Goal: Task Accomplishment & Management: Use online tool/utility

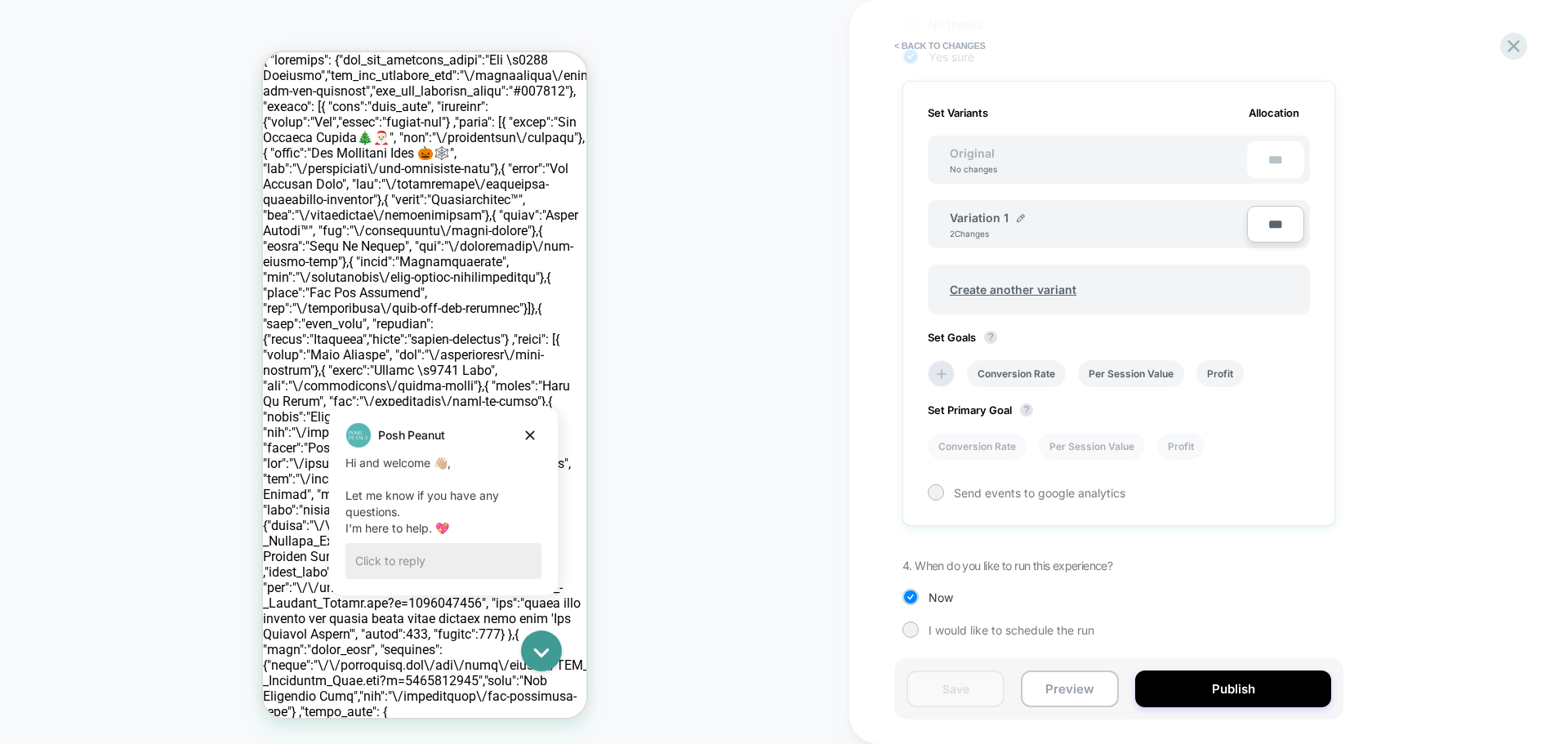
click at [1001, 216] on span "Variation 1" at bounding box center [979, 218] width 59 height 14
click at [1019, 217] on img at bounding box center [1020, 217] width 8 height 8
click at [1126, 242] on div "**********" at bounding box center [1052, 226] width 205 height 32
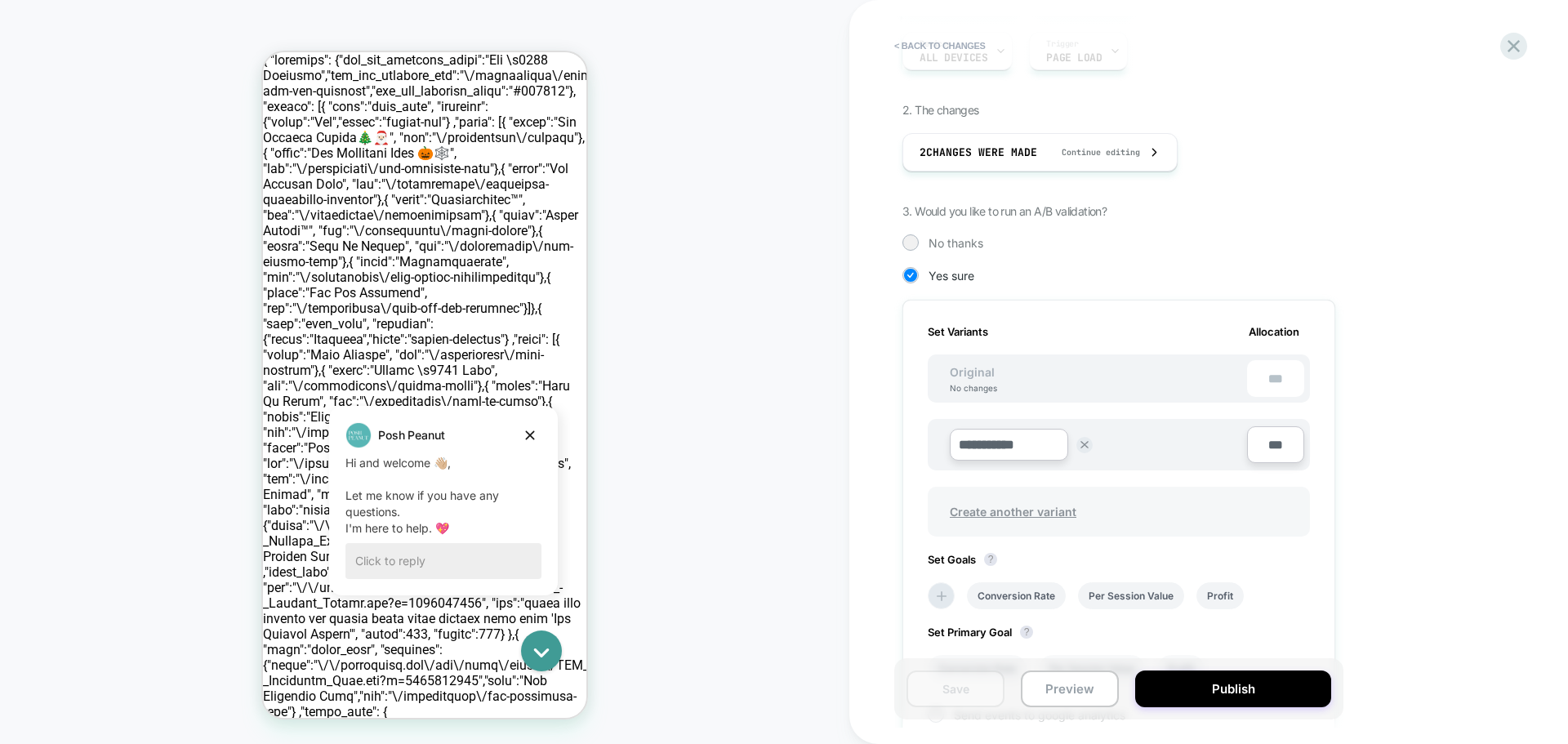
scroll to position [245, 0]
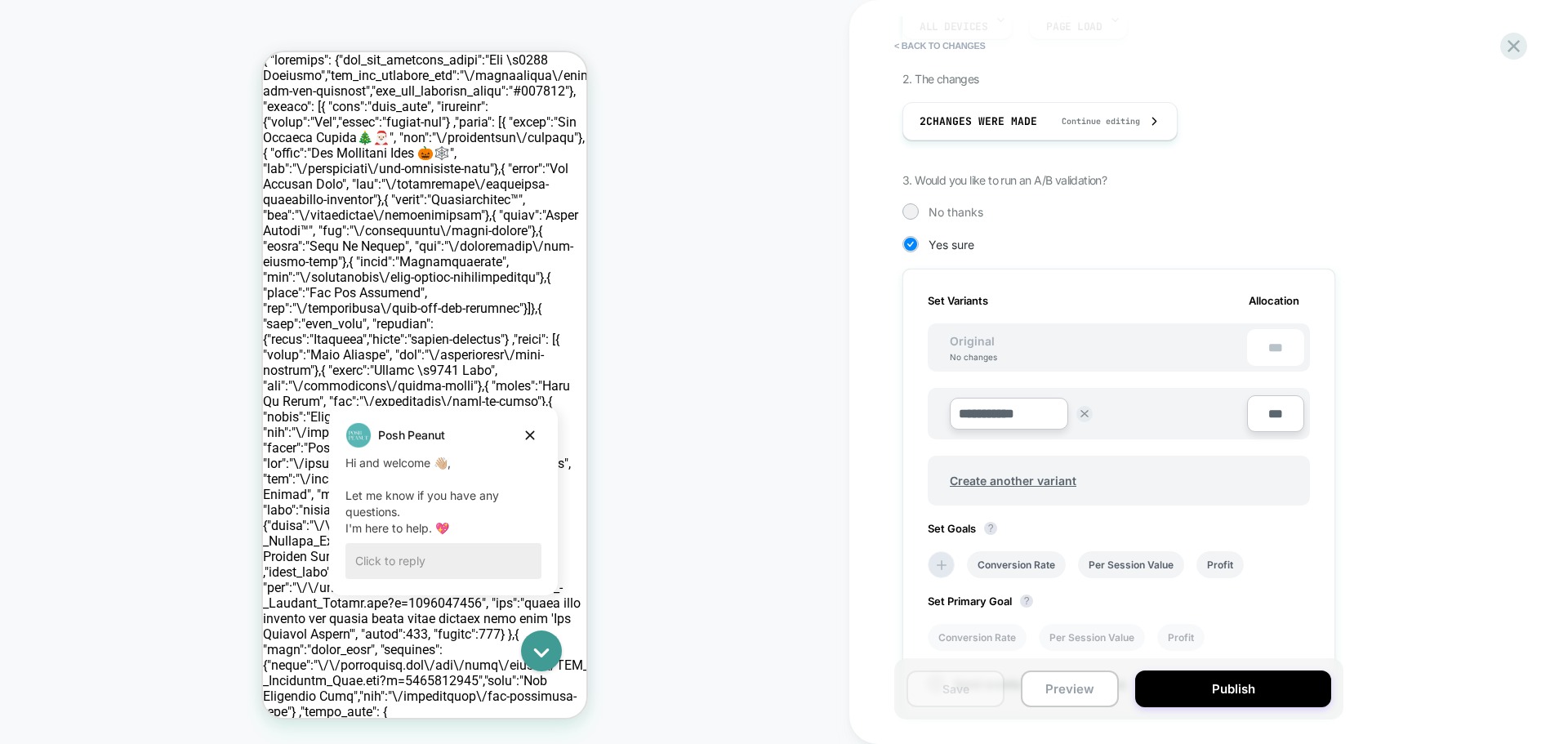
click at [1288, 413] on input "***" at bounding box center [1275, 413] width 57 height 37
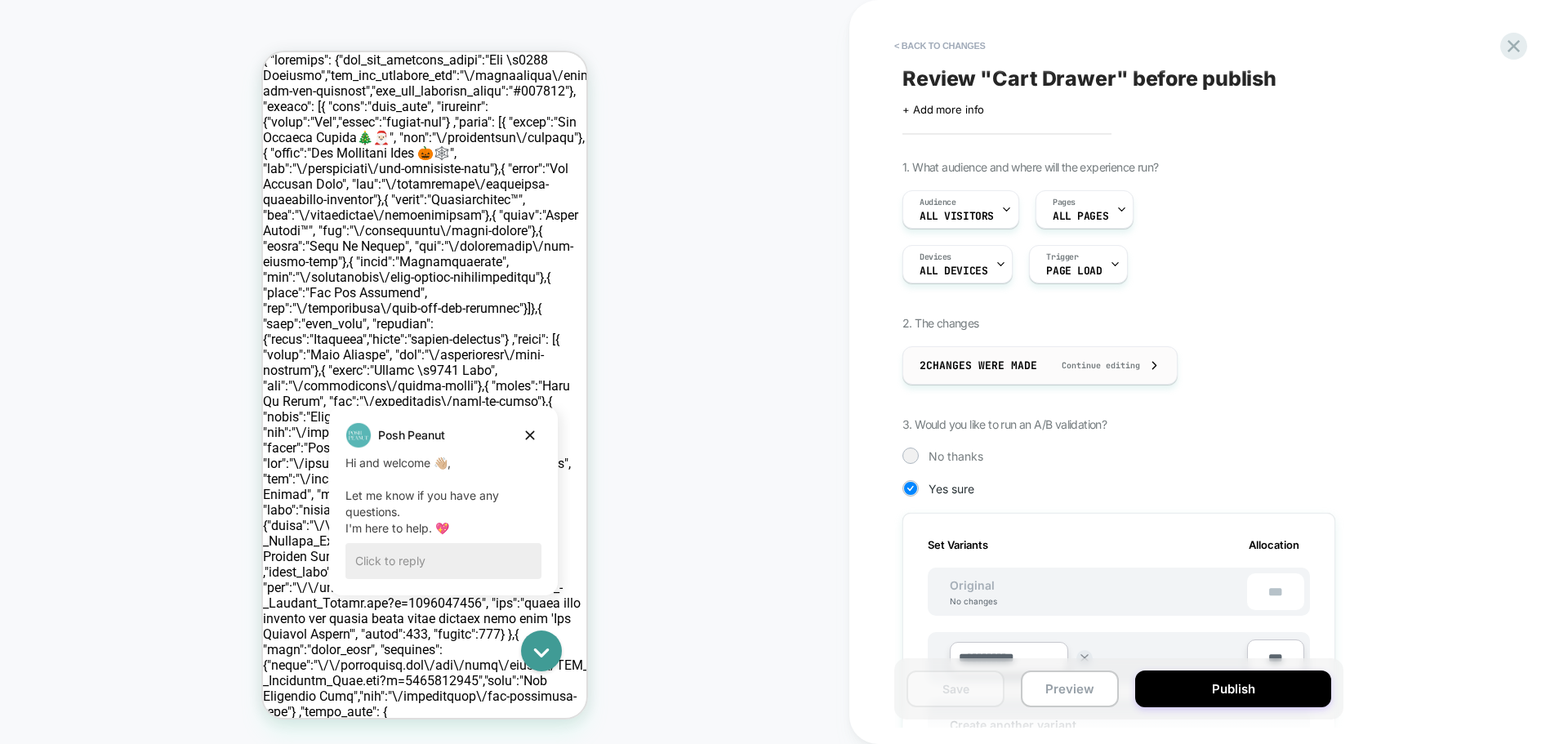
scroll to position [0, 0]
click at [911, 41] on button "< Back to changes" at bounding box center [939, 46] width 108 height 26
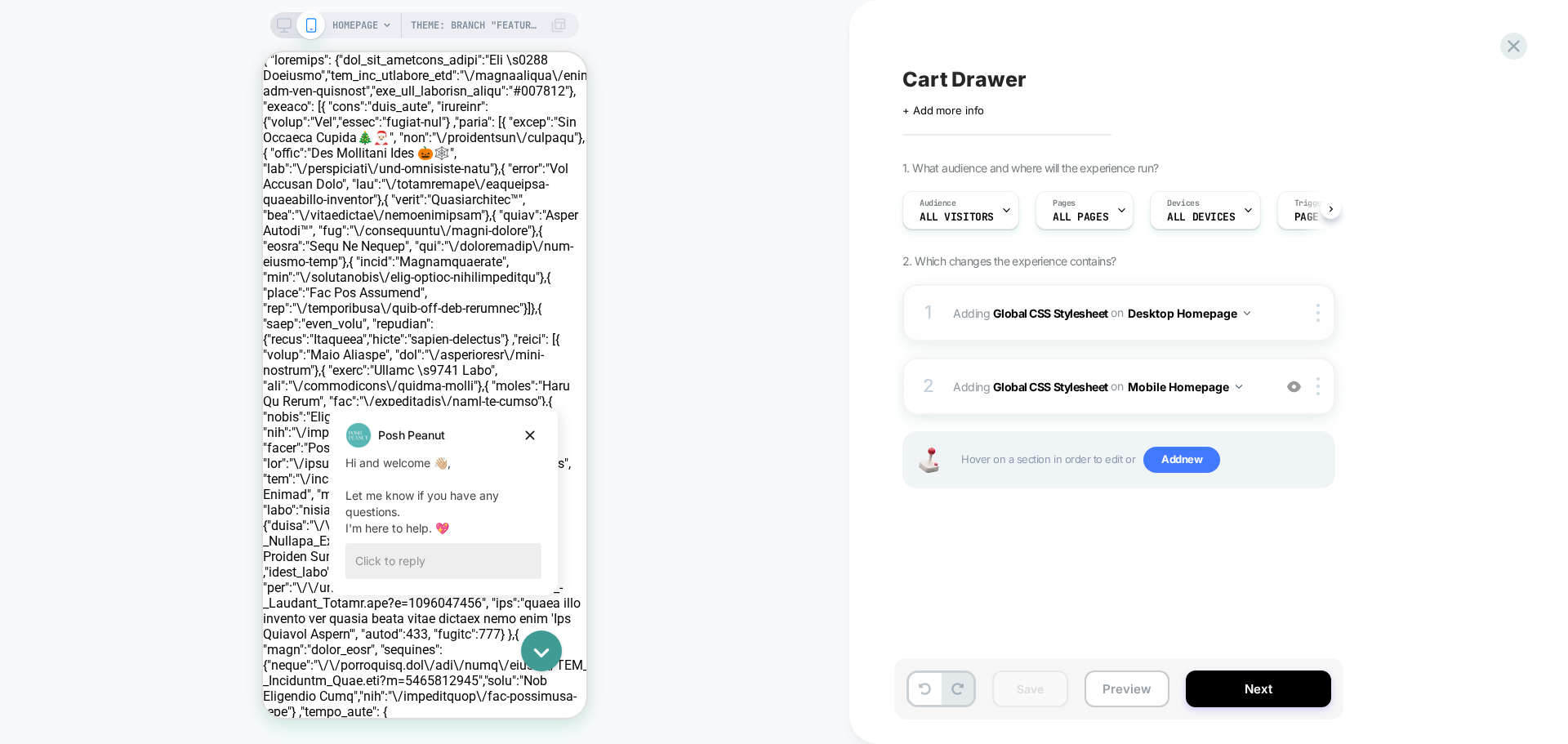
scroll to position [0, 1]
click at [1318, 315] on img at bounding box center [1318, 312] width 4 height 18
click at [1204, 309] on button "Desktop Homepage" at bounding box center [1189, 312] width 123 height 24
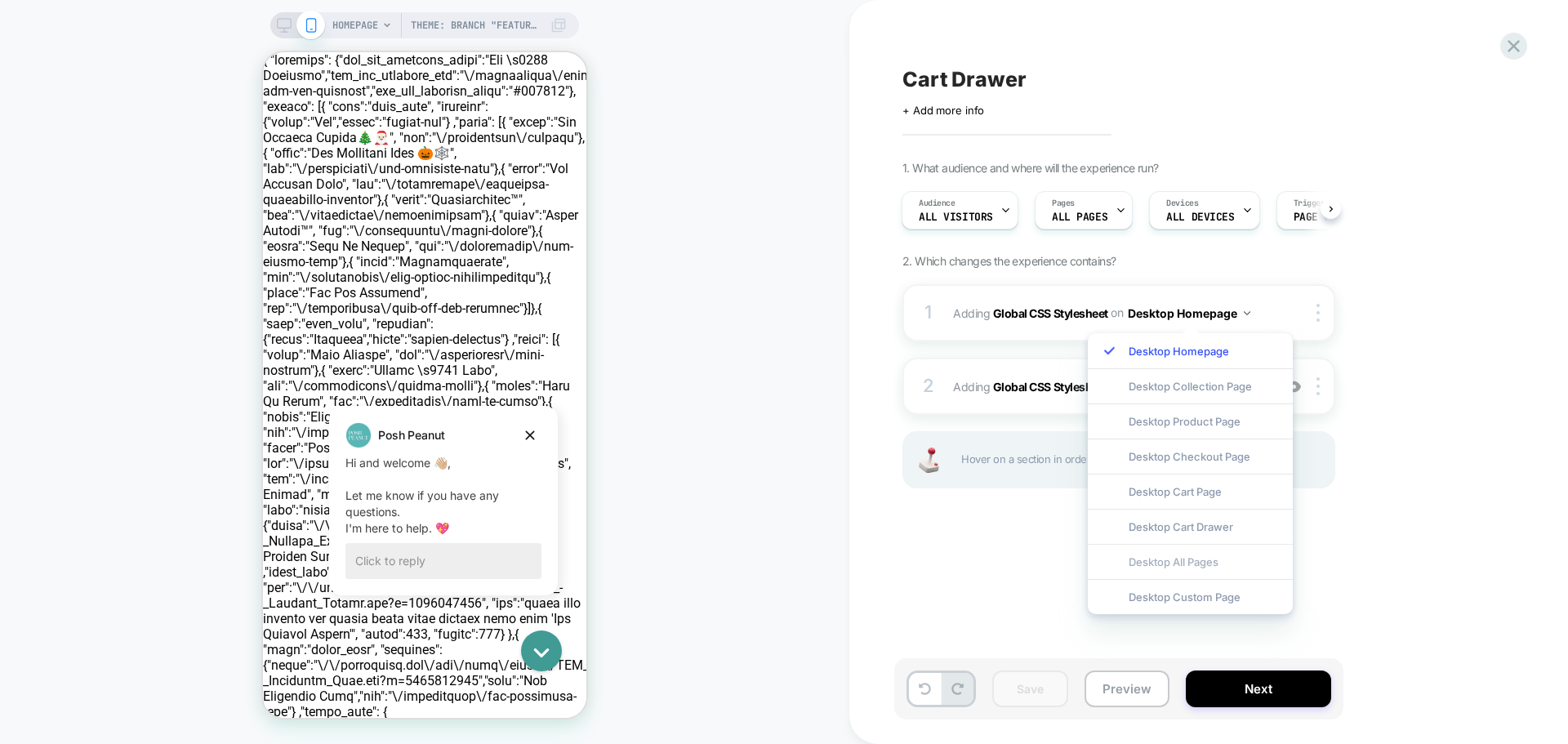
click at [1199, 559] on div "Desktop All Pages" at bounding box center [1190, 561] width 205 height 35
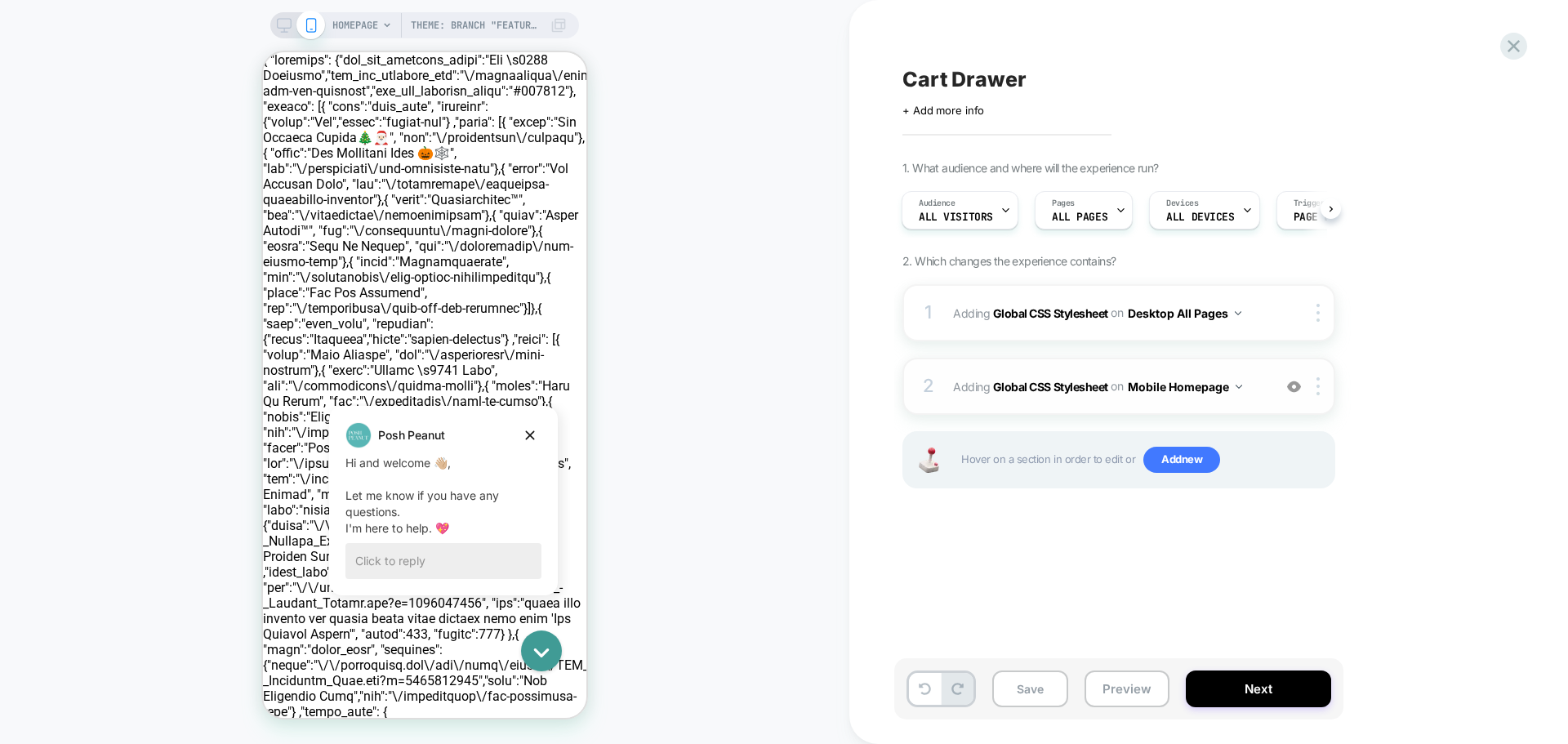
click at [1233, 391] on button "Mobile Homepage" at bounding box center [1185, 386] width 115 height 24
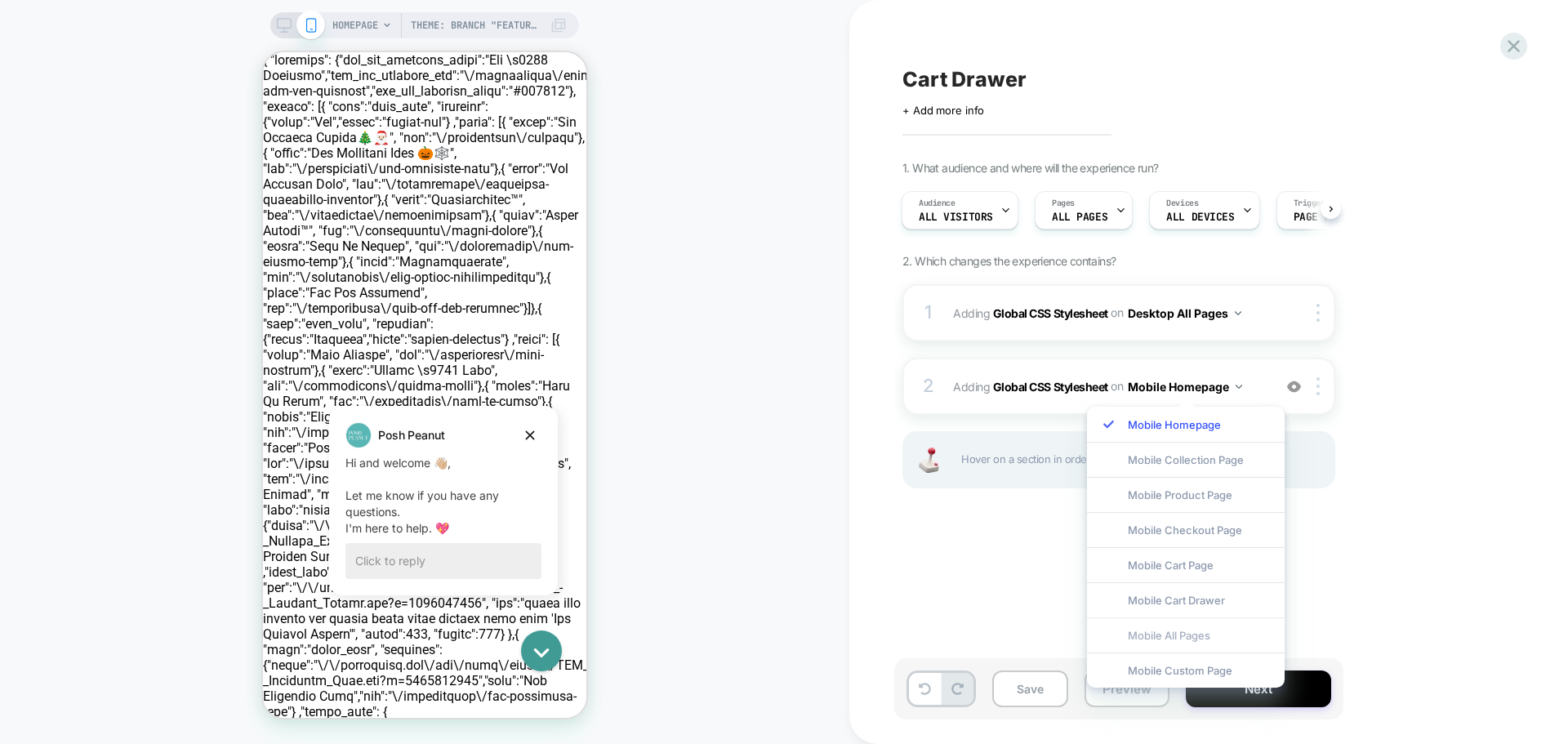
click at [1195, 626] on div "Mobile All Pages" at bounding box center [1185, 635] width 198 height 35
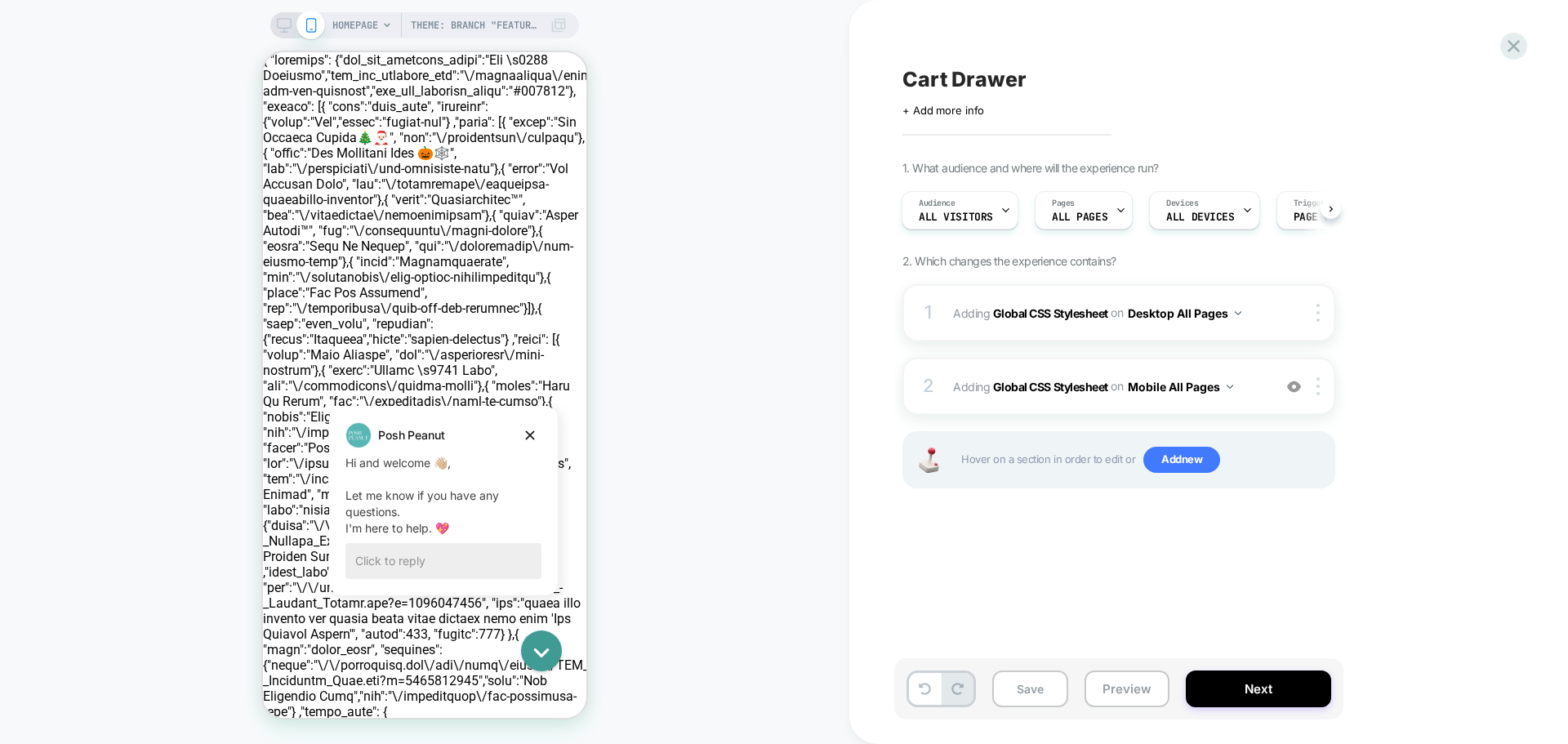
click at [1266, 540] on div "Cart Drawer Click to edit experience details + Add more info 1. What audience a…" at bounding box center [1200, 372] width 613 height 711
click at [1320, 308] on div at bounding box center [1320, 312] width 27 height 18
click at [1318, 309] on img at bounding box center [1318, 312] width 4 height 18
click at [991, 296] on div "1 Adding Global CSS Stylesheet on Desktop All Pages Copy to Mobile Target All D…" at bounding box center [1119, 312] width 432 height 57
click at [1013, 314] on b "Global CSS Stylesheet" at bounding box center [1051, 312] width 116 height 14
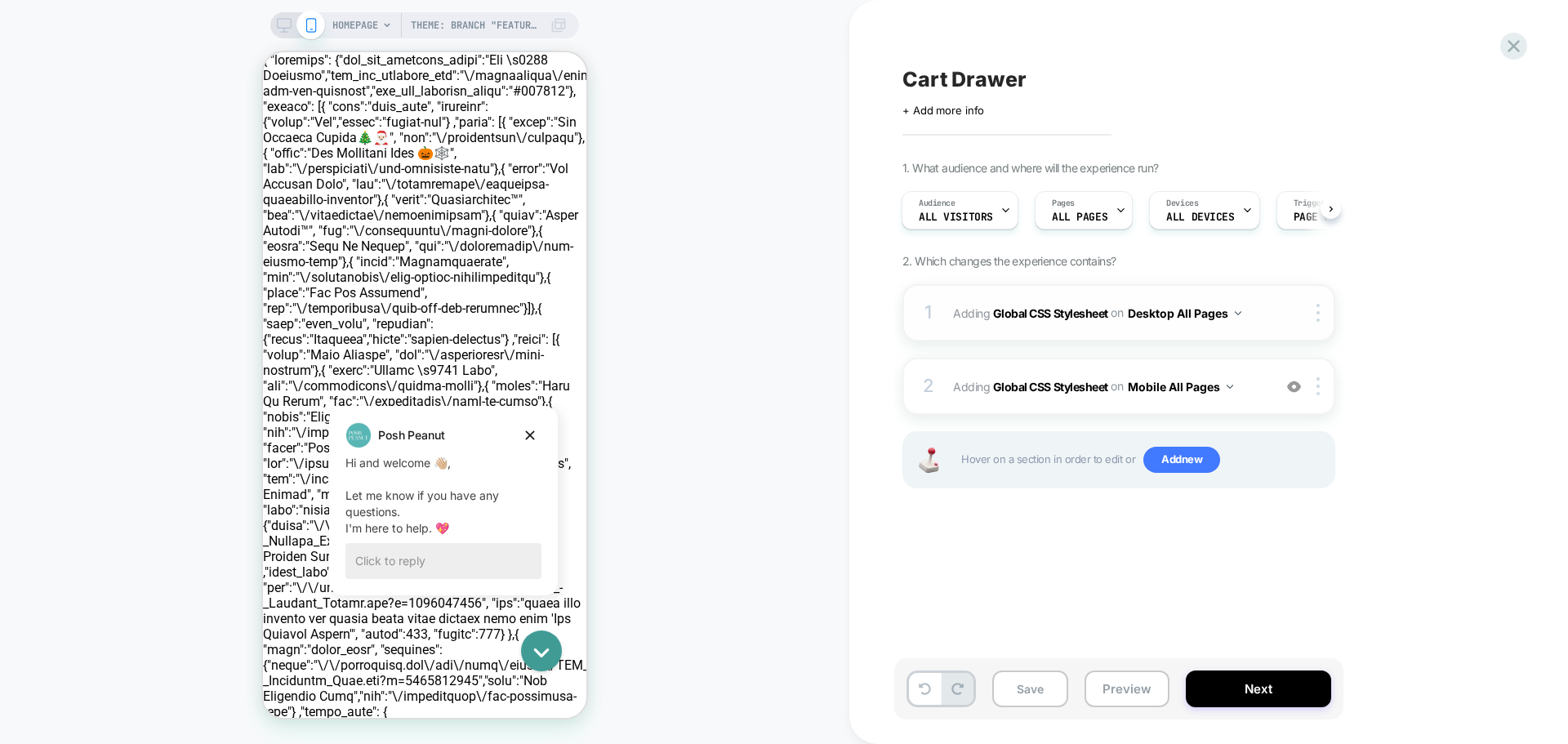
click at [1231, 313] on button "Desktop All Pages" at bounding box center [1185, 312] width 114 height 24
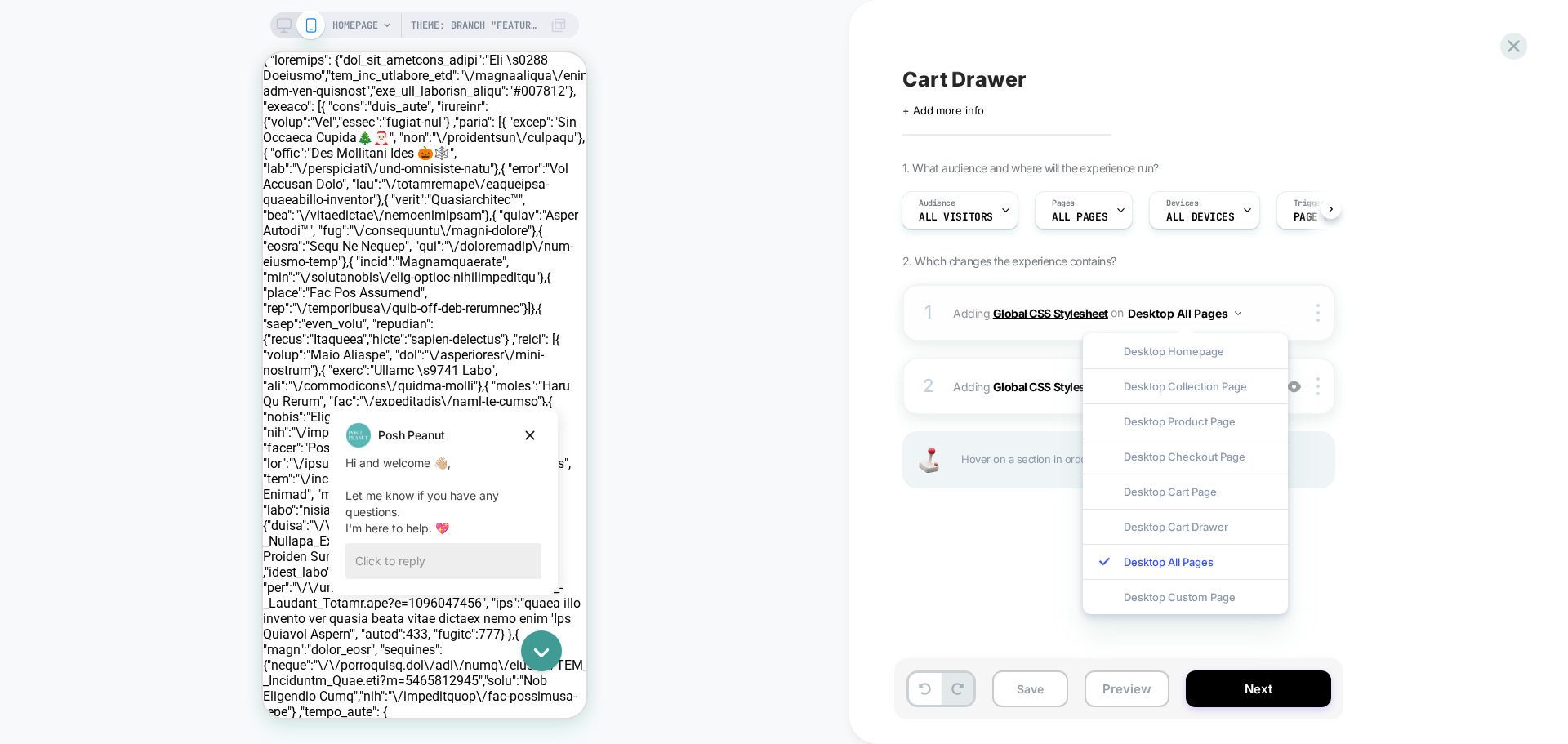
click at [1078, 314] on b "Global CSS Stylesheet" at bounding box center [1051, 312] width 116 height 14
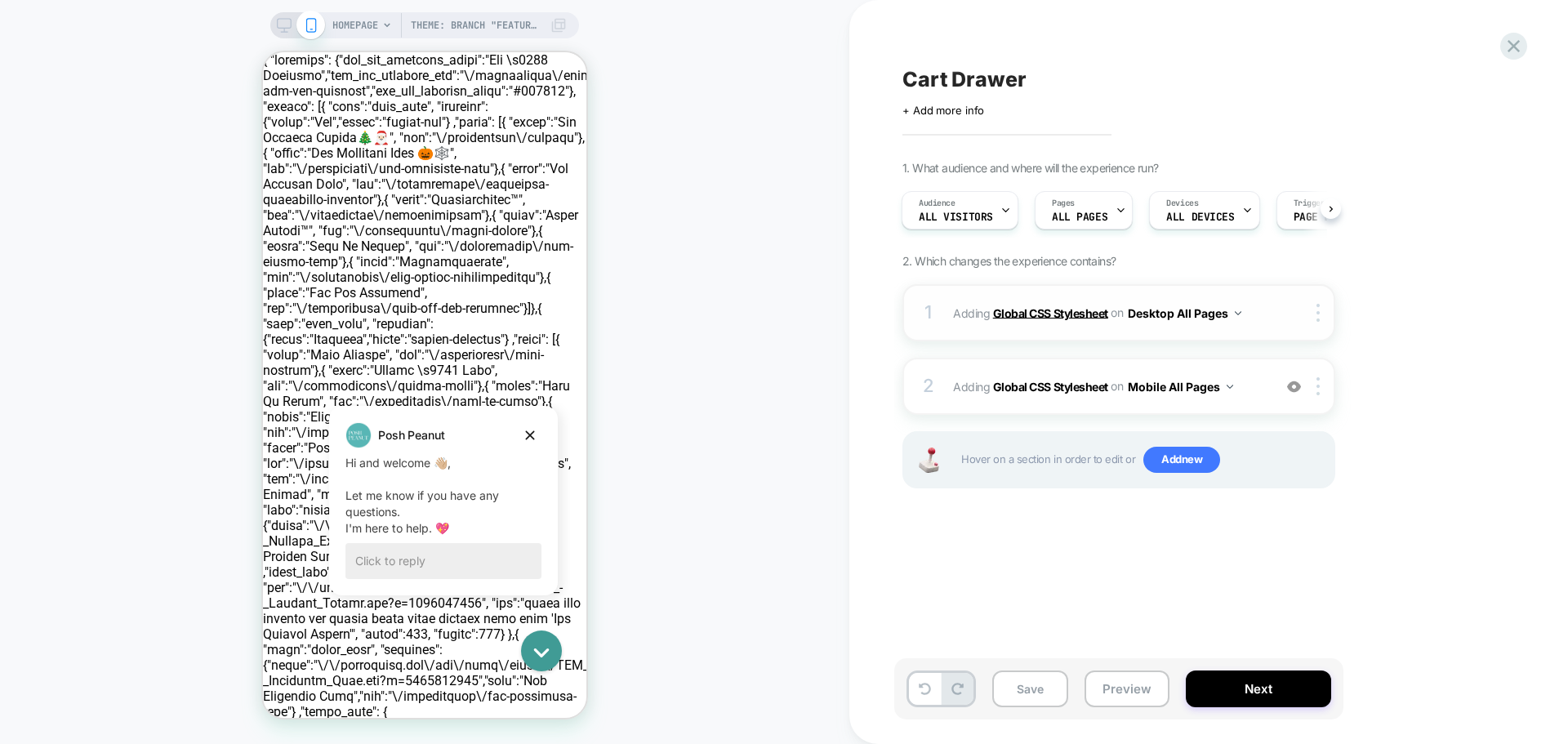
click at [1076, 313] on b "Global CSS Stylesheet" at bounding box center [1051, 312] width 116 height 14
click at [1009, 314] on b "Global CSS Stylesheet" at bounding box center [1051, 312] width 116 height 14
click at [1016, 311] on b "Global CSS Stylesheet" at bounding box center [1051, 312] width 116 height 14
drag, startPoint x: 1291, startPoint y: 309, endPoint x: 1311, endPoint y: 319, distance: 22.4
click at [1291, 311] on div at bounding box center [1306, 312] width 53 height 18
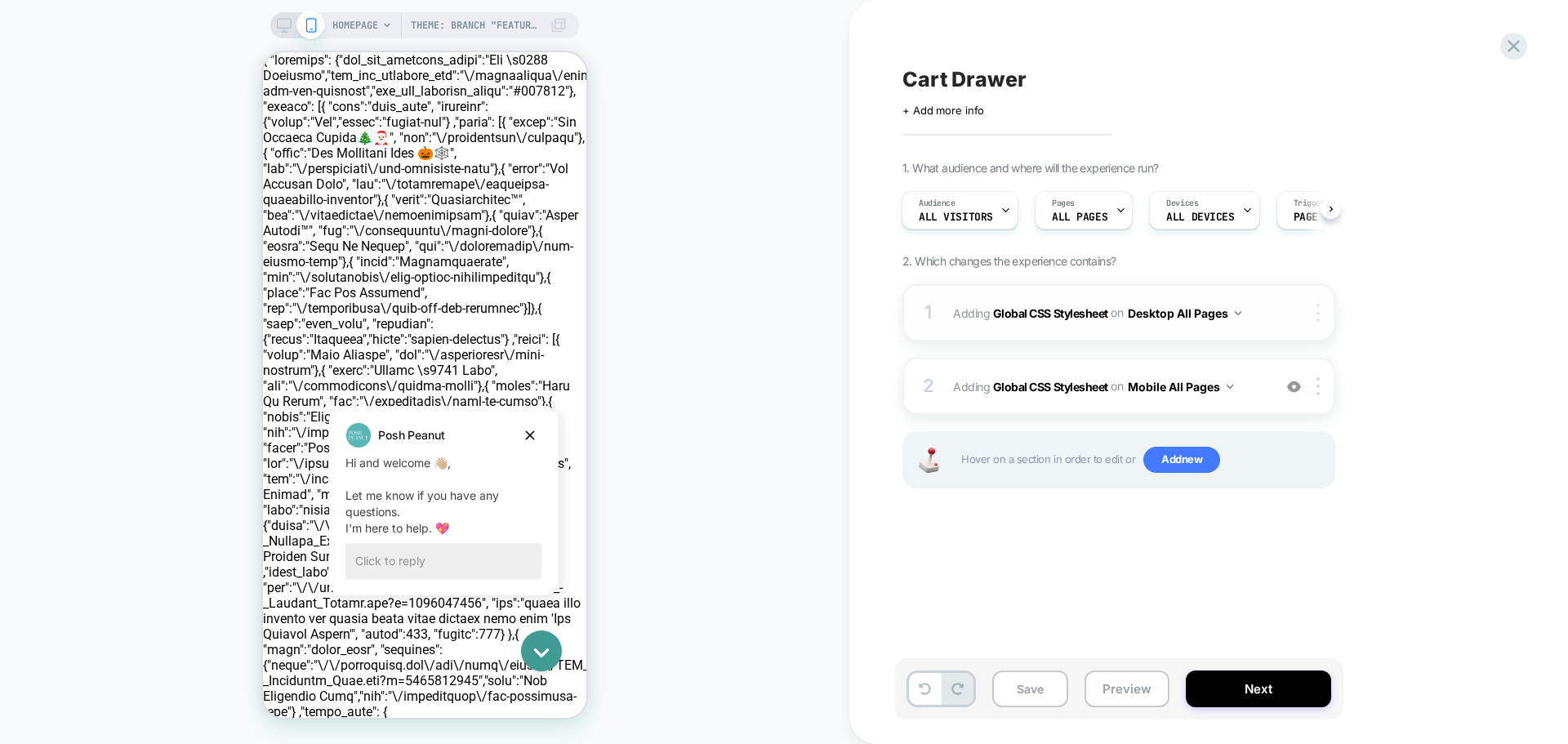
click at [1321, 320] on div at bounding box center [1320, 312] width 27 height 18
click at [1440, 321] on div "1. What audience and where will the experience run? Audience All Visitors Pages…" at bounding box center [1200, 345] width 596 height 368
click at [1322, 388] on div at bounding box center [1320, 386] width 27 height 18
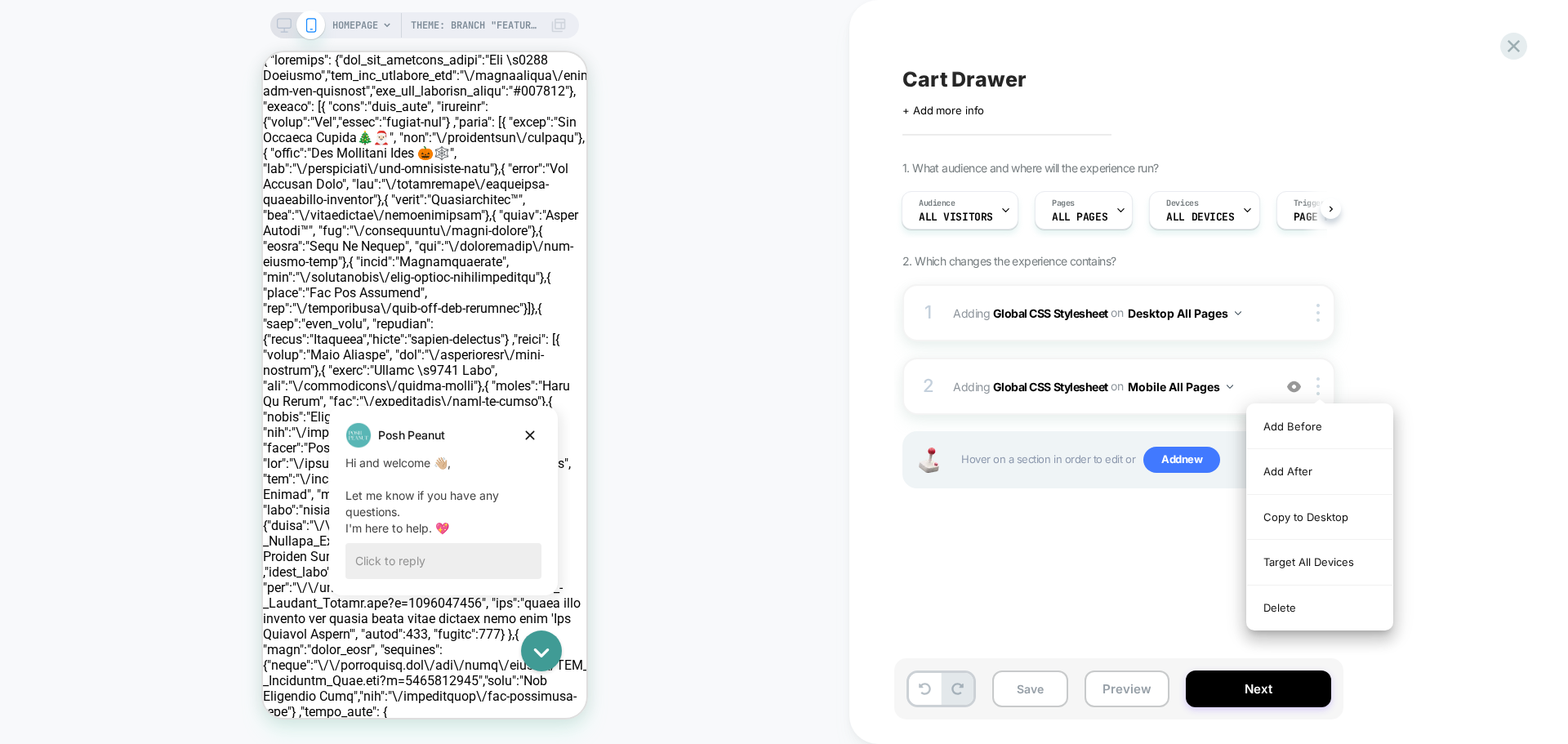
drag, startPoint x: 1330, startPoint y: 394, endPoint x: 1424, endPoint y: 370, distance: 97.0
click at [1424, 370] on div "1. What audience and where will the experience run? Audience All Visitors Pages…" at bounding box center [1200, 345] width 596 height 368
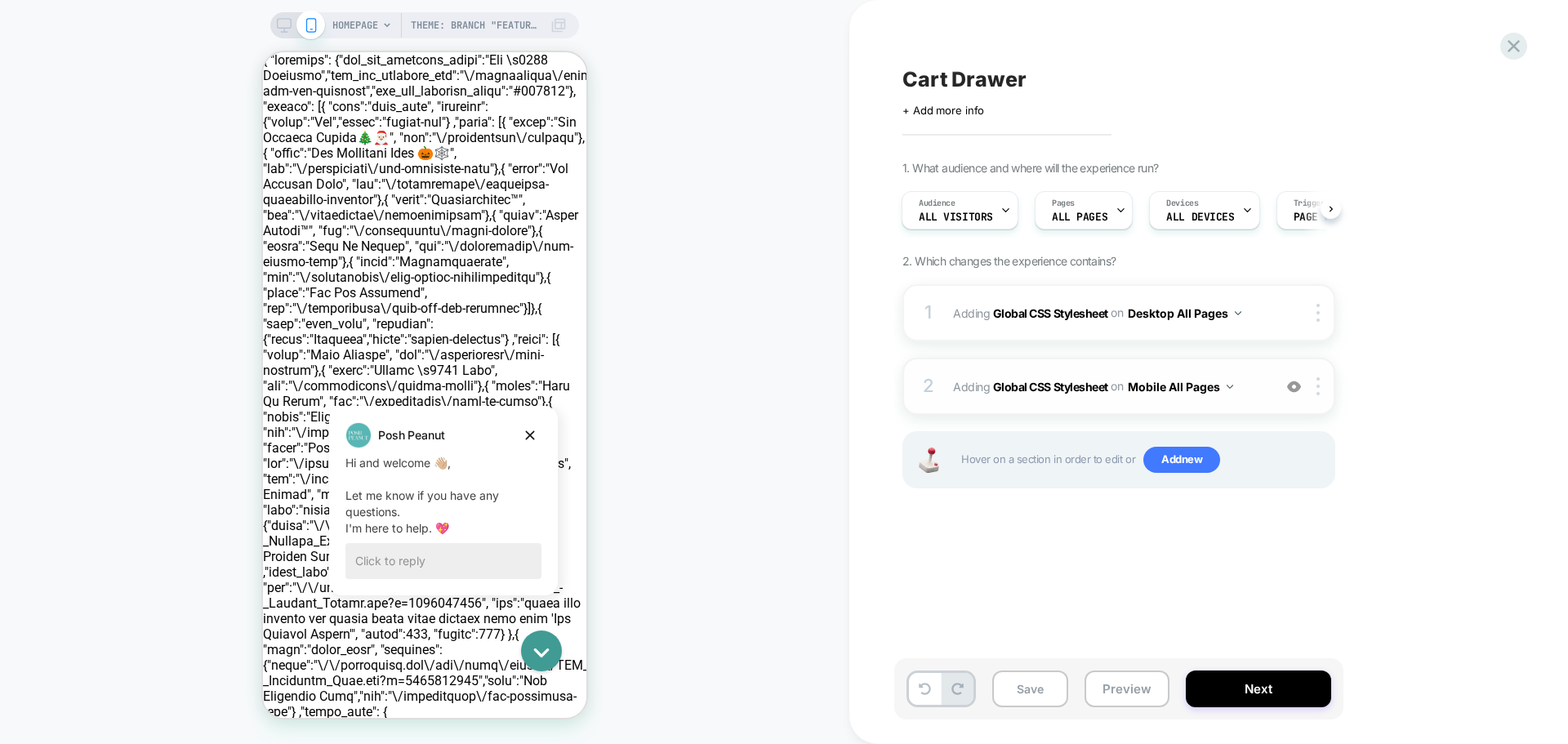
click at [949, 383] on div "2 Adding Global CSS Stylesheet on Mobile All Pages Add Before Add After Copy to…" at bounding box center [1119, 386] width 432 height 57
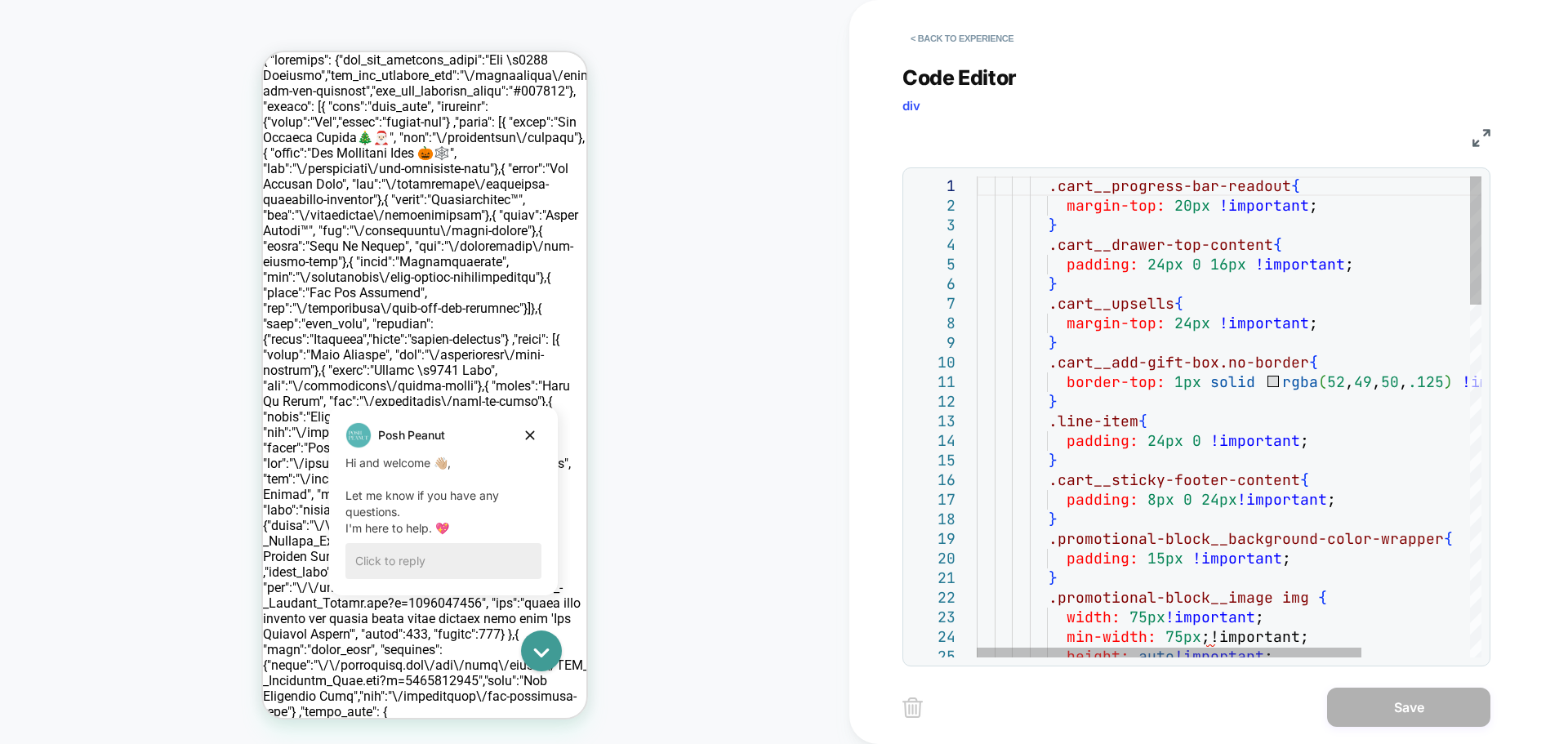
scroll to position [0, 0]
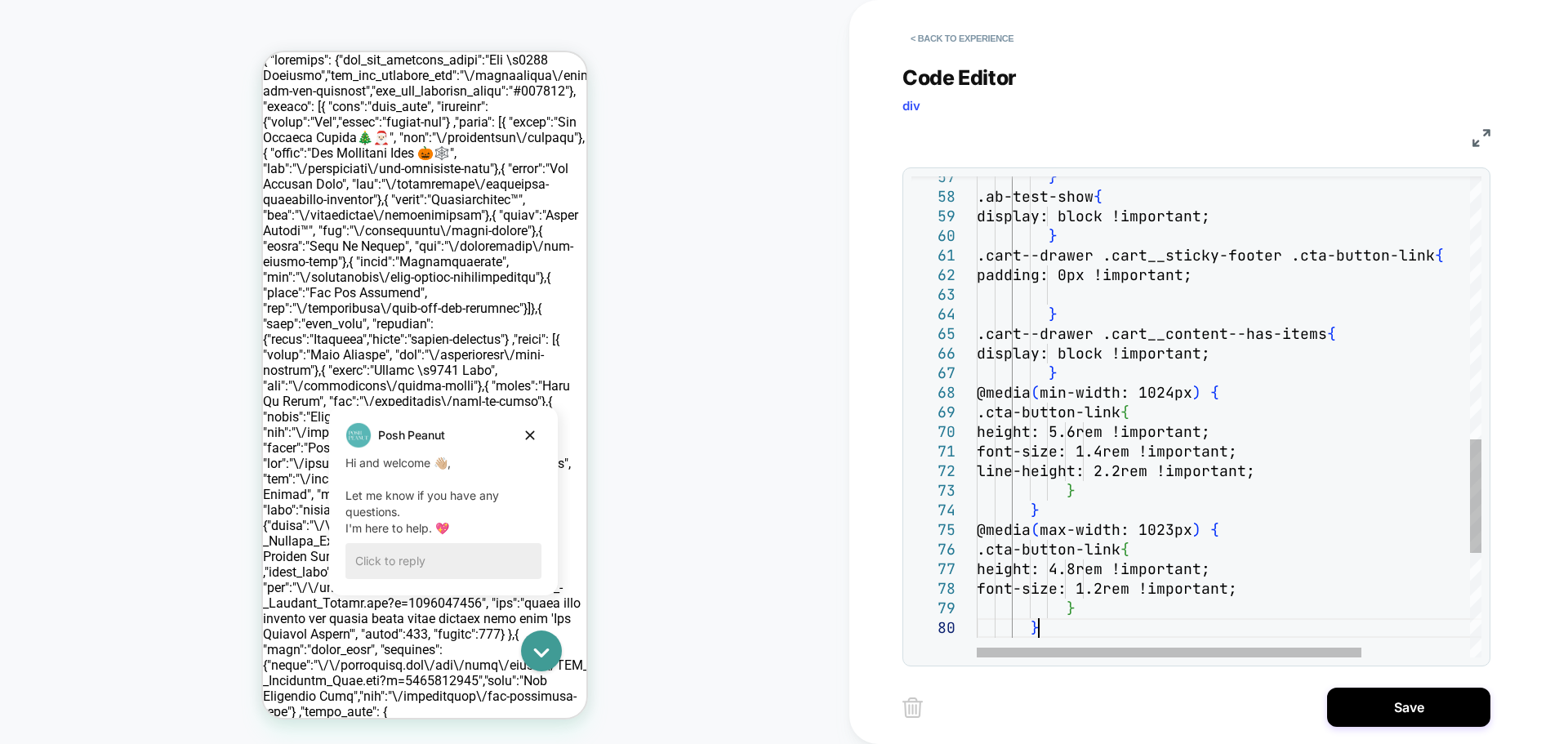
type textarea "**********"
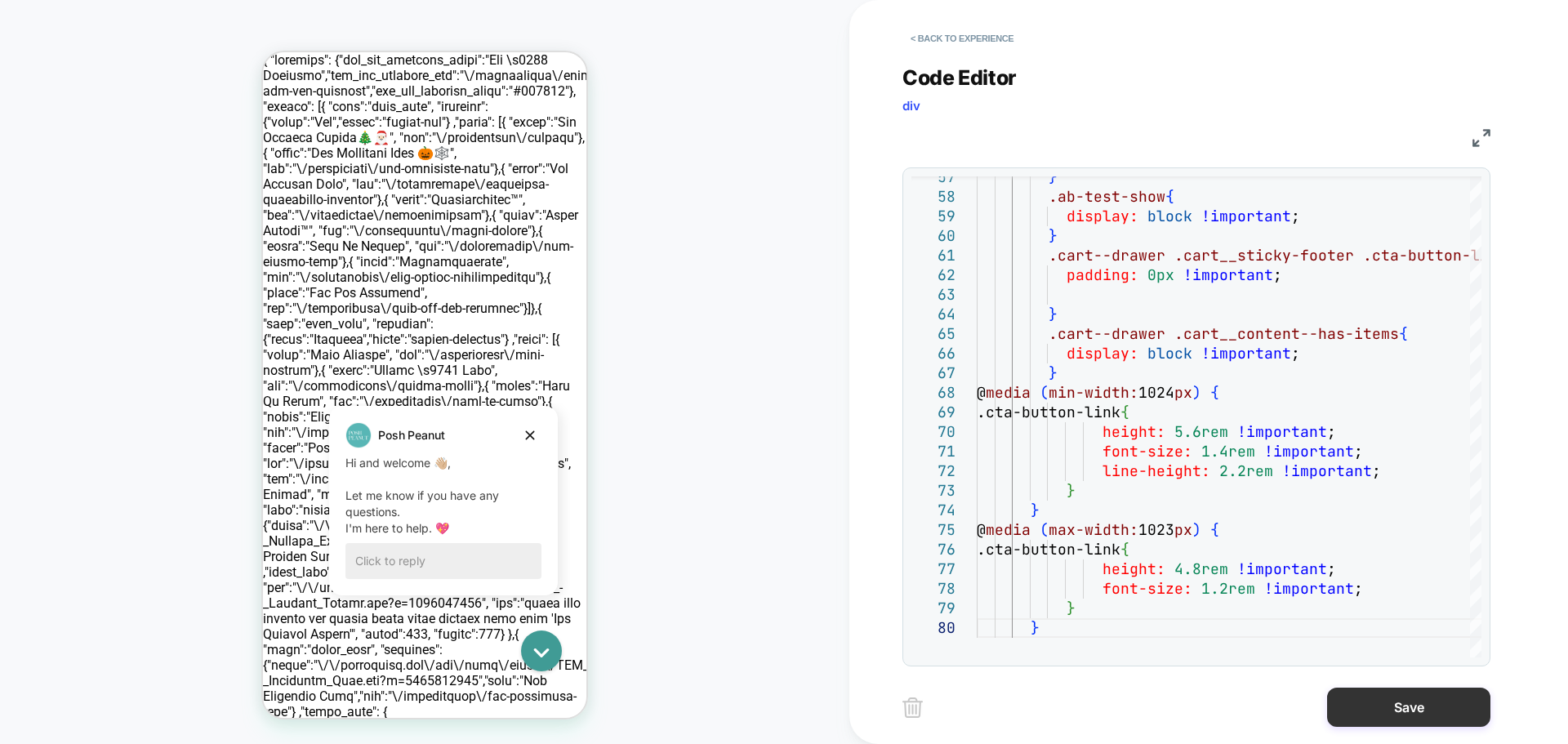
click at [1407, 698] on button "Save" at bounding box center [1409, 706] width 164 height 39
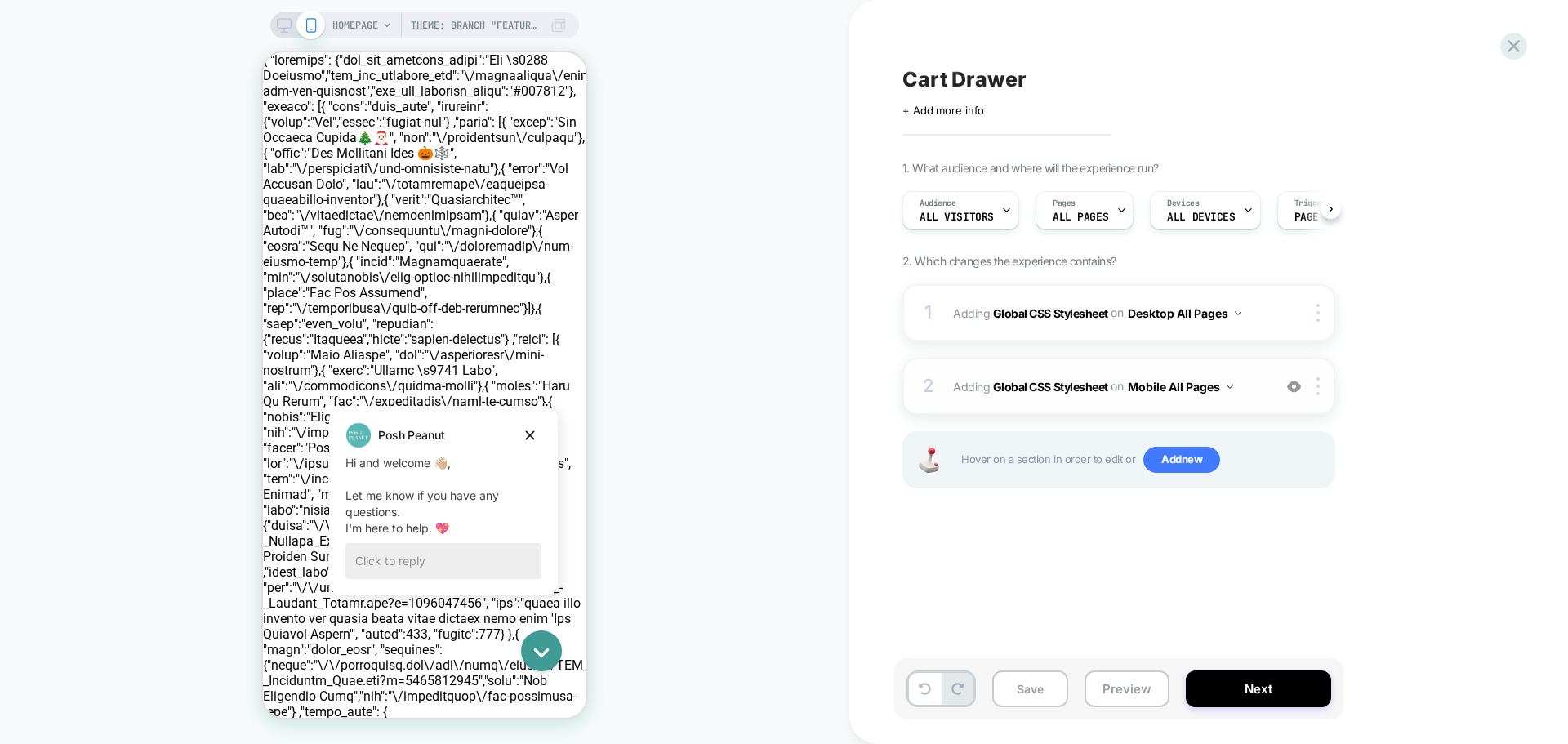
scroll to position [0, 1]
click at [952, 303] on div "1 Adding Global CSS Stylesheet on Desktop All Pages Copy to Mobile Target All D…" at bounding box center [1119, 312] width 432 height 57
click at [923, 311] on div "1" at bounding box center [928, 312] width 17 height 32
click at [922, 290] on div "1 Adding Global CSS Stylesheet on Desktop All Pages Copy to Mobile Target All D…" at bounding box center [1119, 312] width 432 height 57
click at [847, 321] on div "Theme: Branch "feature/cart-and-quick-add-test" HOMEPAGE Theme: Branch "feature…" at bounding box center [425, 372] width 849 height 711
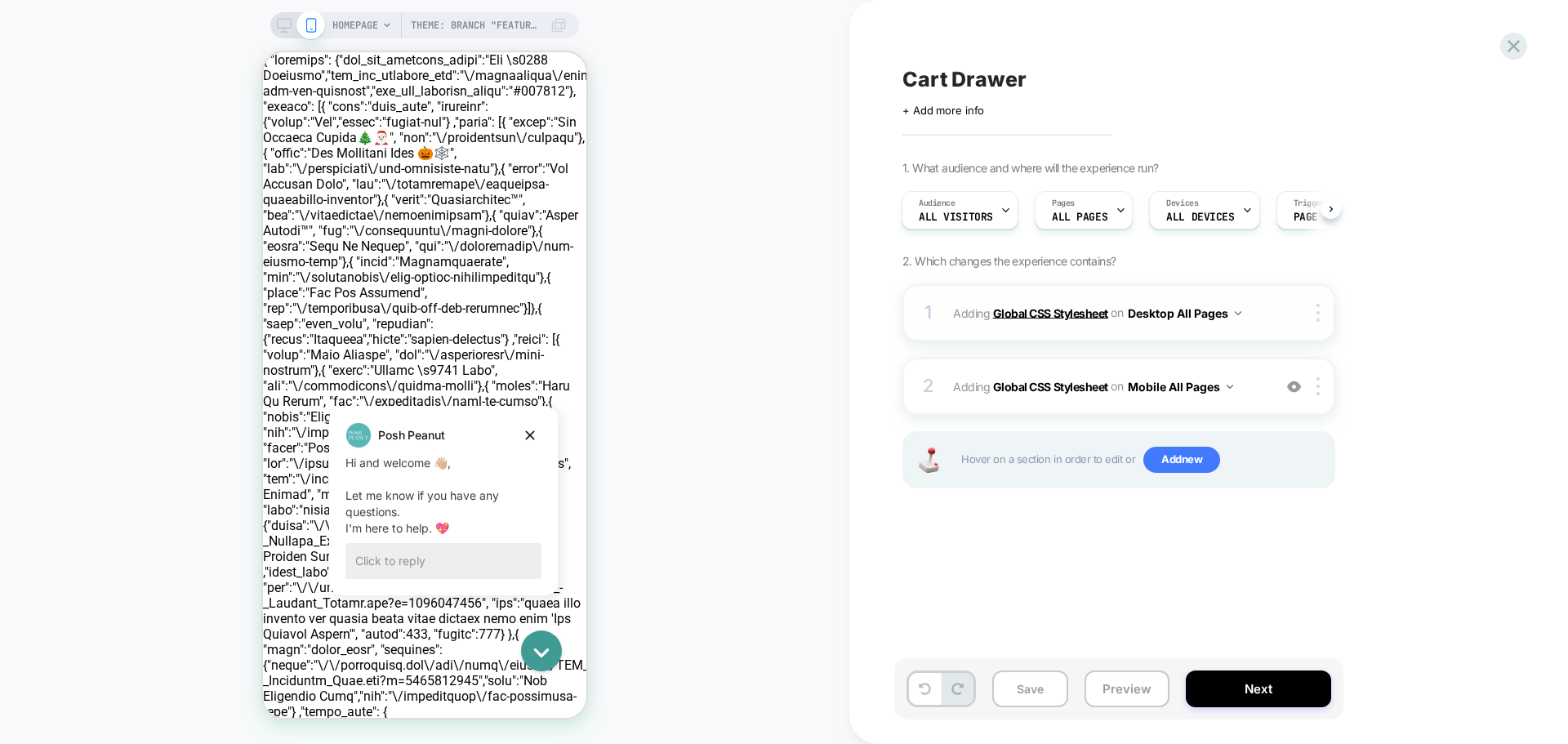
click at [1078, 316] on b "Global CSS Stylesheet" at bounding box center [1051, 312] width 116 height 14
click at [1179, 312] on button "Desktop All Pages" at bounding box center [1185, 312] width 114 height 24
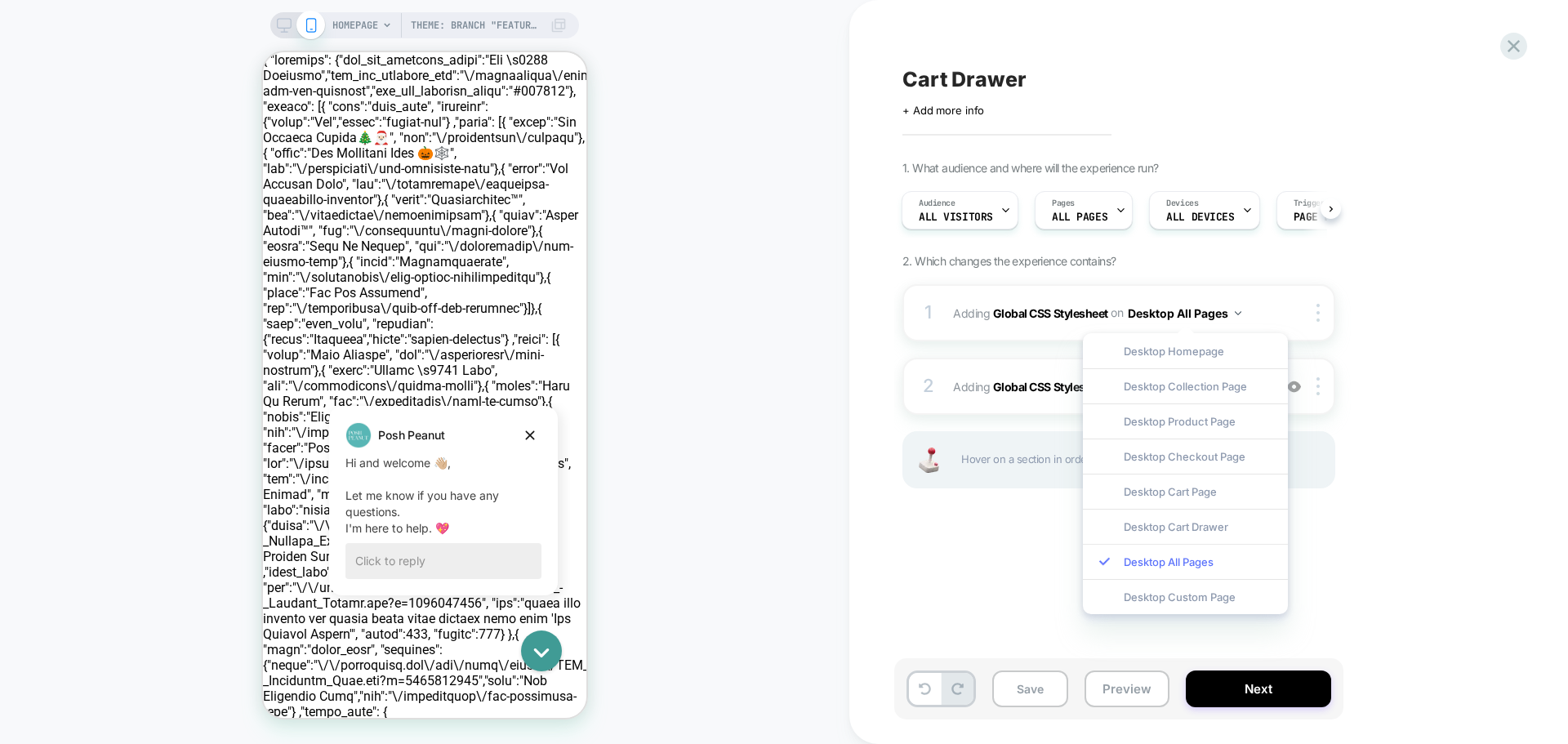
click at [1188, 564] on div "Desktop All Pages" at bounding box center [1185, 561] width 205 height 35
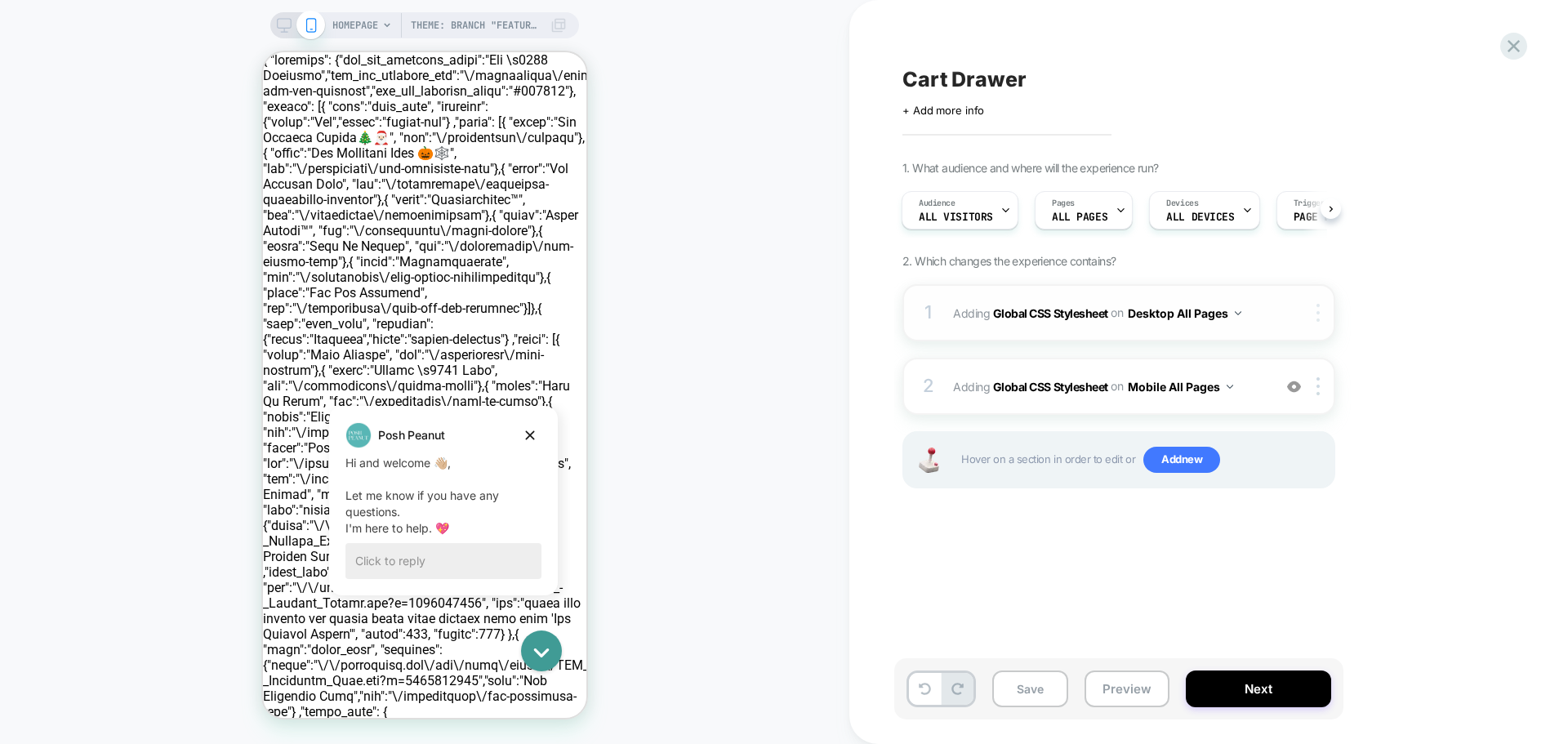
click at [1321, 317] on div at bounding box center [1320, 312] width 27 height 18
click at [1415, 295] on div "1. What audience and where will the experience run? Audience All Visitors Pages…" at bounding box center [1200, 345] width 596 height 368
click at [946, 316] on div "1 Adding Global CSS Stylesheet on Desktop All Pages Copy to Mobile Target All D…" at bounding box center [1119, 312] width 432 height 57
click at [968, 305] on span "Adding Global CSS Stylesheet on Desktop All Pages" at bounding box center [1107, 312] width 311 height 24
drag, startPoint x: 947, startPoint y: 383, endPoint x: 904, endPoint y: 372, distance: 44.4
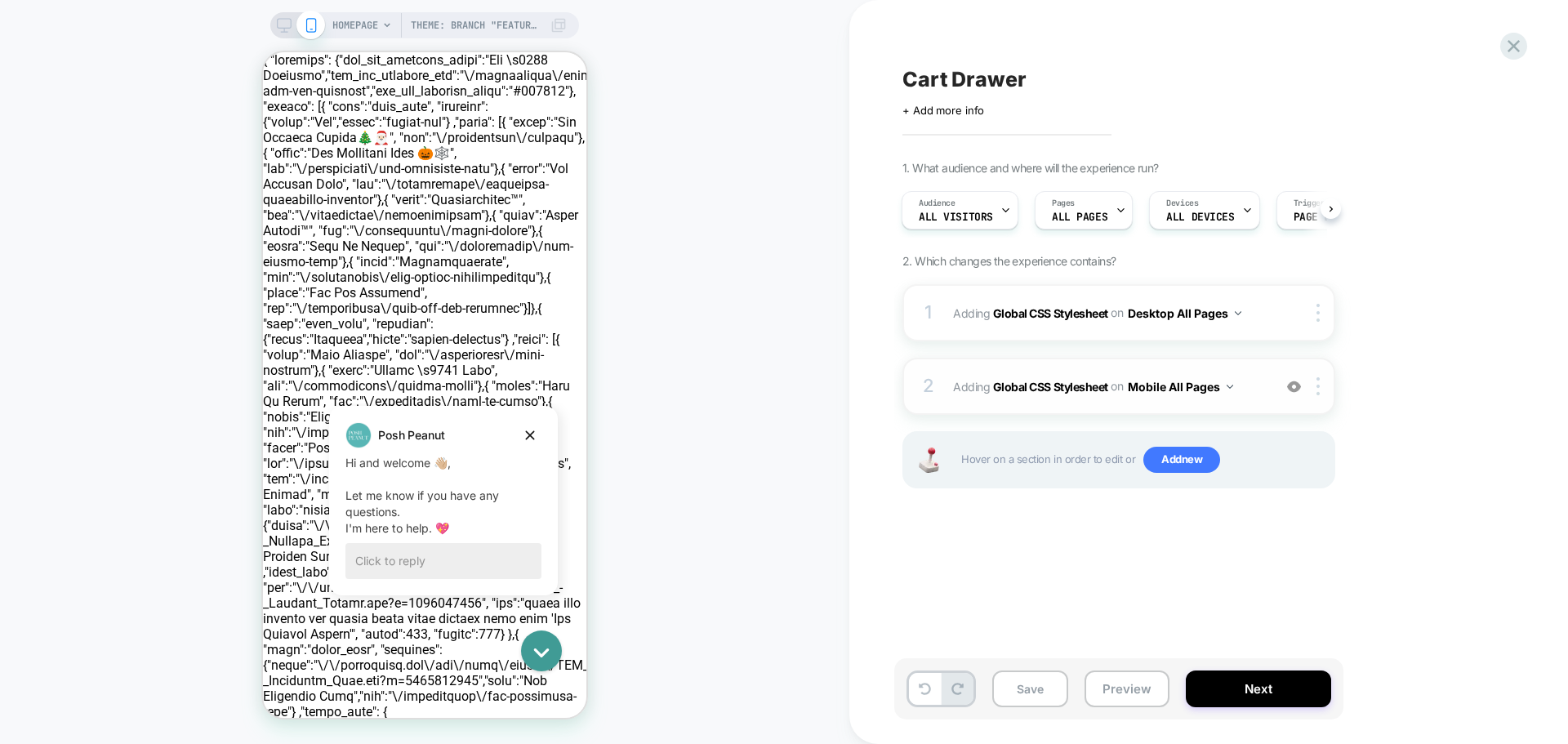
click at [904, 372] on div "2 Adding Global CSS Stylesheet on Mobile All Pages Add Before Add After Copy to…" at bounding box center [1119, 386] width 432 height 57
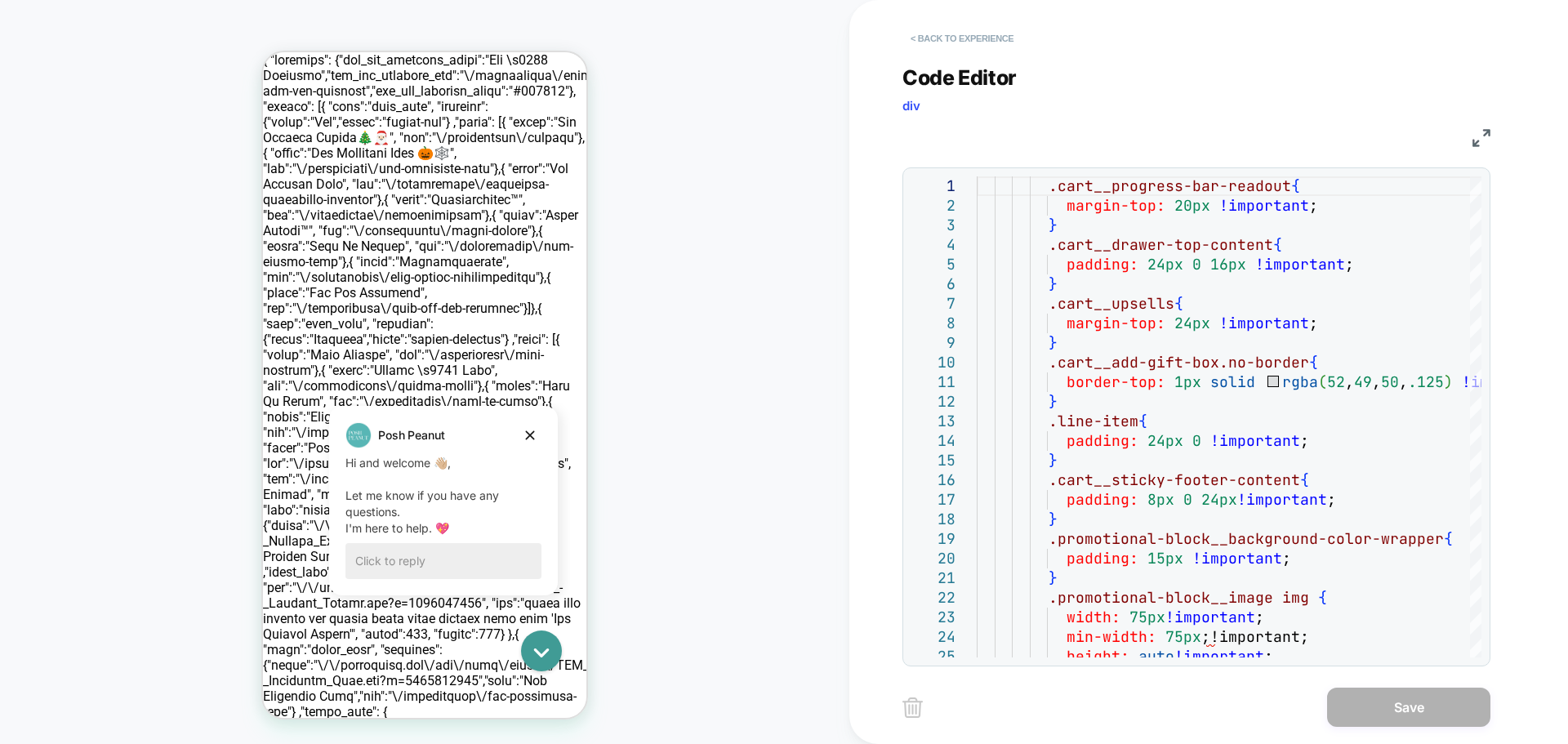
click at [920, 39] on button "< Back to experience" at bounding box center [962, 39] width 119 height 26
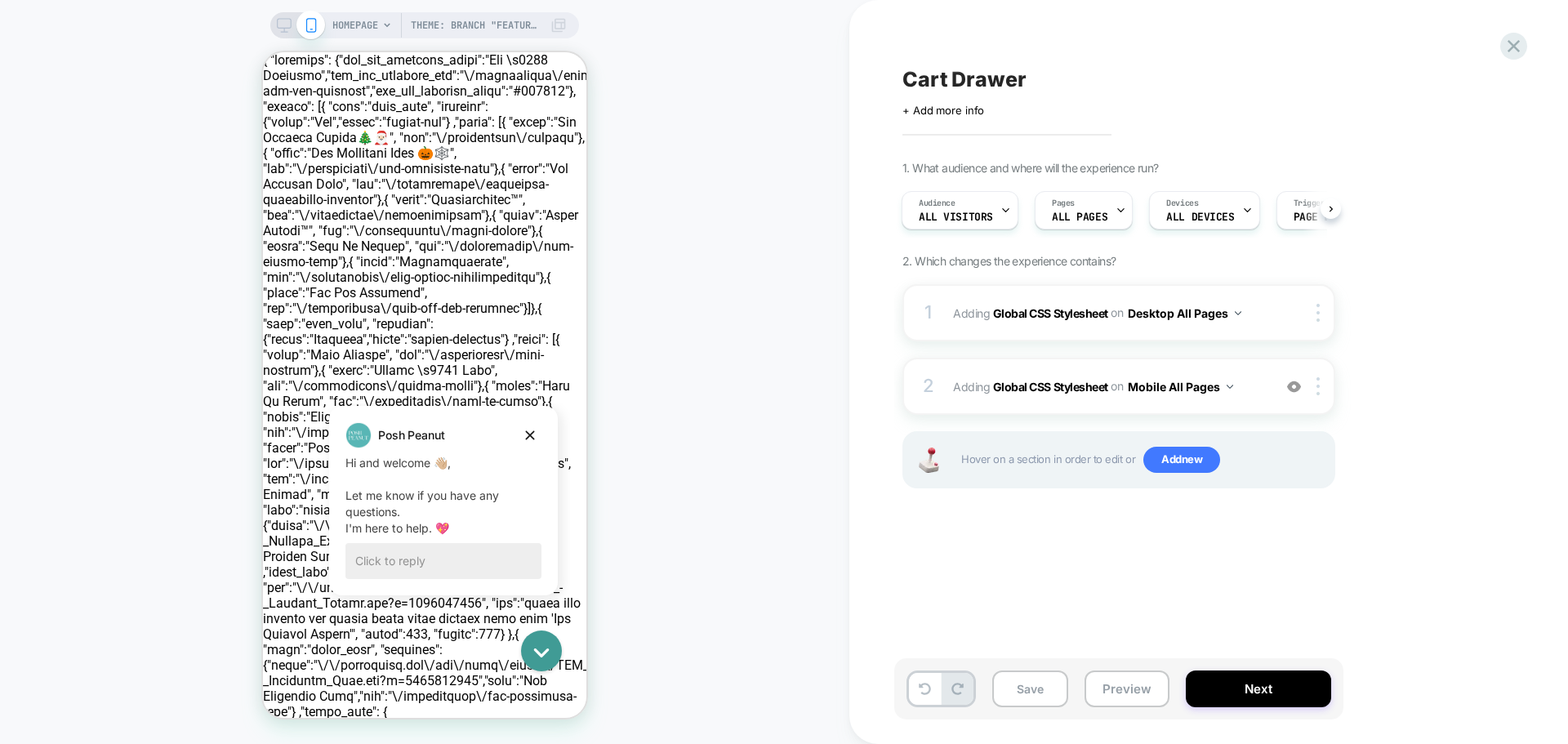
click at [289, 28] on rect at bounding box center [285, 23] width 14 height 9
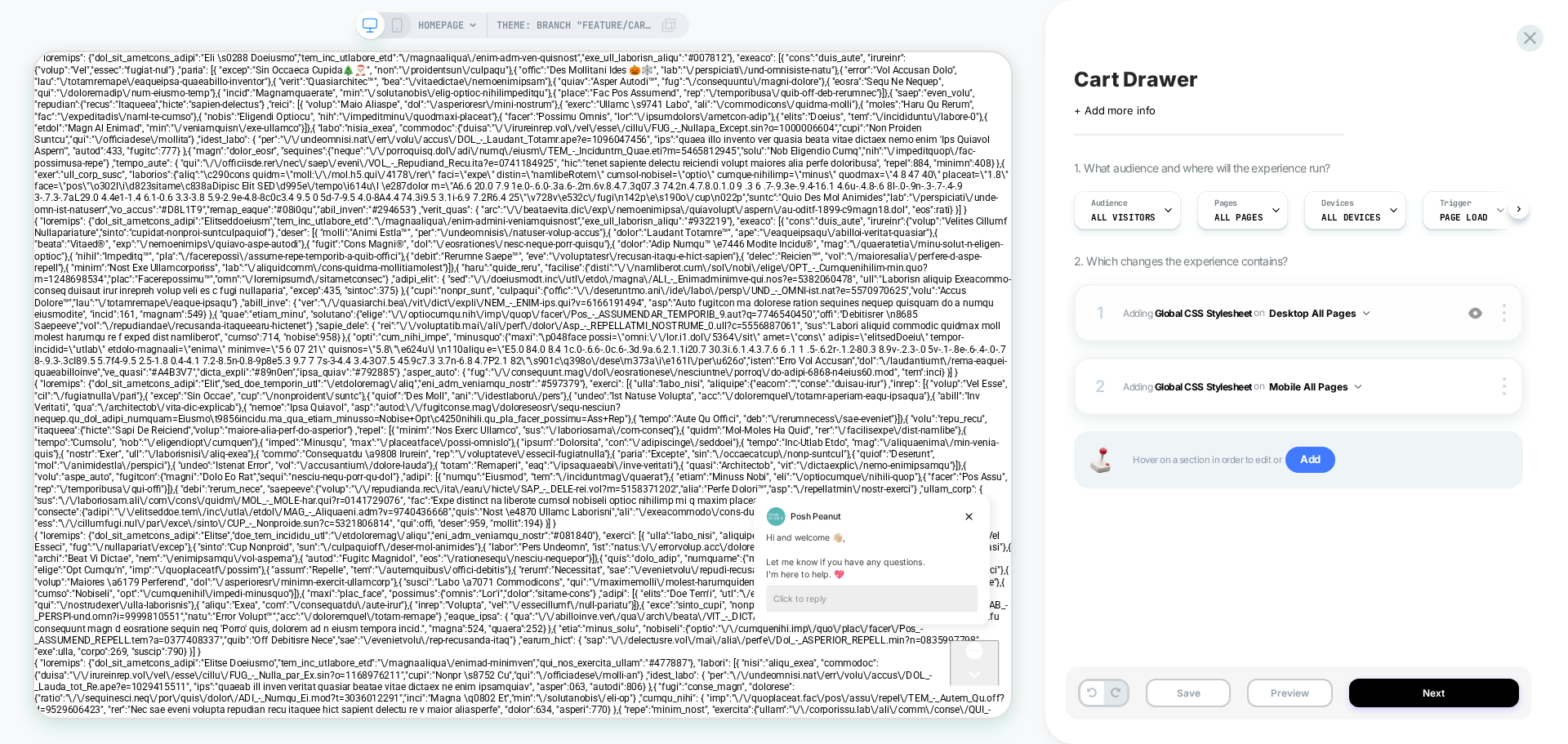
scroll to position [0, 1]
click at [1107, 304] on div "1" at bounding box center [1100, 312] width 17 height 30
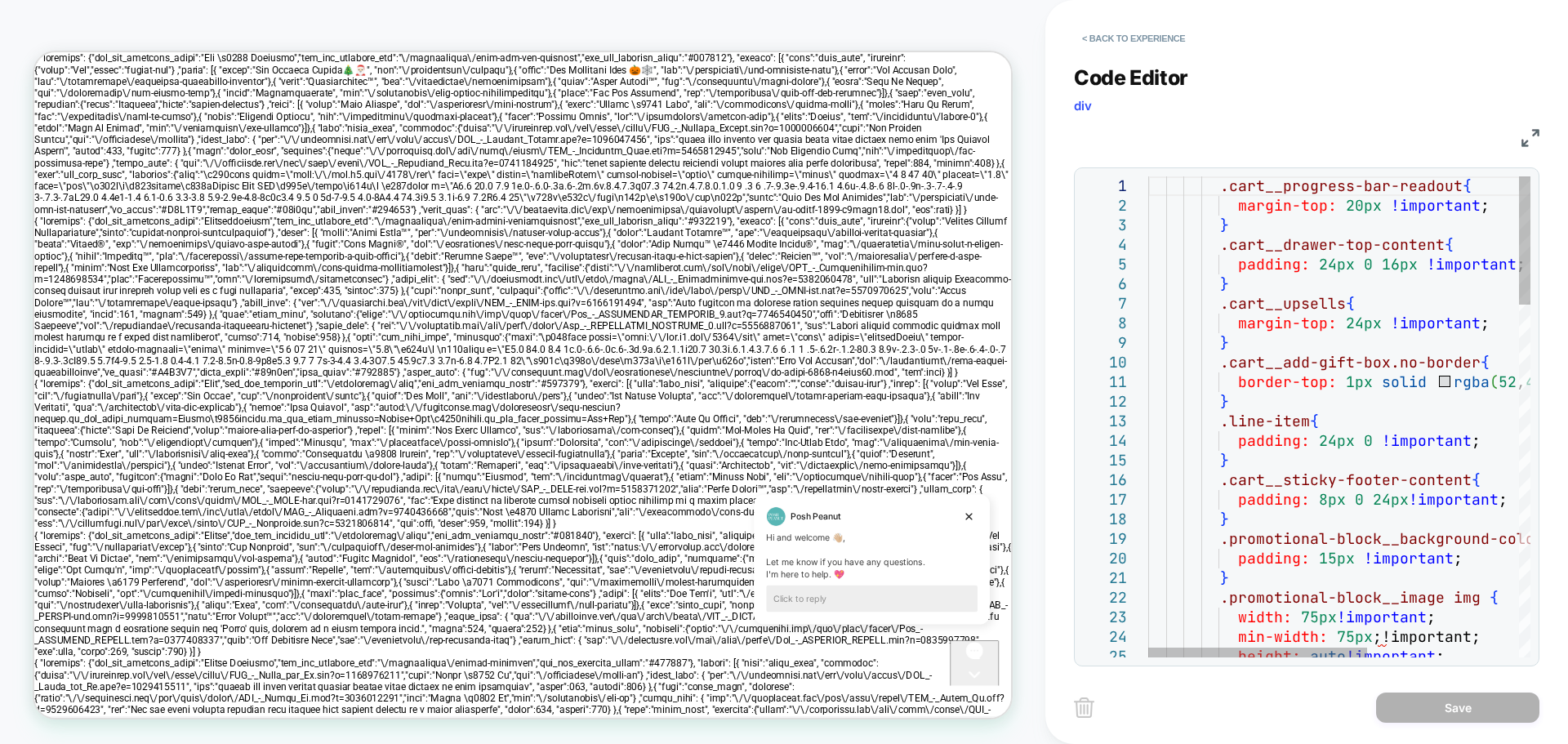
scroll to position [0, 0]
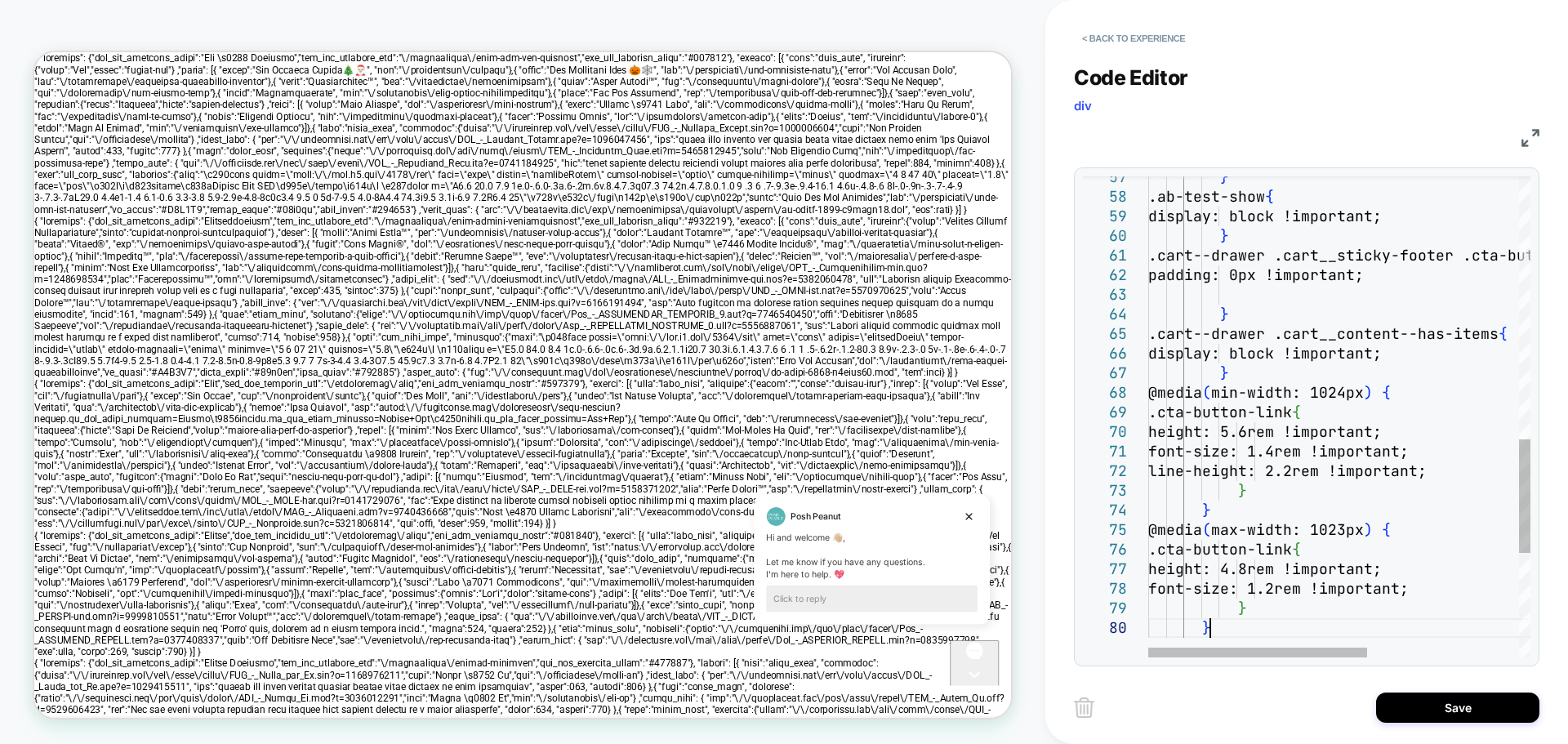
type textarea "**********"
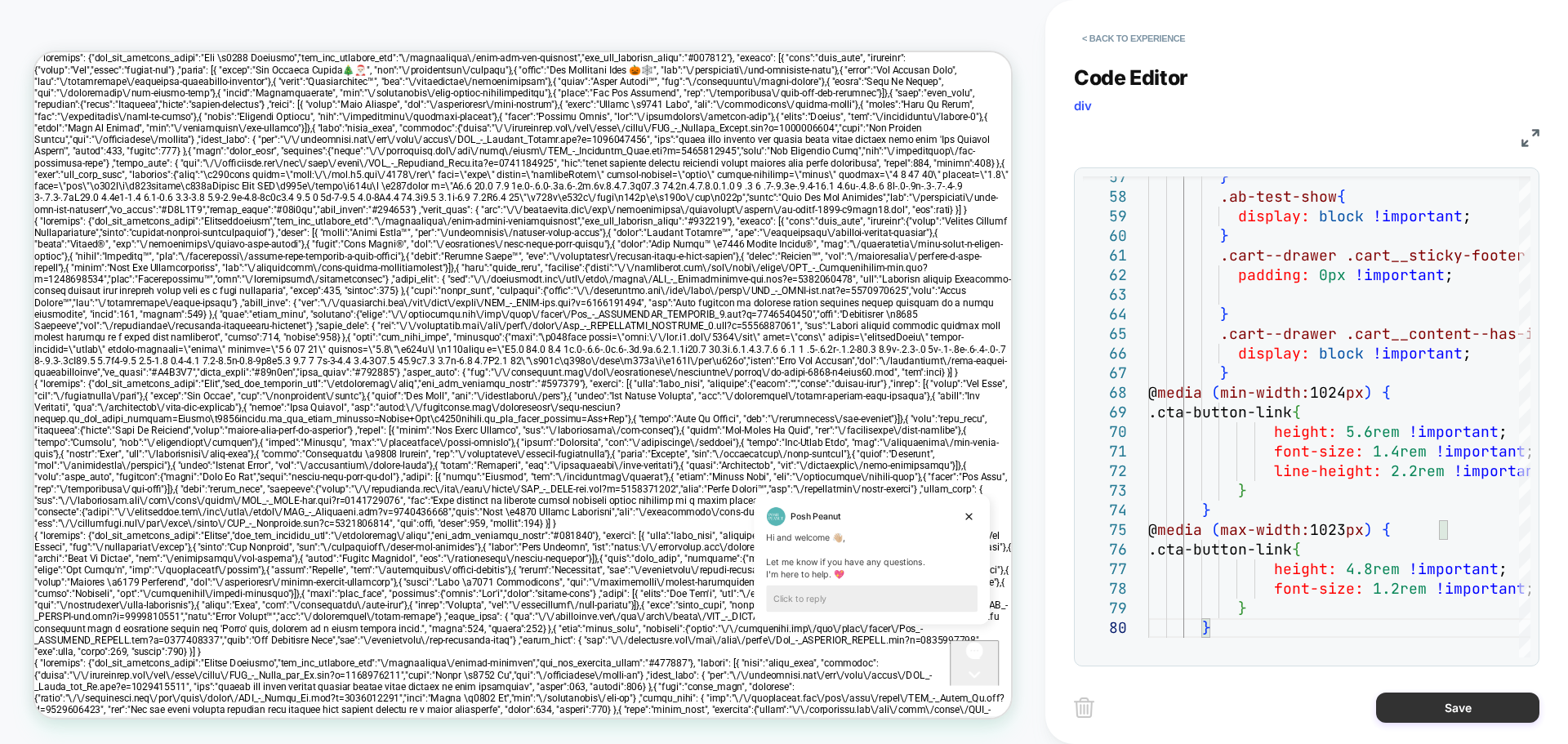
click at [1474, 698] on button "Save" at bounding box center [1458, 707] width 164 height 31
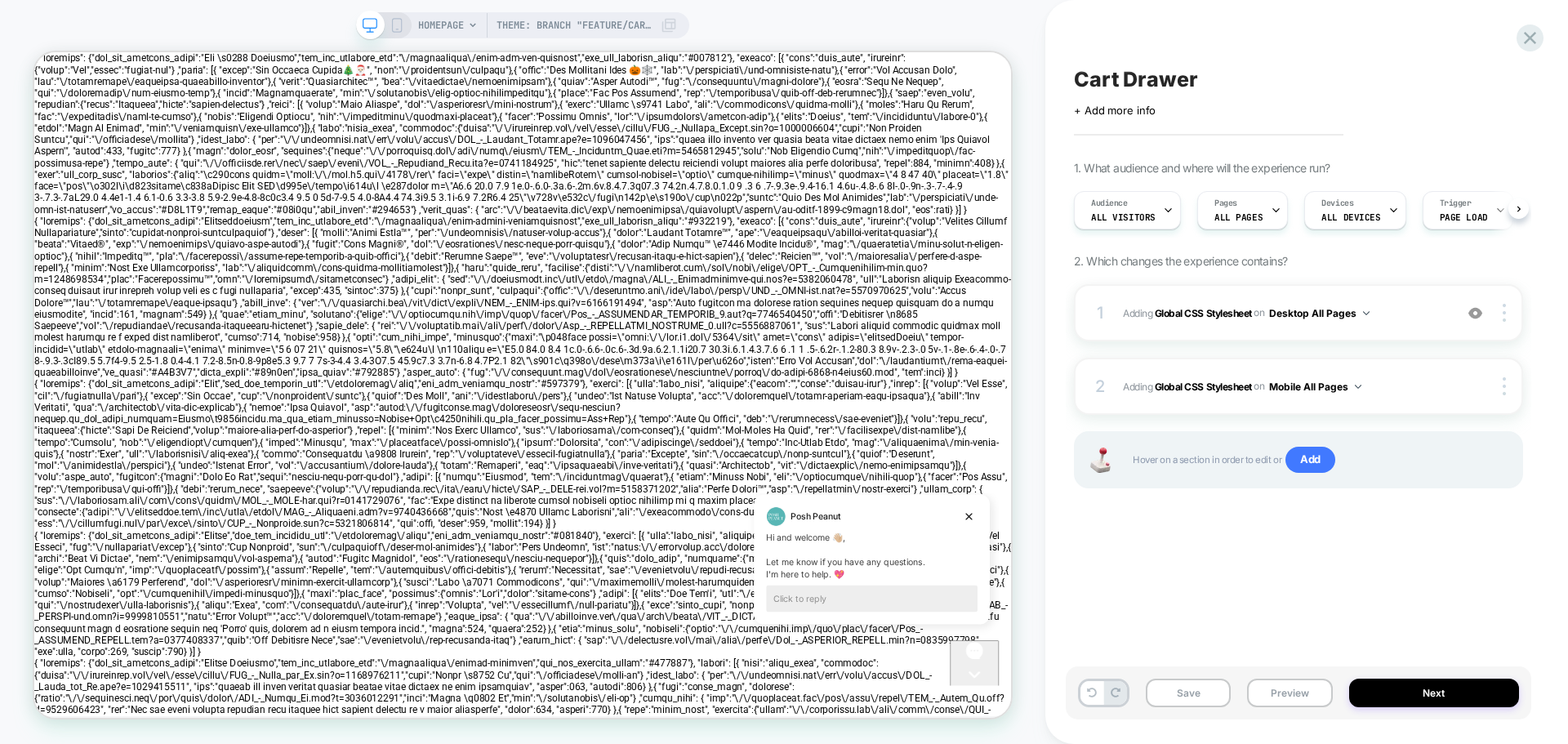
scroll to position [0, 1]
click at [1169, 691] on button "Save" at bounding box center [1188, 692] width 85 height 29
click at [1289, 690] on button "Preview" at bounding box center [1289, 692] width 85 height 29
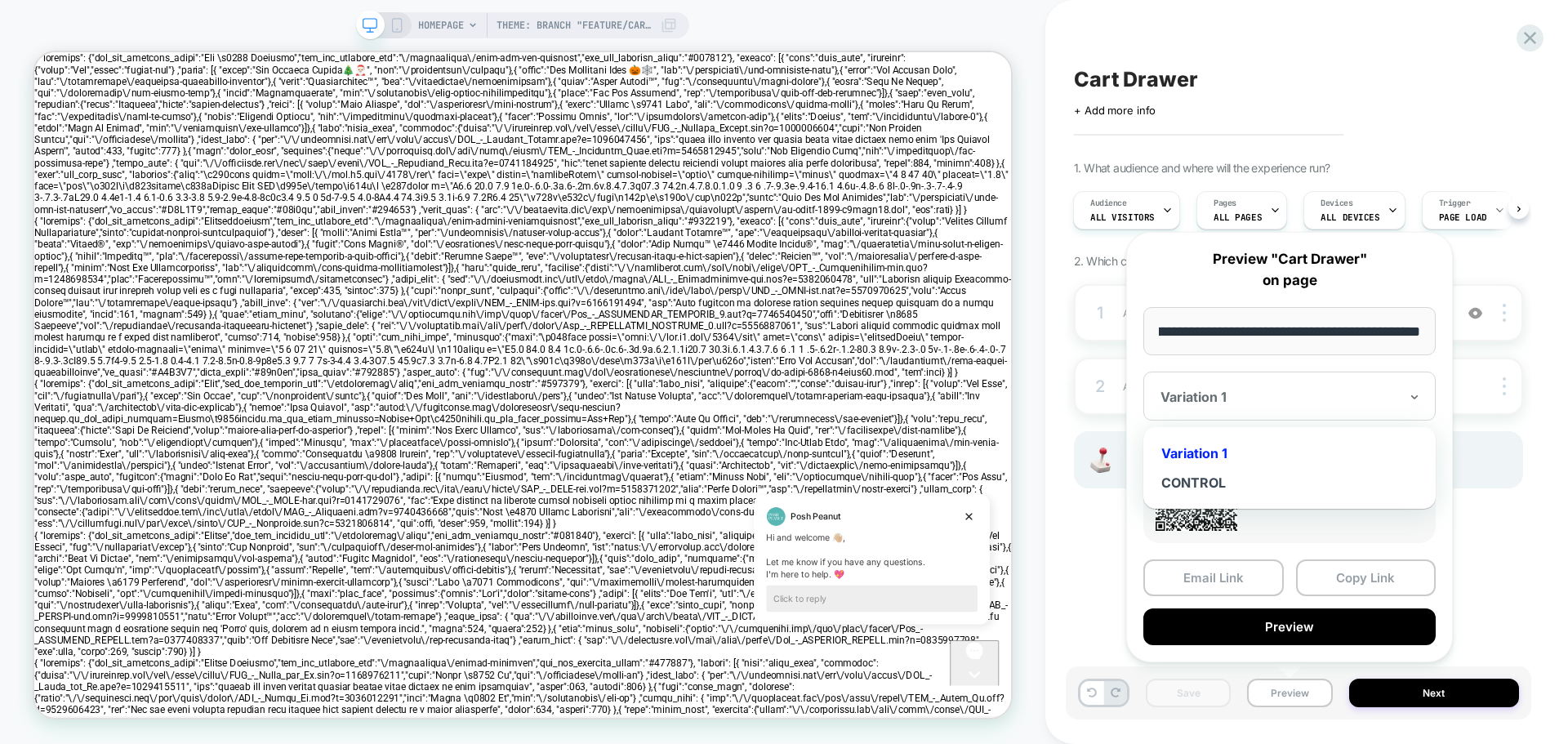
scroll to position [0, 0]
click at [1402, 405] on div "Variation 1" at bounding box center [1290, 396] width 292 height 49
click at [1322, 393] on div at bounding box center [1279, 397] width 238 height 17
click at [1362, 573] on button "Copy Link" at bounding box center [1366, 578] width 140 height 37
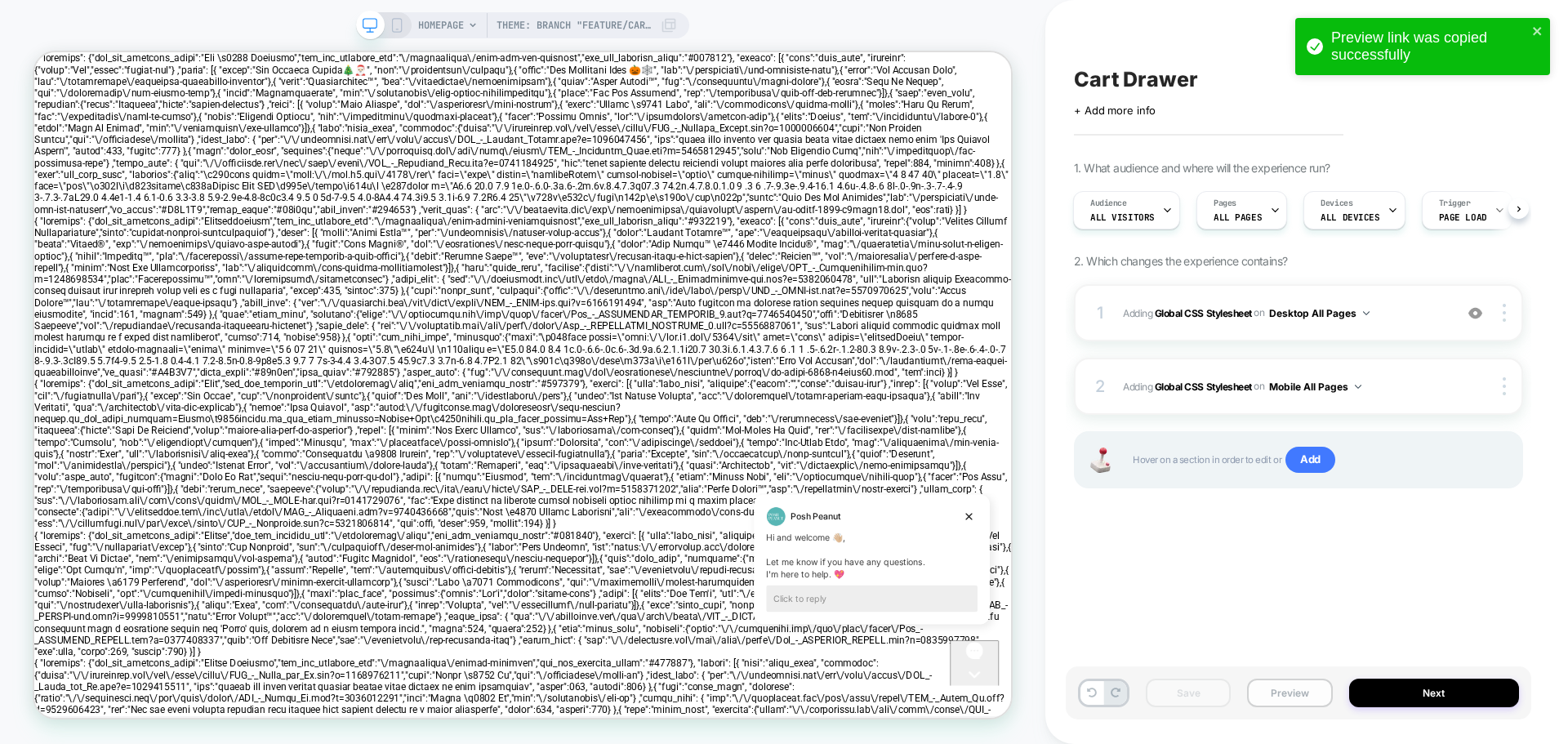
click at [1282, 698] on button "Preview" at bounding box center [1289, 692] width 85 height 29
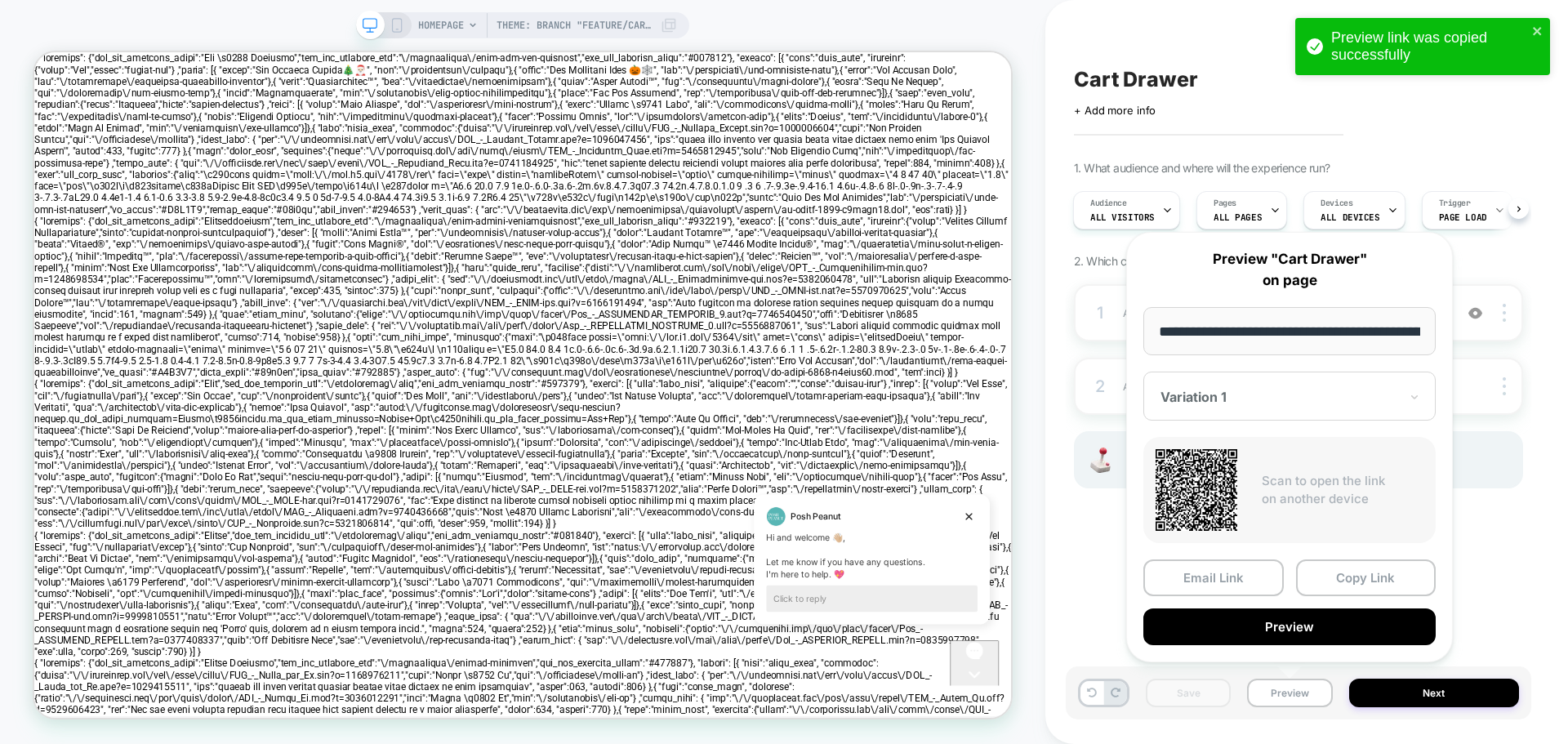
click at [1271, 401] on div at bounding box center [1279, 397] width 238 height 17
click at [1207, 485] on div "CONTROL" at bounding box center [1289, 482] width 276 height 30
click at [1354, 580] on button "Copy Link" at bounding box center [1366, 578] width 140 height 37
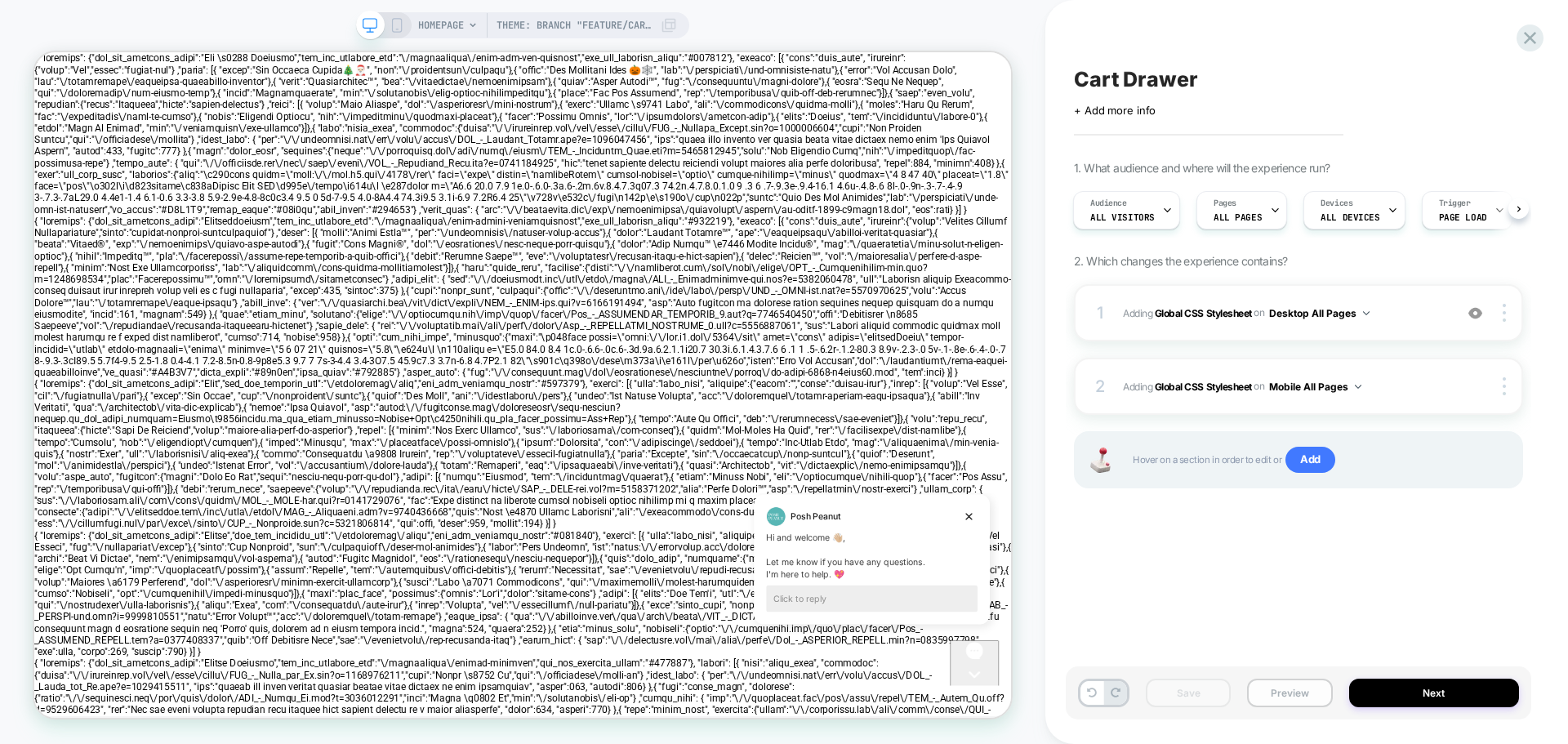
click at [1281, 700] on button "Preview" at bounding box center [1289, 692] width 85 height 29
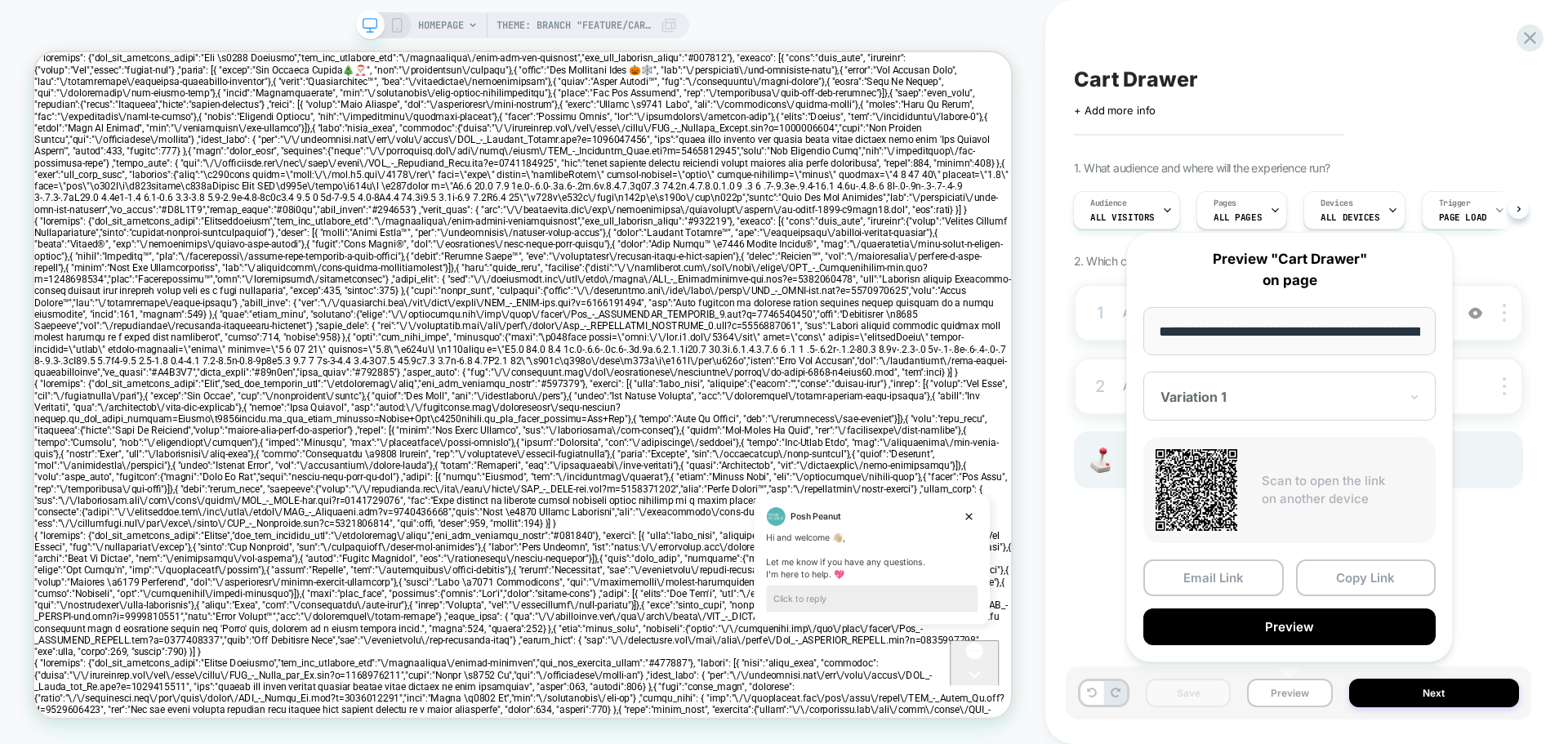
click at [1290, 389] on div at bounding box center [1279, 397] width 238 height 17
click at [1195, 453] on div "Variation 1" at bounding box center [1289, 453] width 276 height 30
click at [1374, 585] on button "Copy Link" at bounding box center [1366, 578] width 140 height 37
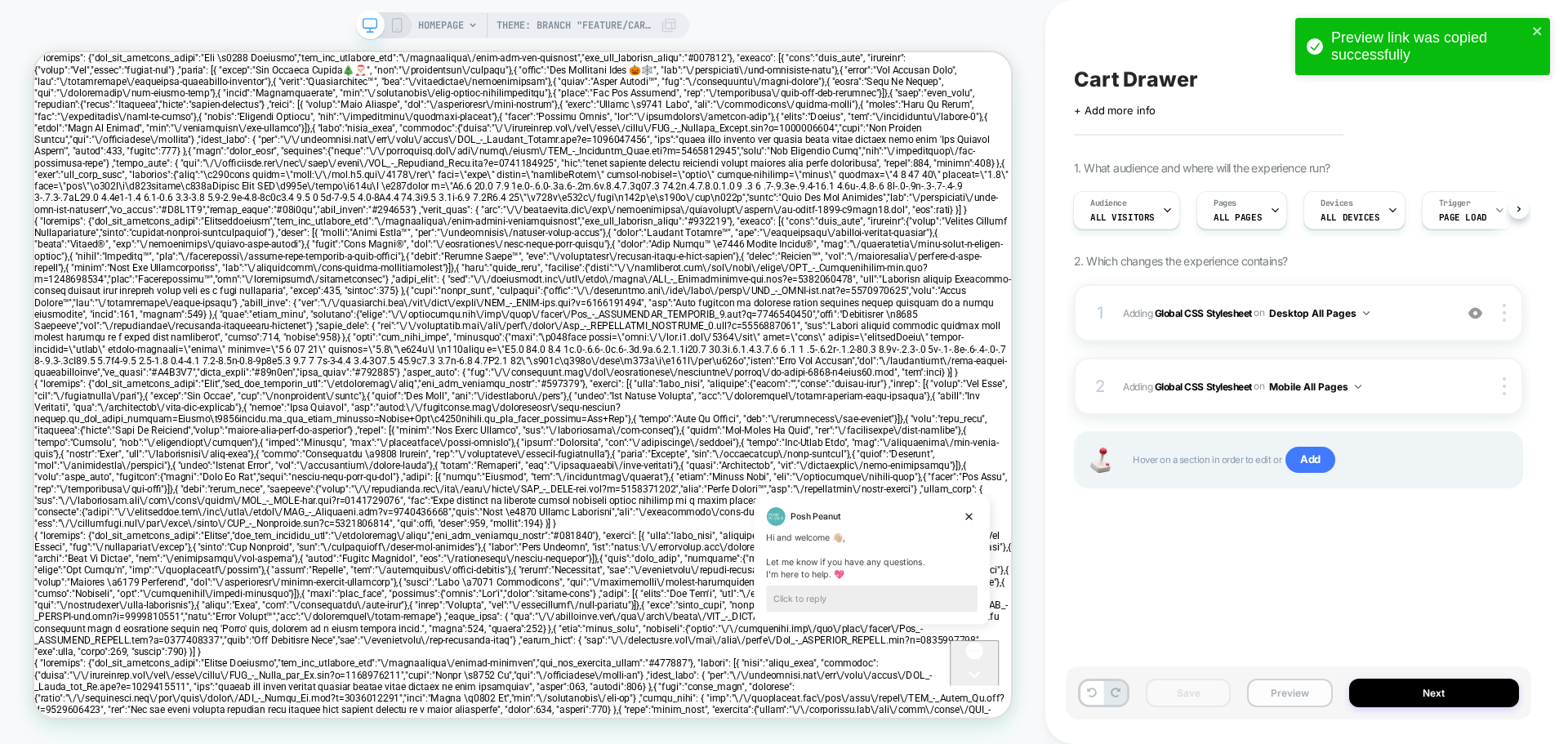
click at [1297, 688] on button "Preview" at bounding box center [1289, 692] width 85 height 29
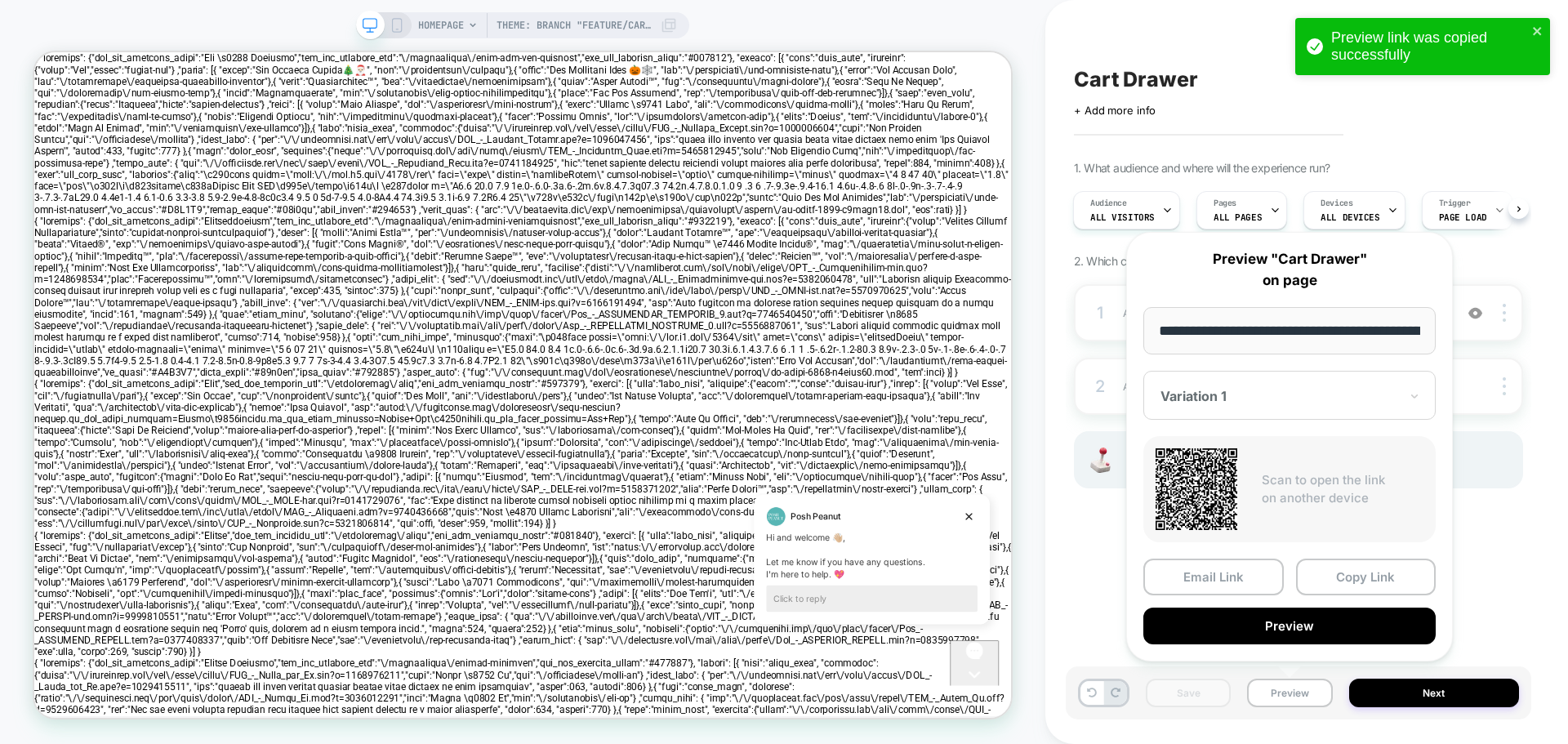
scroll to position [0, 130]
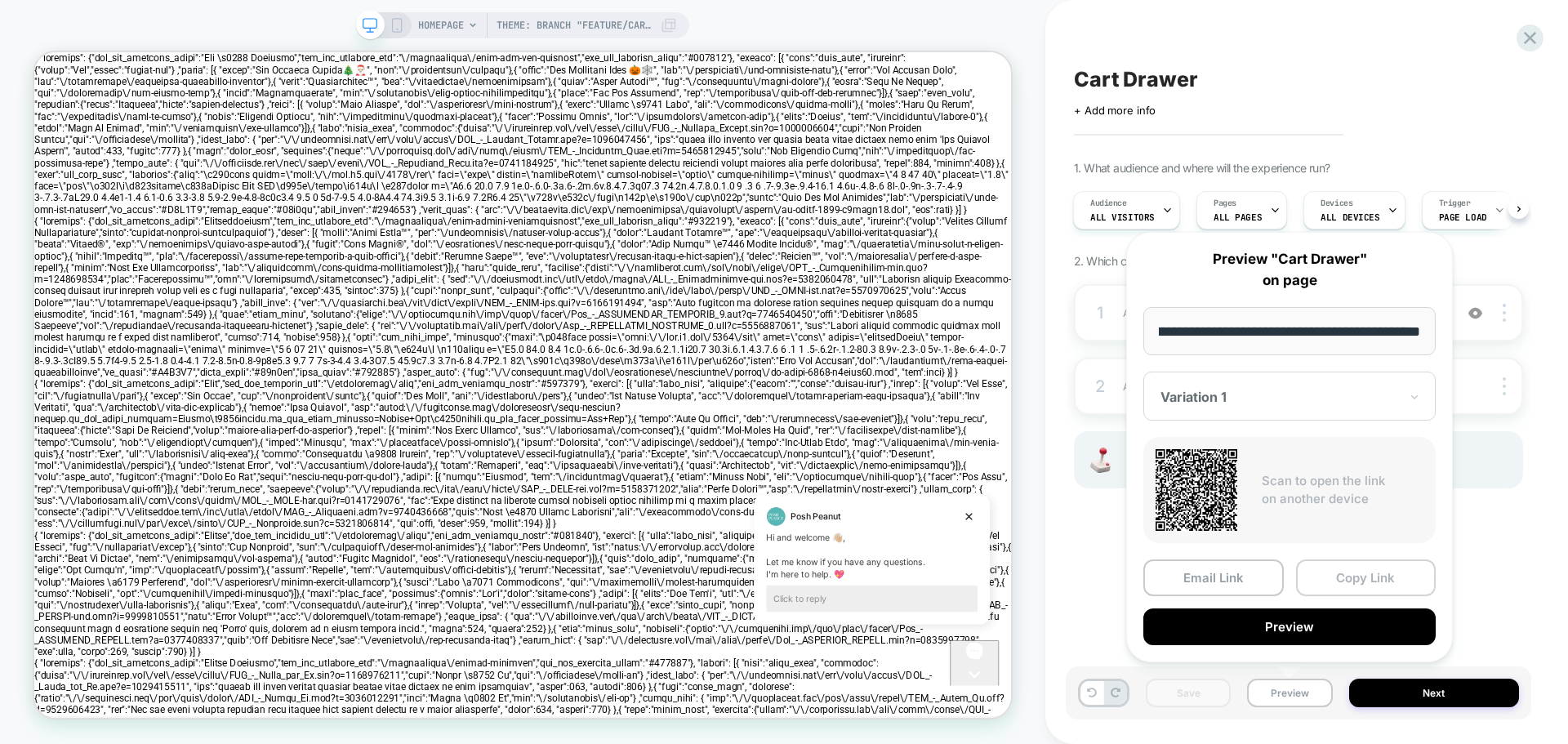
click at [1341, 576] on button "Copy Link" at bounding box center [1366, 578] width 140 height 37
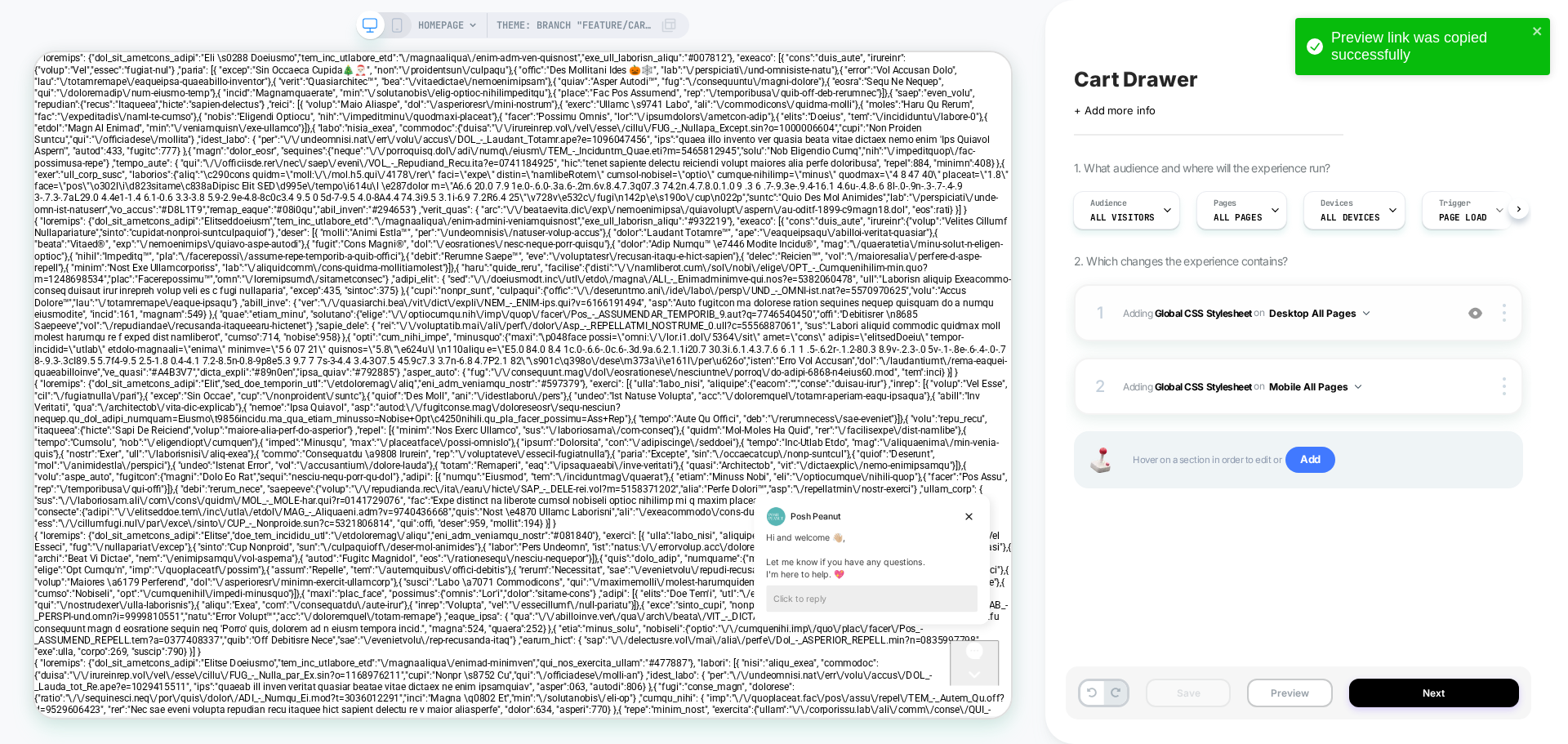
click at [1114, 305] on div "1 Adding Global CSS Stylesheet on Desktop All Pages Add Before Add After Copy t…" at bounding box center [1298, 312] width 449 height 57
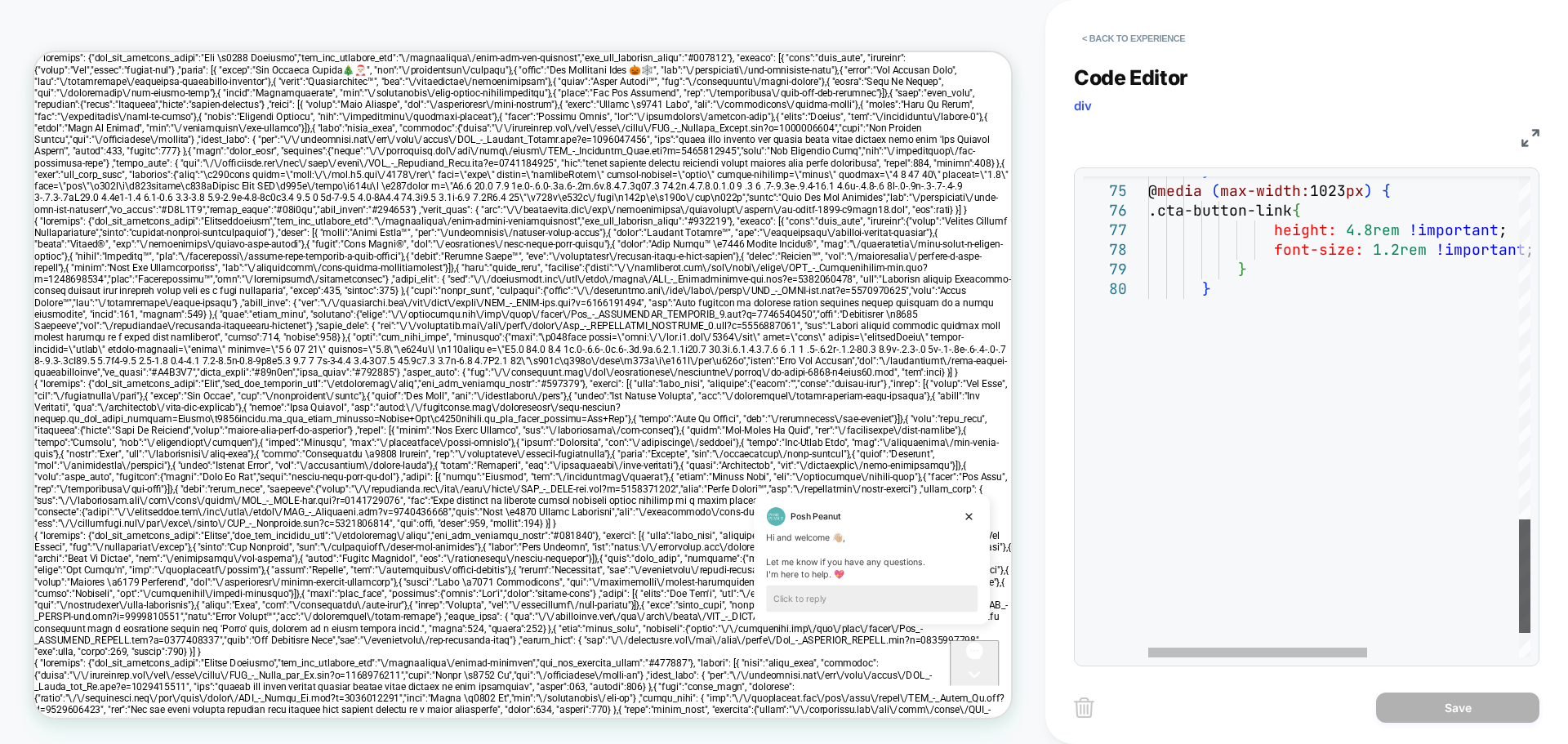
click at [1524, 531] on div at bounding box center [1524, 576] width 11 height 114
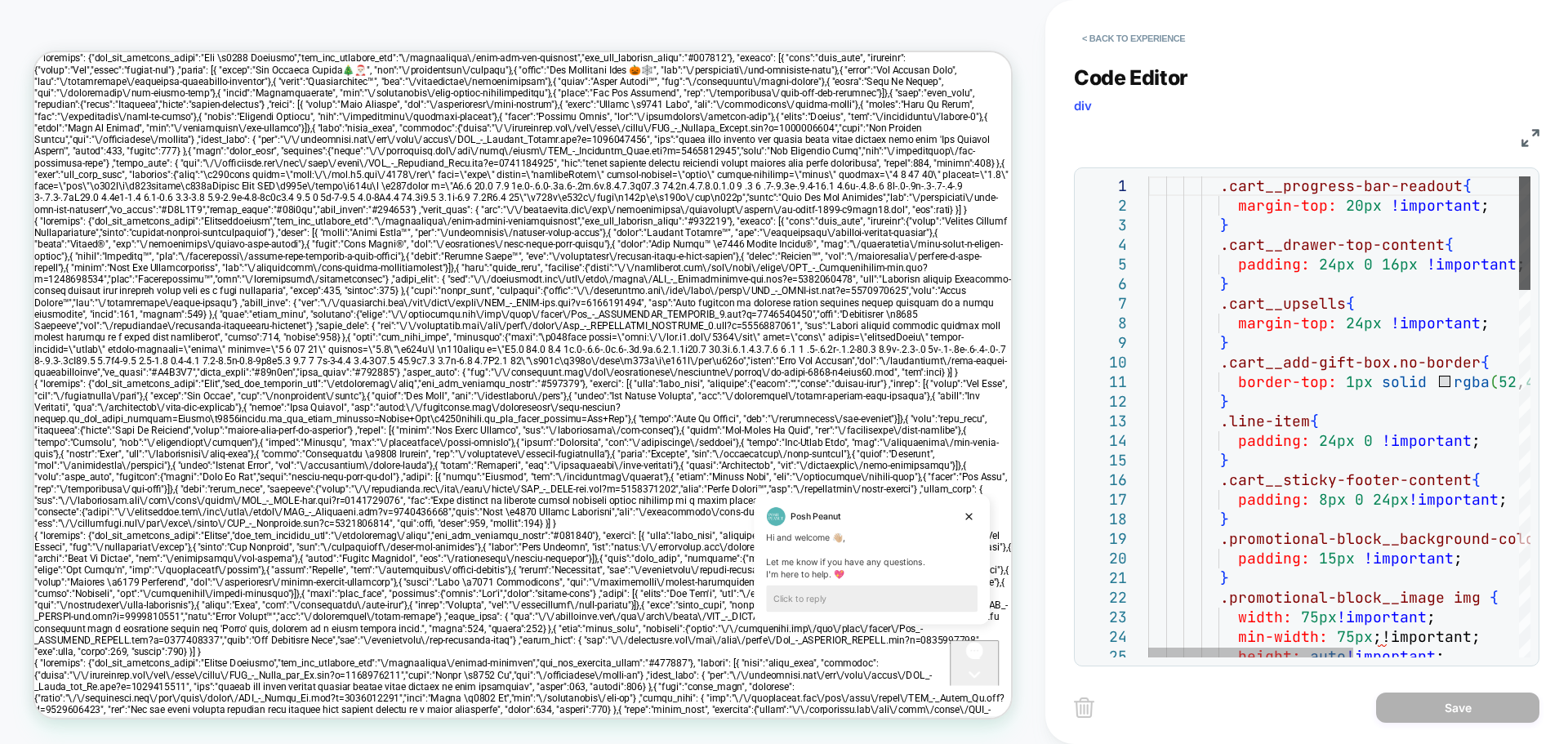
click at [1519, 197] on div at bounding box center [1524, 233] width 11 height 114
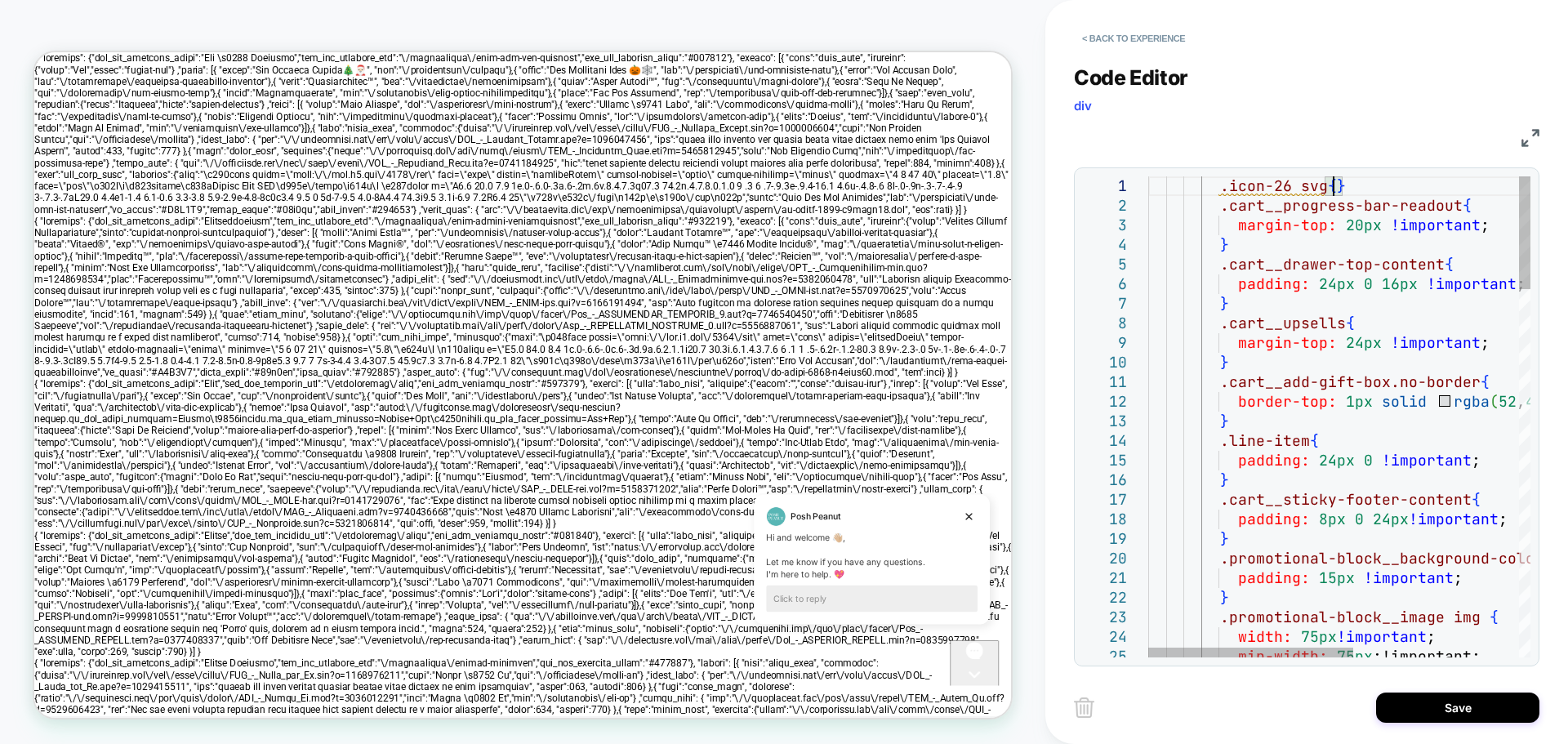
scroll to position [19, 88]
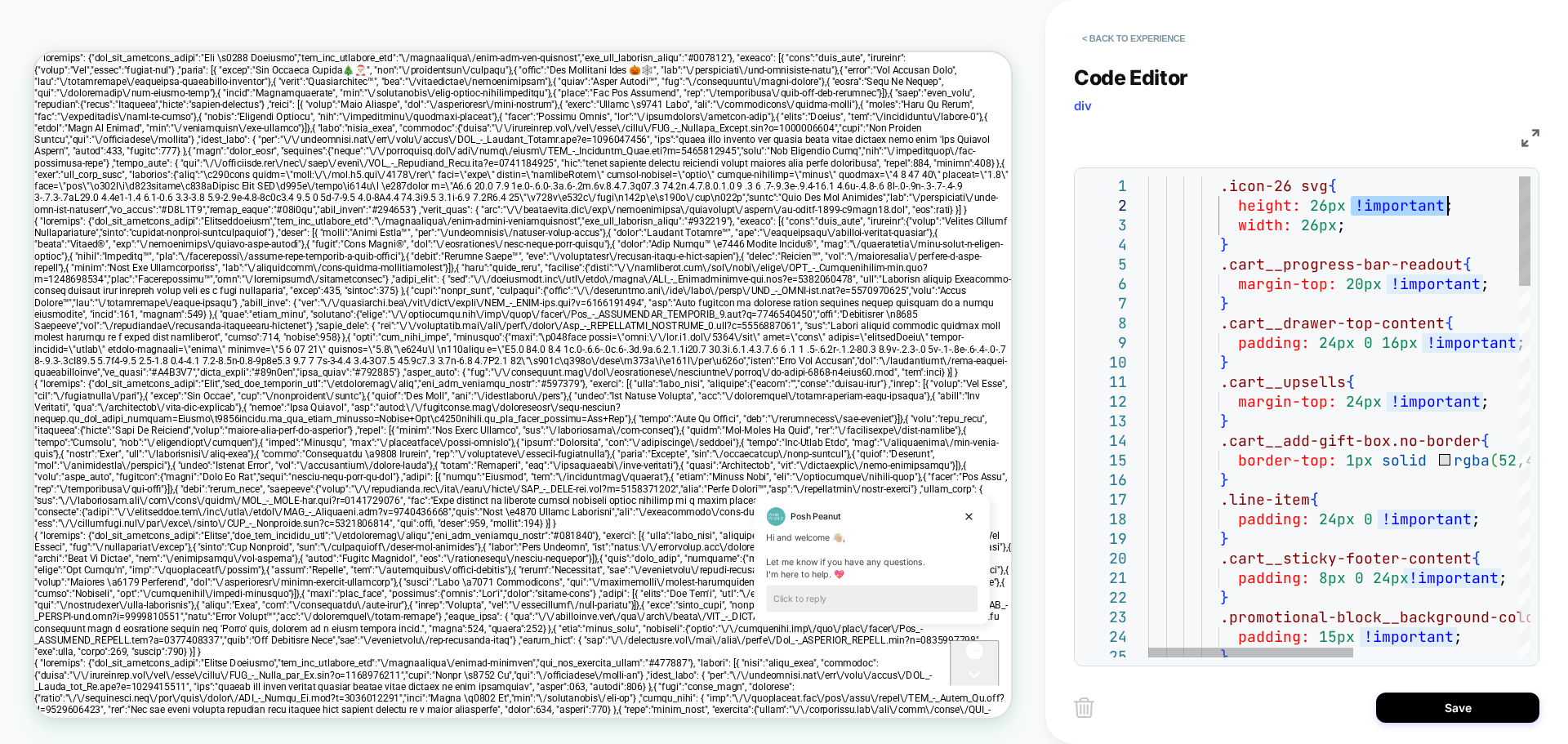
drag, startPoint x: 1350, startPoint y: 209, endPoint x: 1450, endPoint y: 202, distance: 100.2
drag, startPoint x: 1351, startPoint y: 222, endPoint x: 1334, endPoint y: 227, distance: 17.7
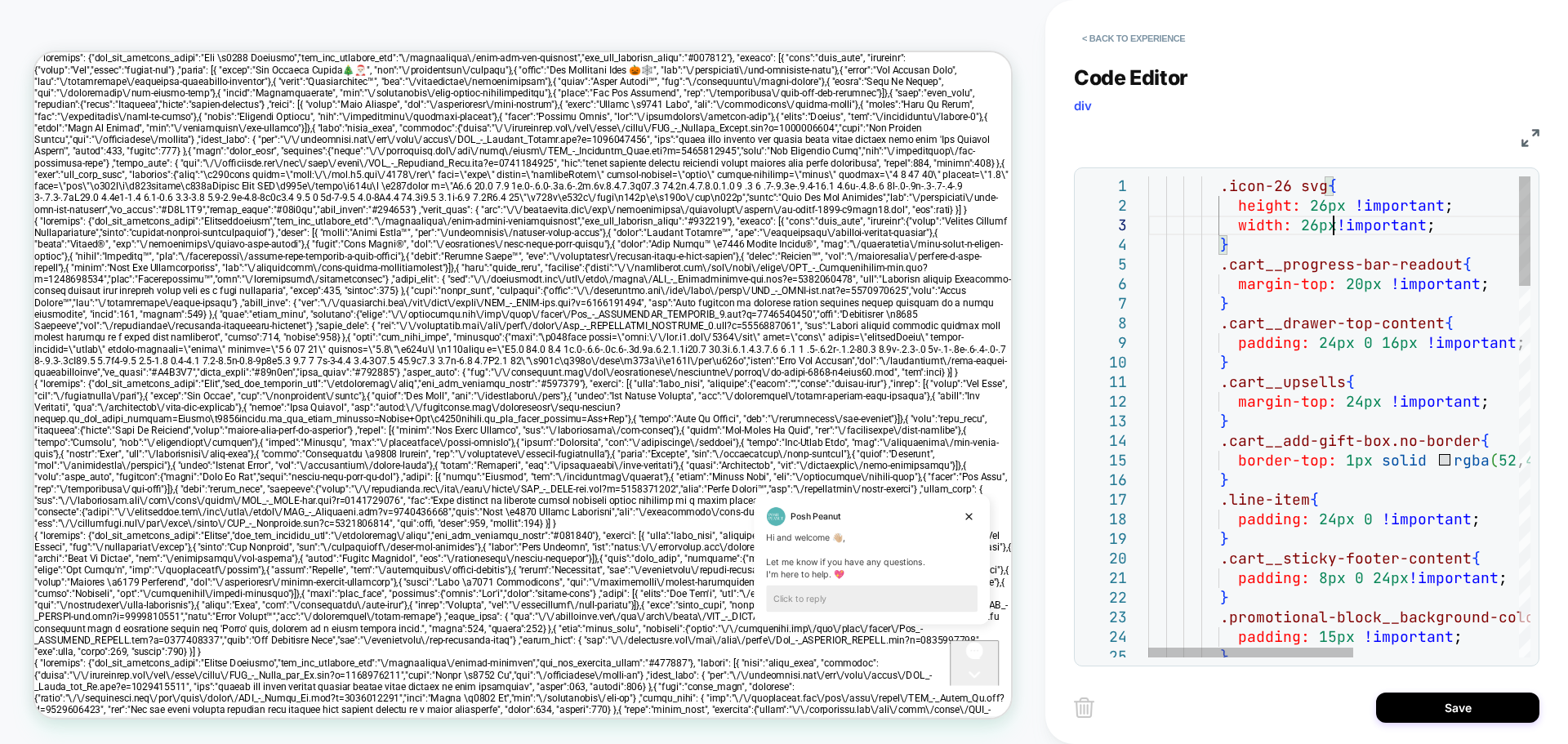
scroll to position [39, 193]
type textarea "**********"
click at [1453, 708] on button "Save" at bounding box center [1458, 707] width 164 height 31
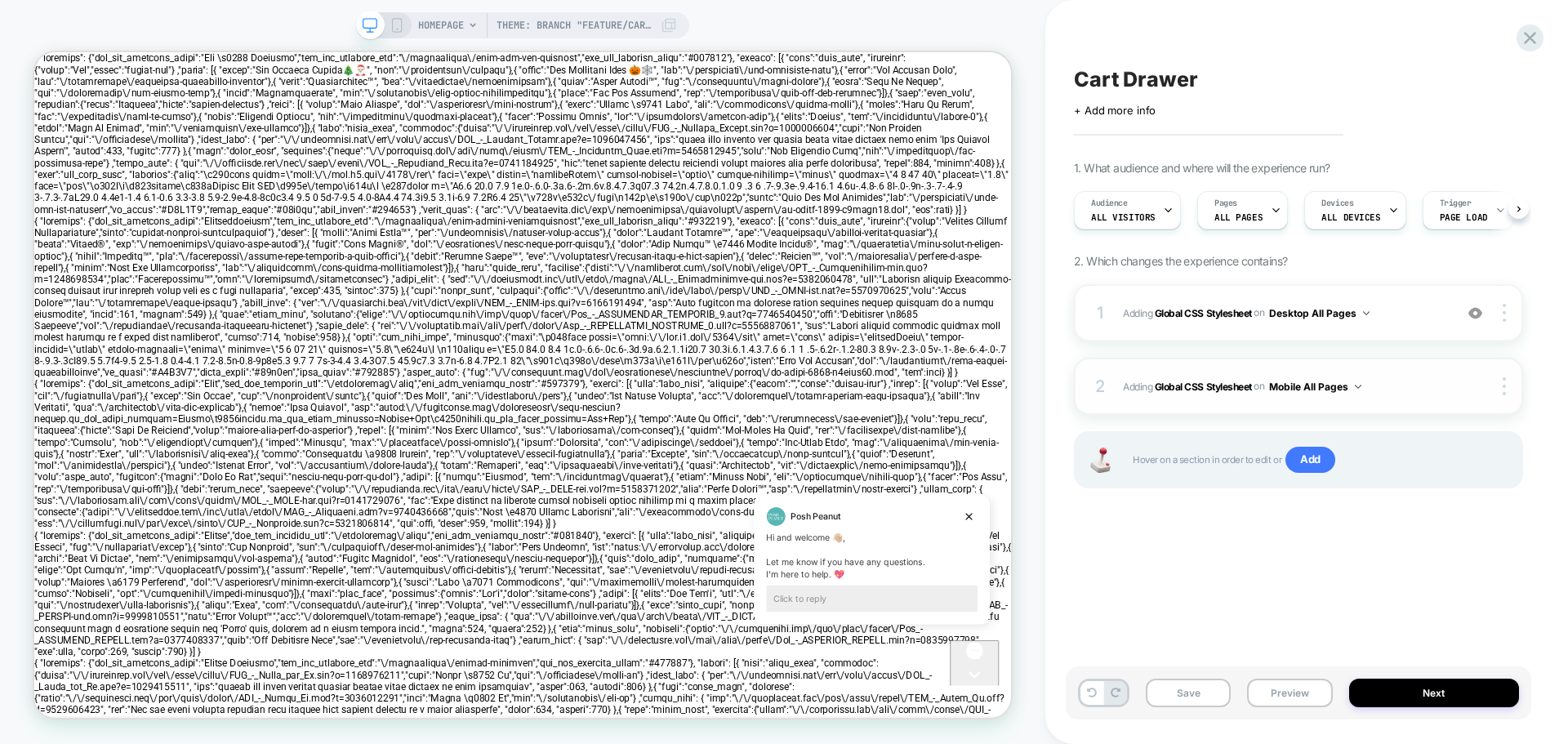
scroll to position [0, 1]
click at [1130, 304] on span "Adding Global CSS Stylesheet on Desktop All Pages" at bounding box center [1283, 312] width 322 height 20
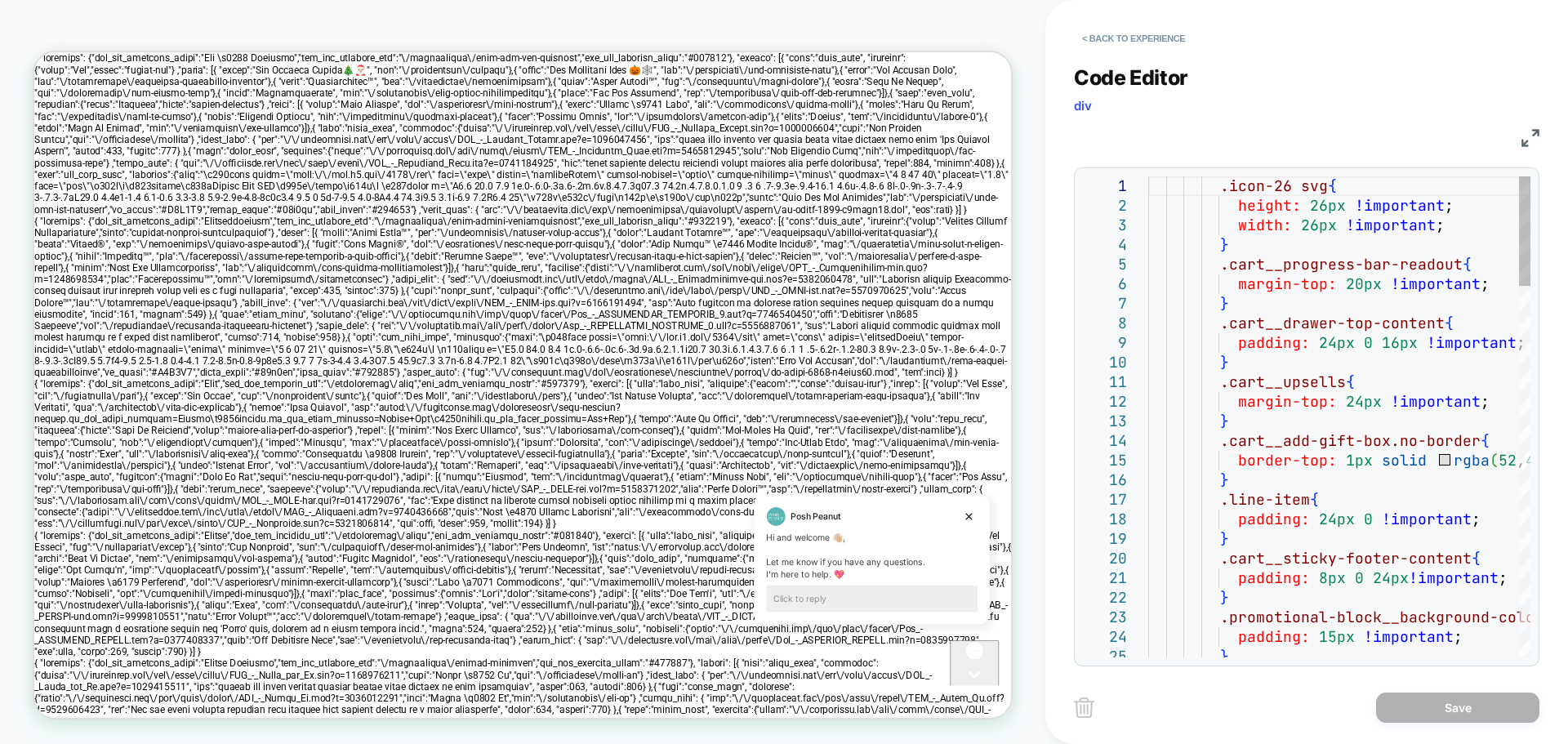
scroll to position [0, 0]
type textarea "**********"
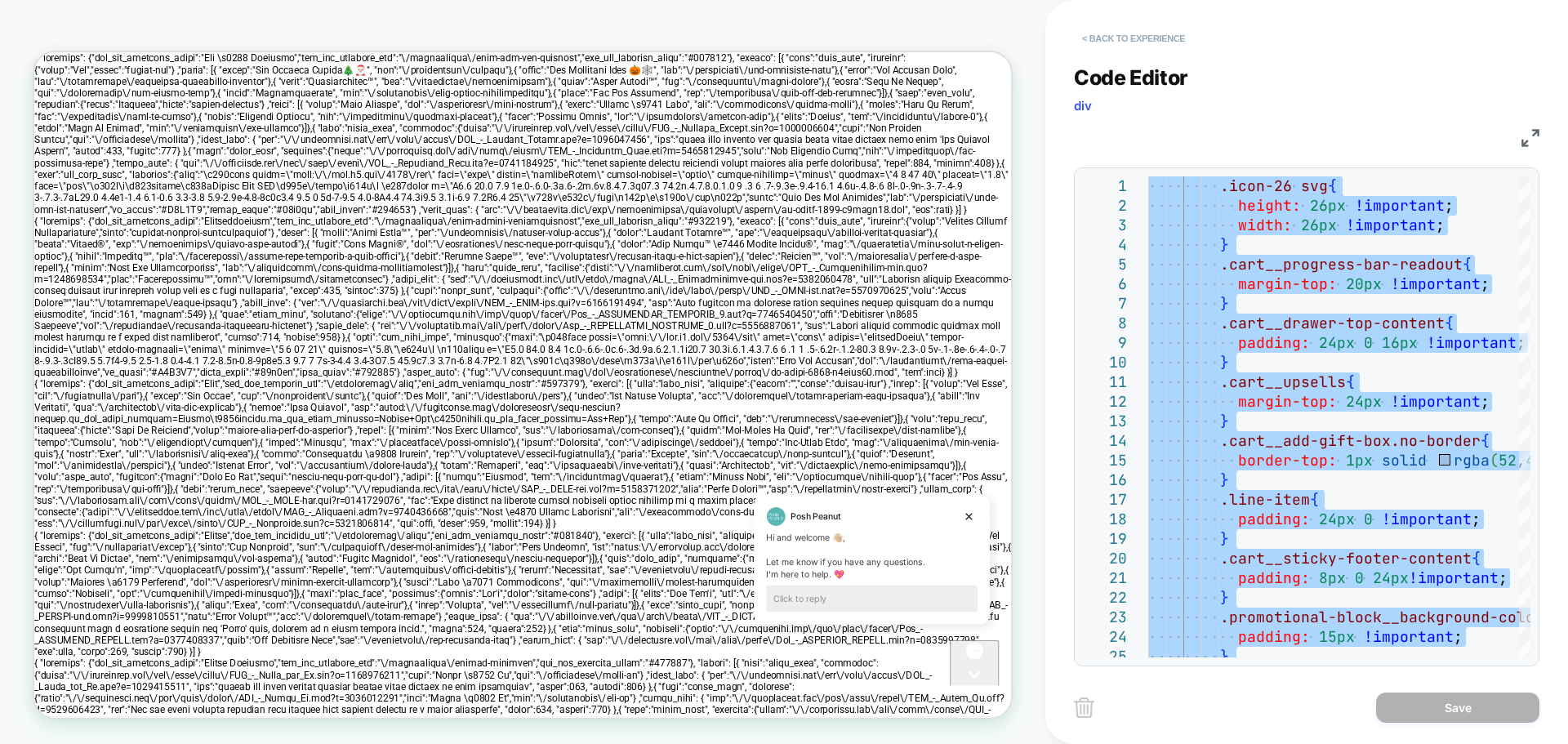
click at [1100, 36] on button "< Back to experience" at bounding box center [1134, 39] width 119 height 26
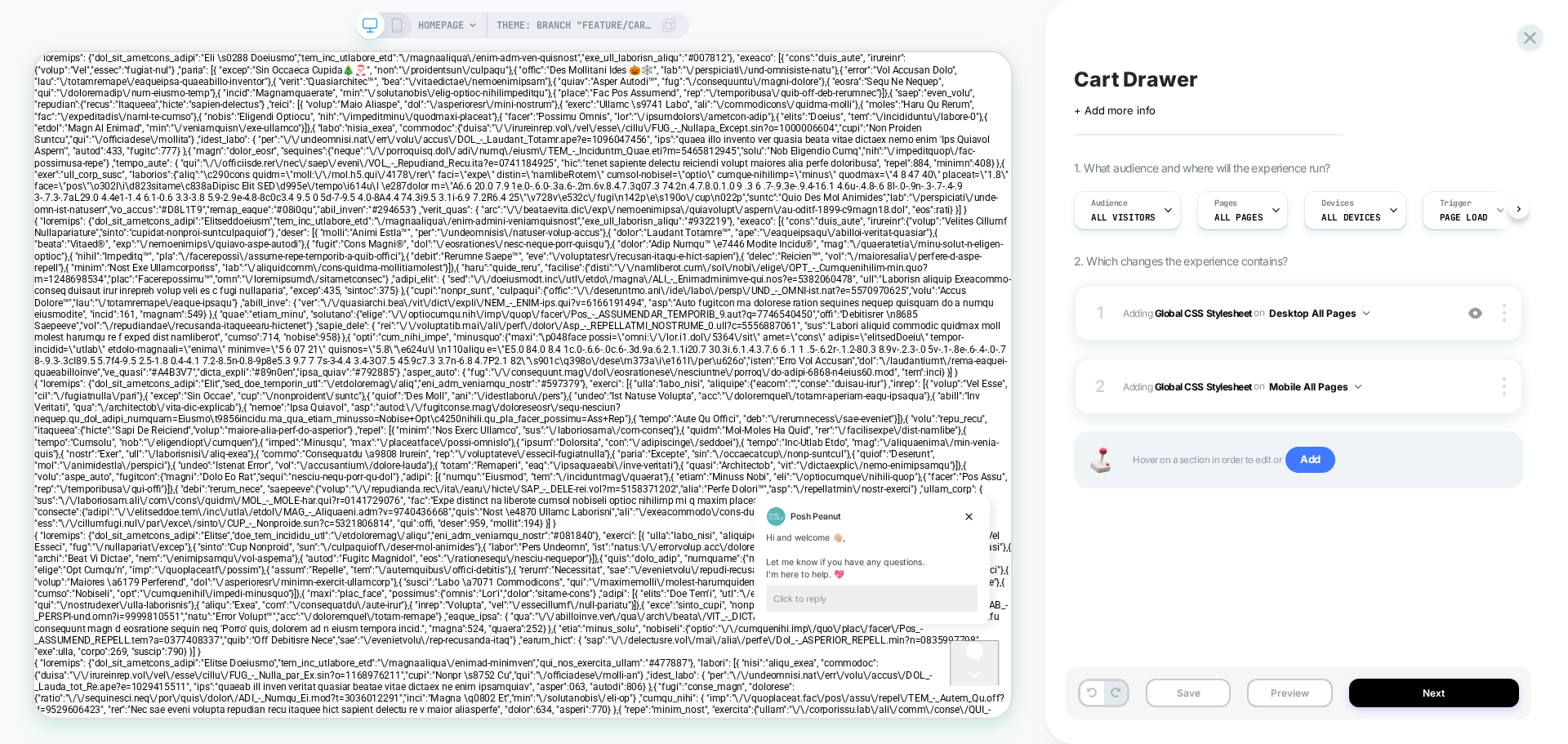
scroll to position [0, 1]
click at [401, 26] on rect at bounding box center [397, 25] width 9 height 13
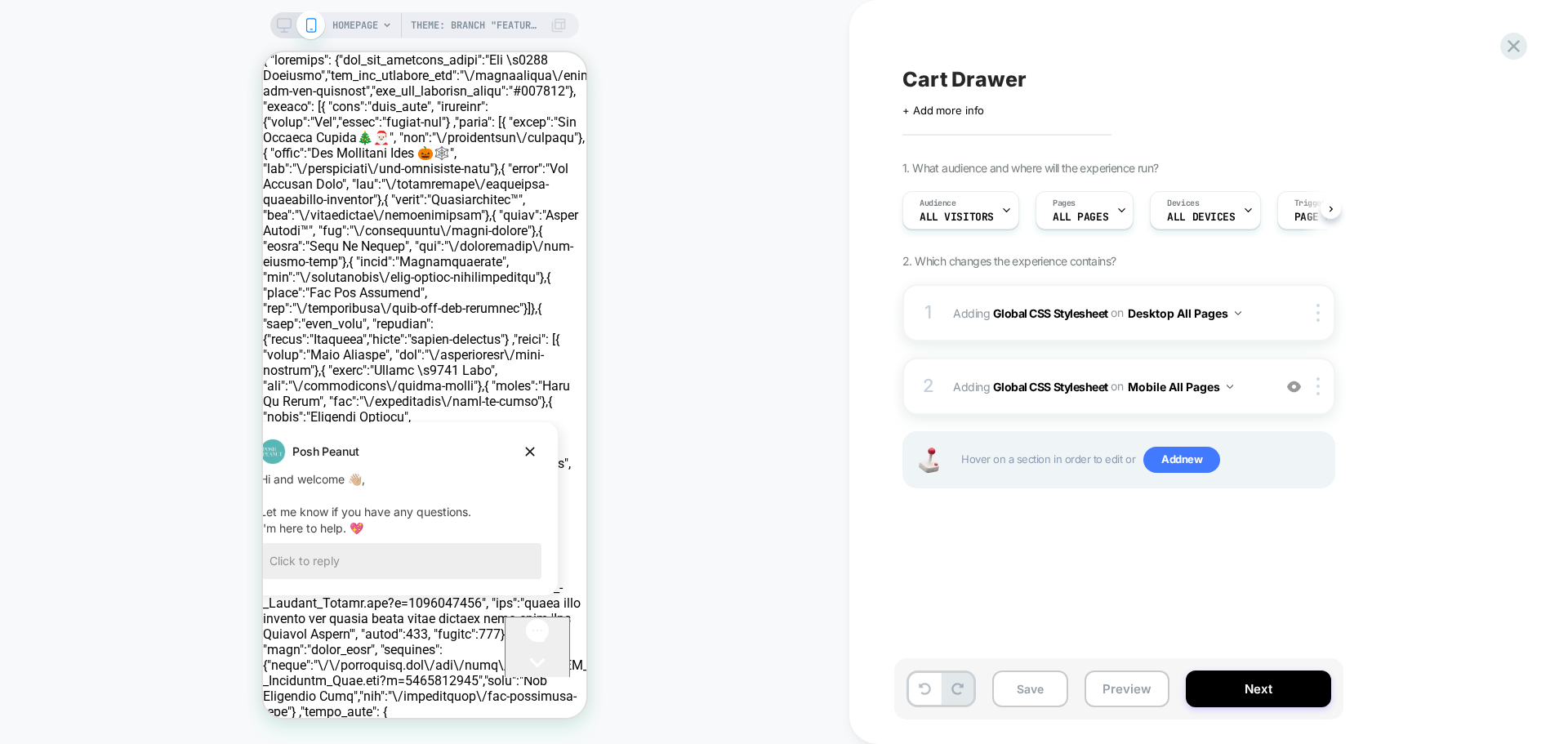
scroll to position [0, 1]
click at [946, 376] on div "2 Adding Global CSS Stylesheet on Mobile All Pages Add Before Add After Copy to…" at bounding box center [1119, 386] width 432 height 57
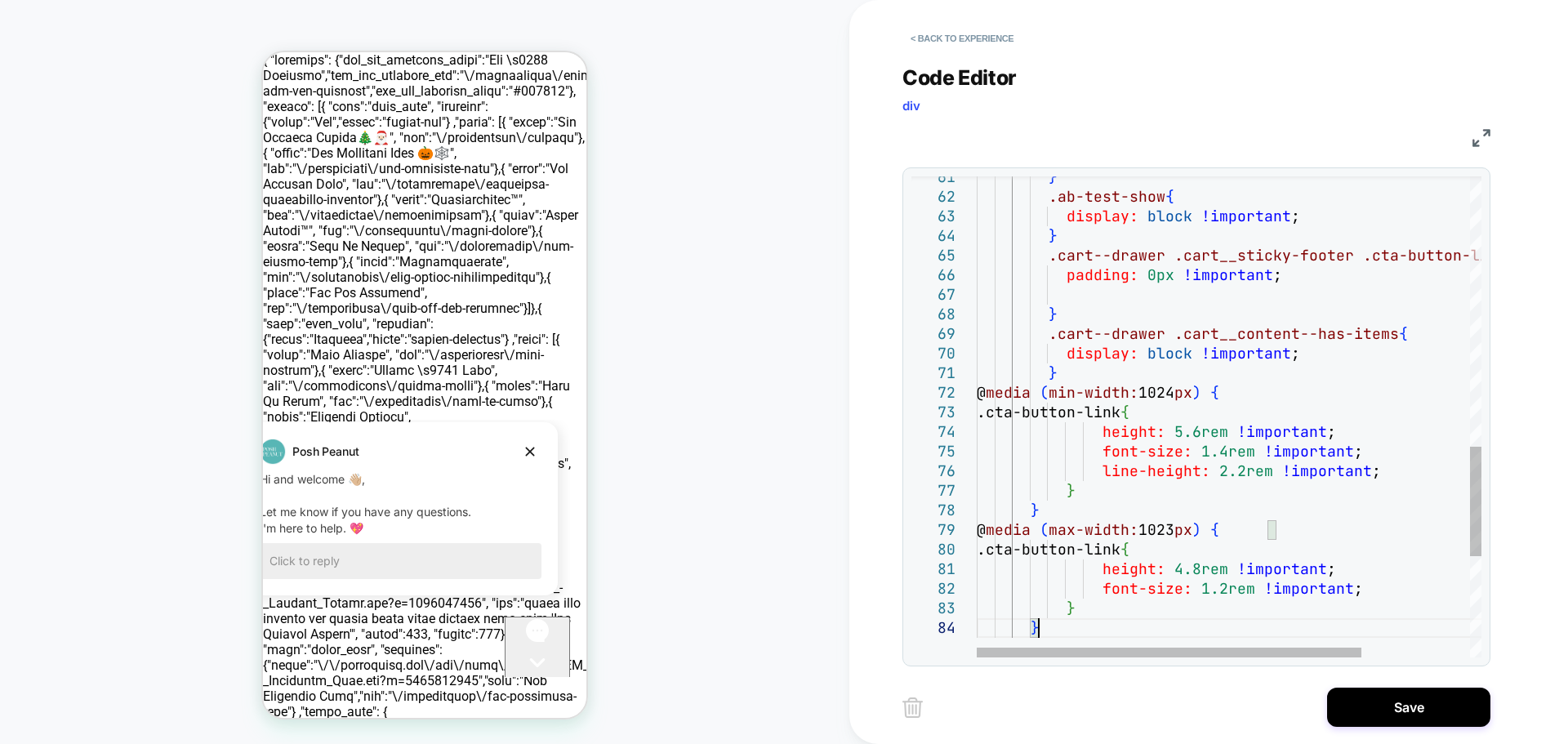
type textarea "**********"
click at [1419, 709] on button "Save" at bounding box center [1409, 706] width 164 height 39
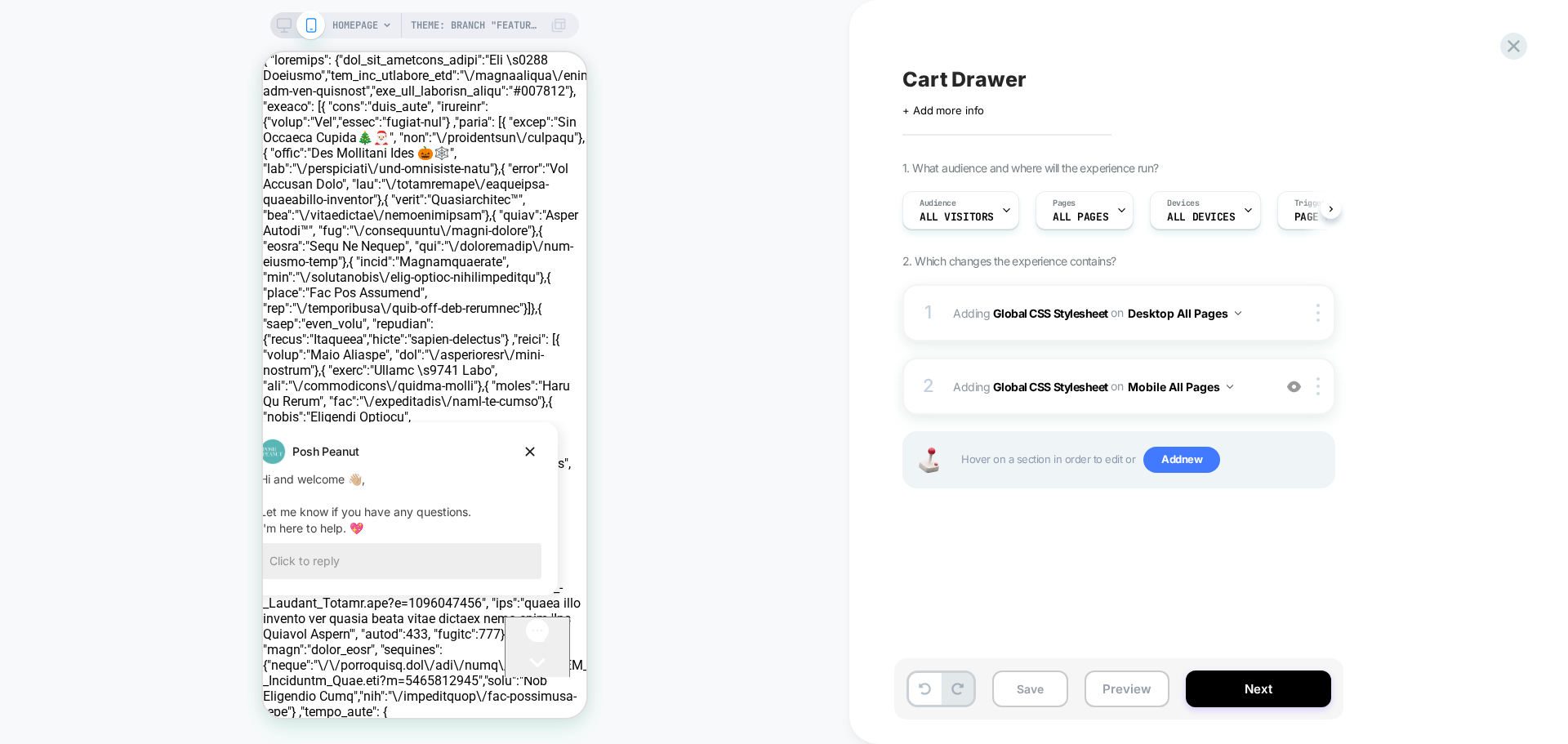
scroll to position [0, 1]
click at [1049, 685] on button "Save" at bounding box center [1030, 689] width 76 height 37
click at [1127, 382] on div "on Mobile All Pages" at bounding box center [1171, 386] width 123 height 24
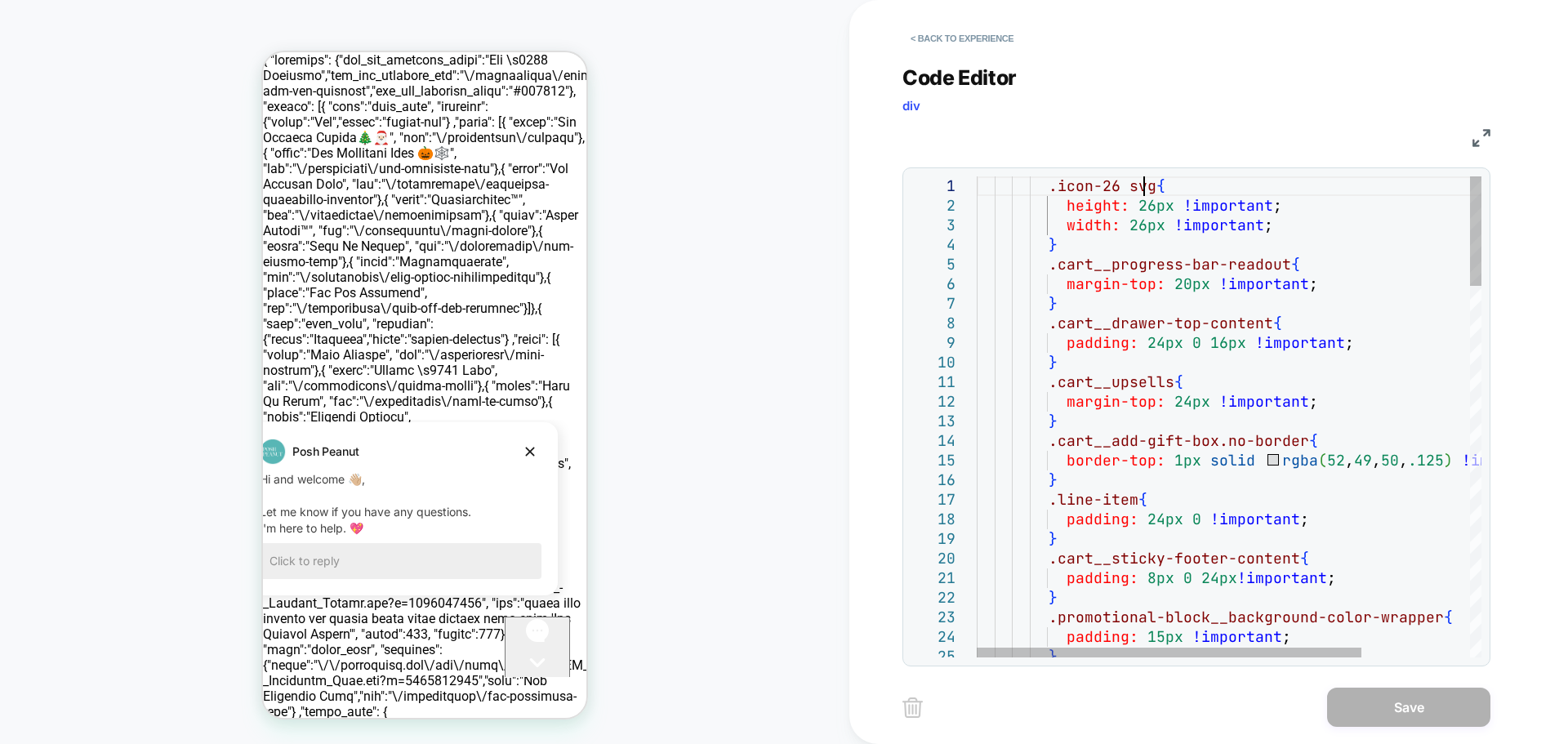
scroll to position [0, 0]
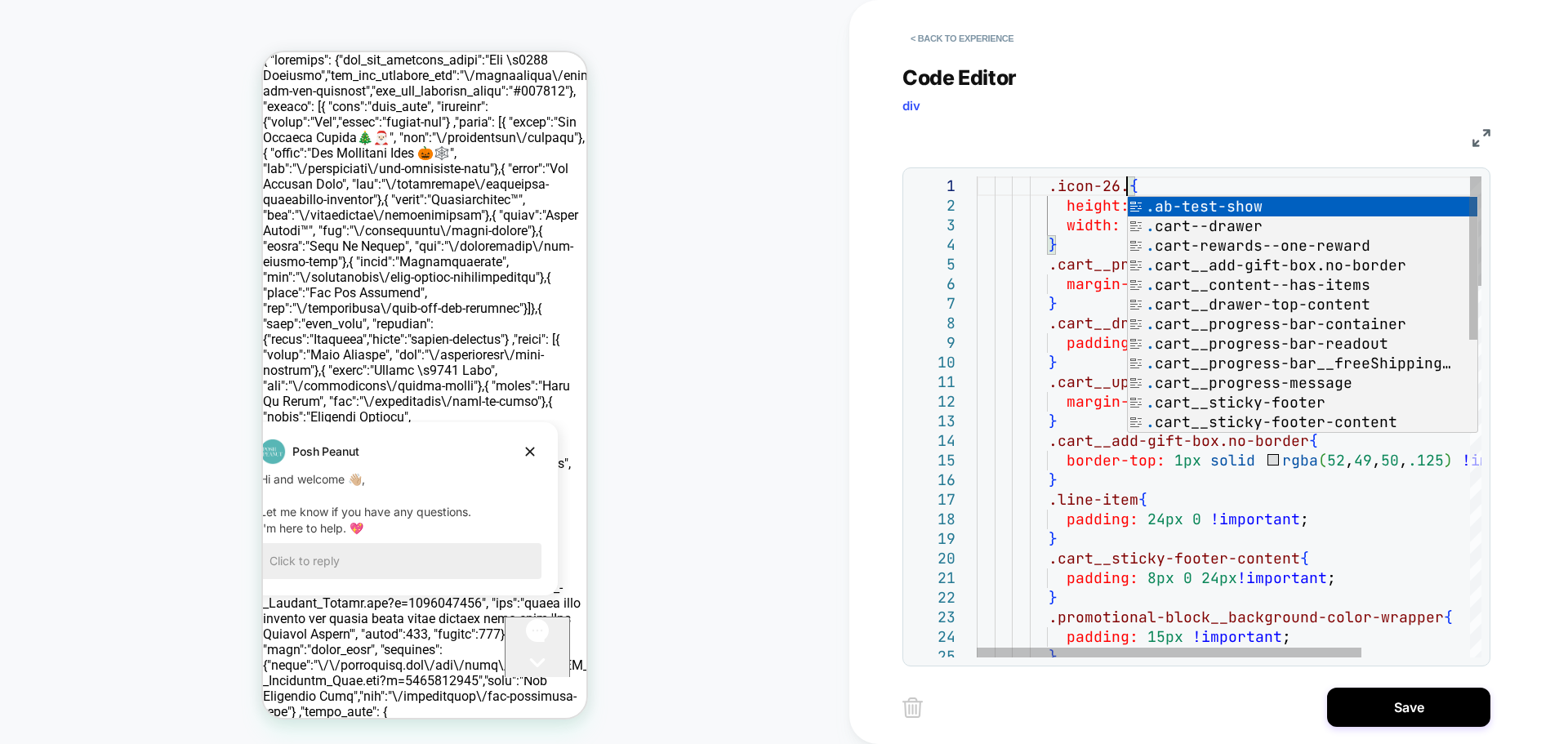
scroll to position [0, 150]
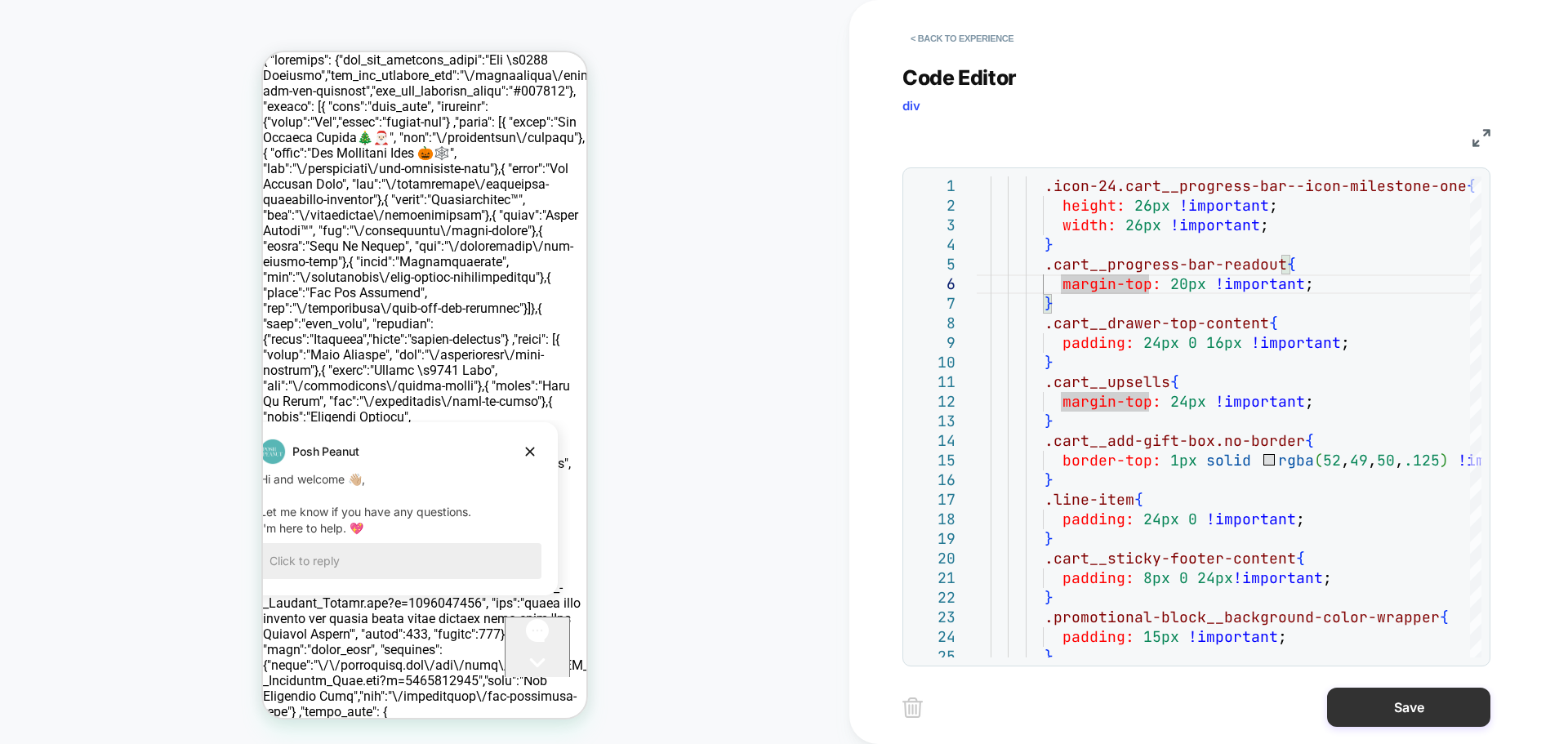
type textarea "**********"
click at [1412, 699] on button "Save" at bounding box center [1409, 706] width 164 height 39
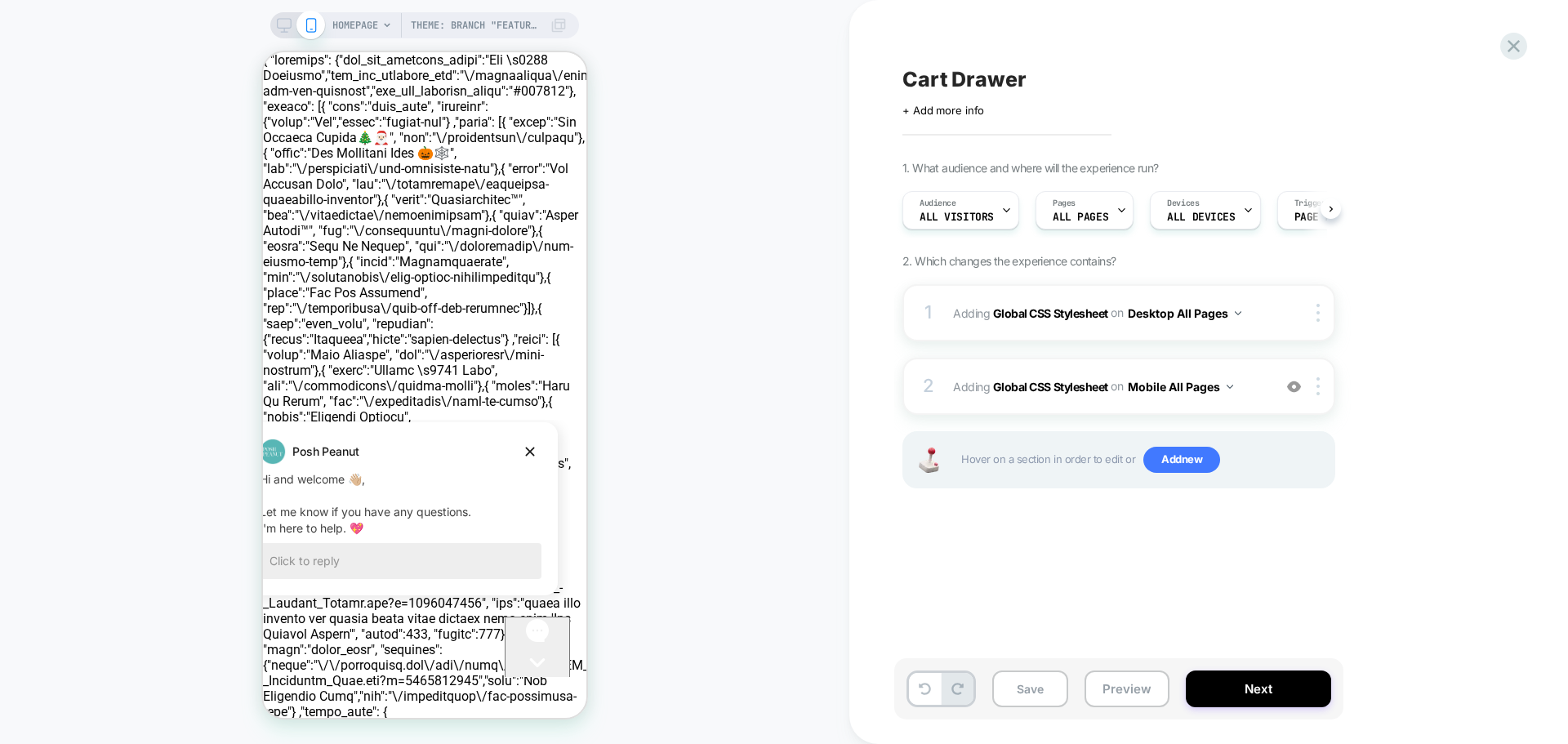
scroll to position [0, 1]
click at [955, 370] on div "2 Adding Global CSS Stylesheet on Mobile All Pages Add Before Add After Copy to…" at bounding box center [1119, 386] width 432 height 57
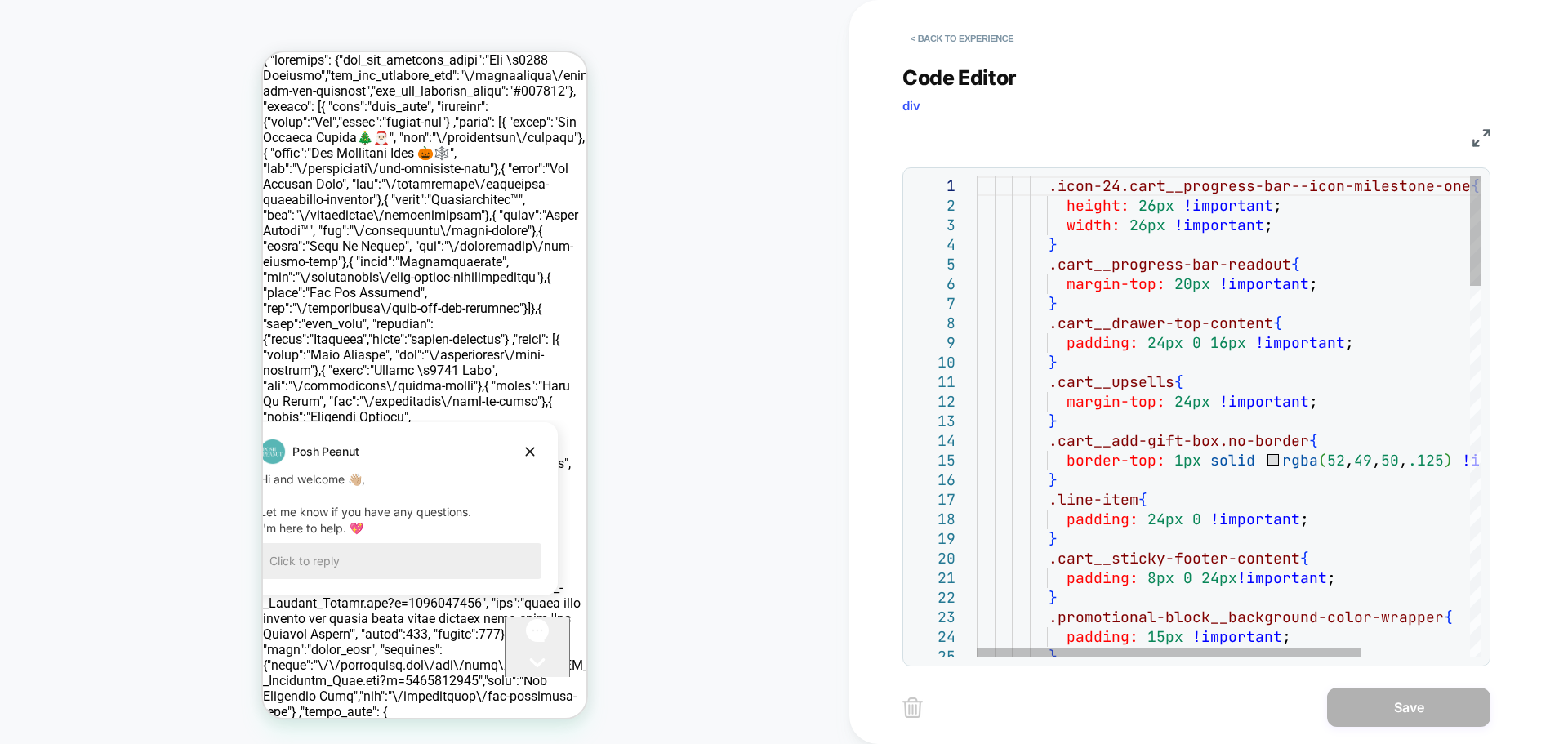
scroll to position [0, 0]
type textarea "**********"
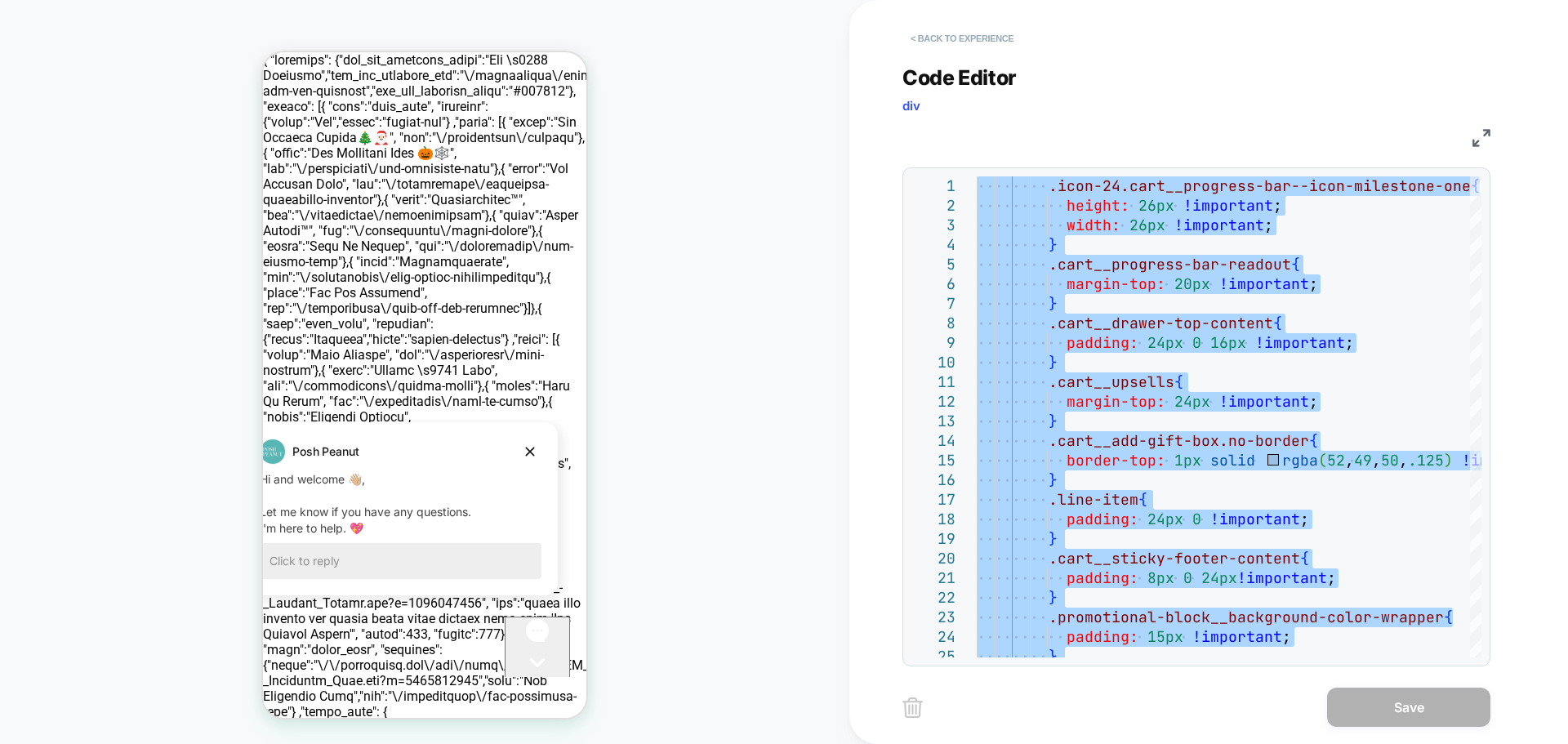
click at [927, 32] on button "< Back to experience" at bounding box center [962, 39] width 119 height 26
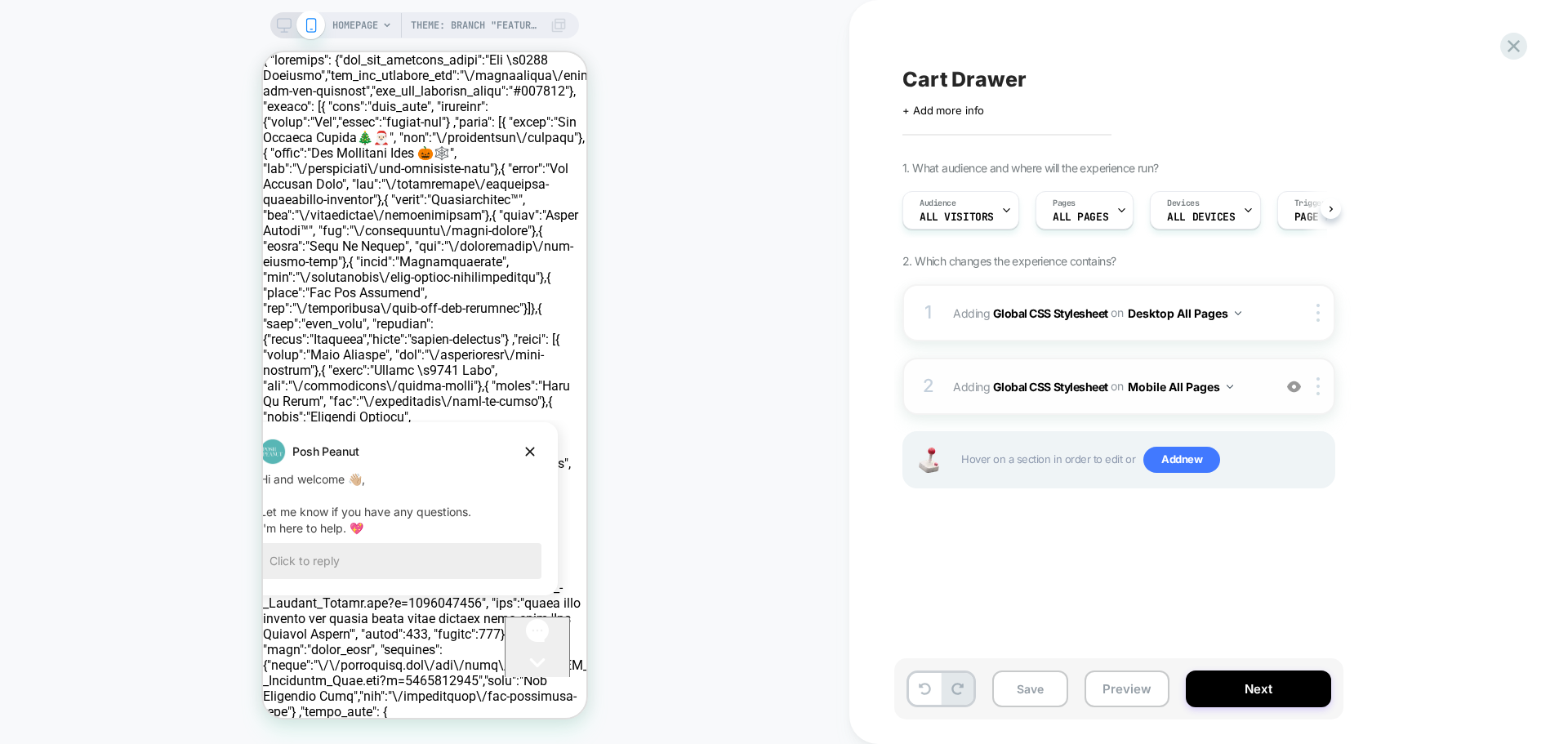
scroll to position [0, 1]
click at [278, 19] on icon at bounding box center [284, 25] width 15 height 15
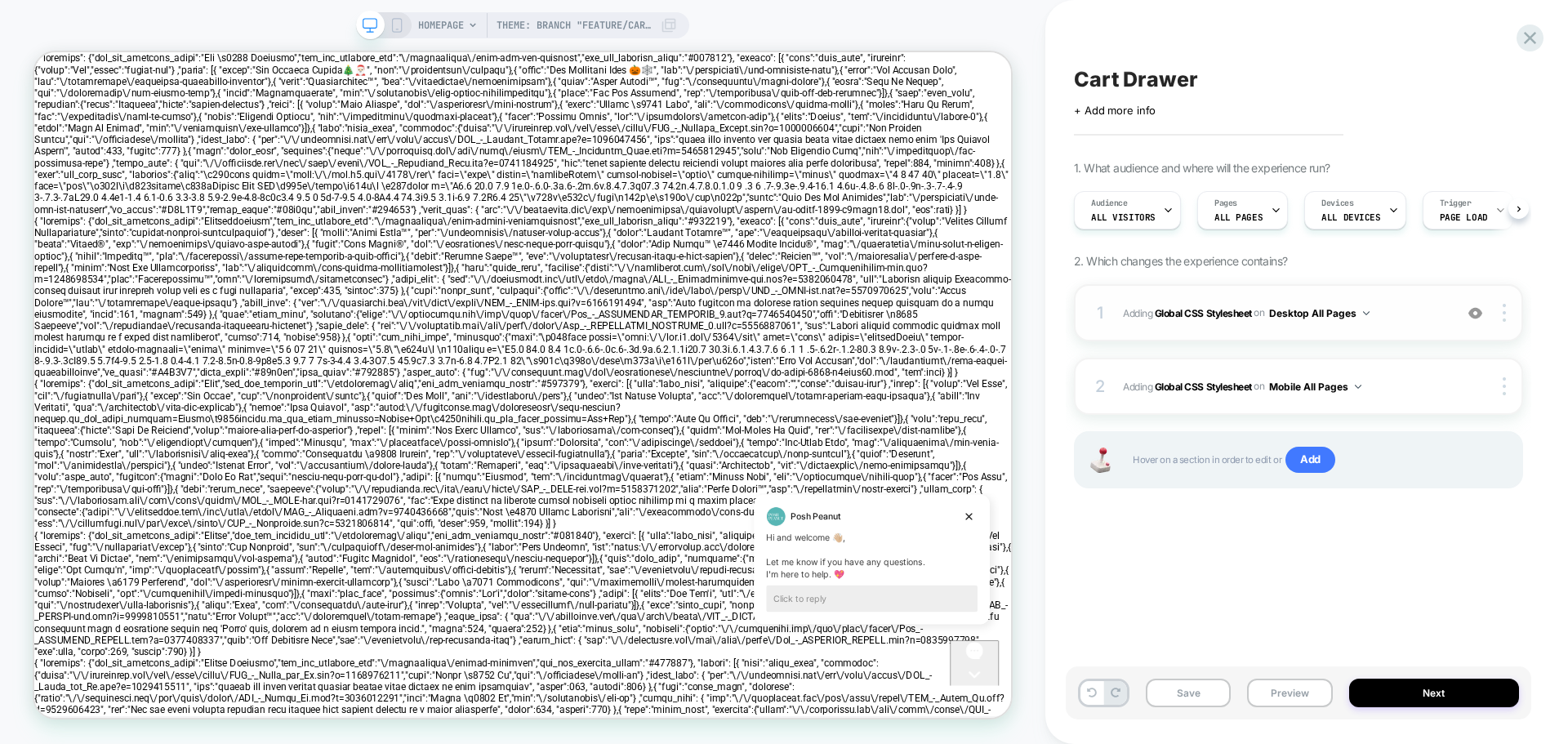
scroll to position [0, 1]
click at [1122, 294] on div "1 Adding Global CSS Stylesheet on Desktop All Pages Add Before Add After Copy t…" at bounding box center [1298, 312] width 449 height 57
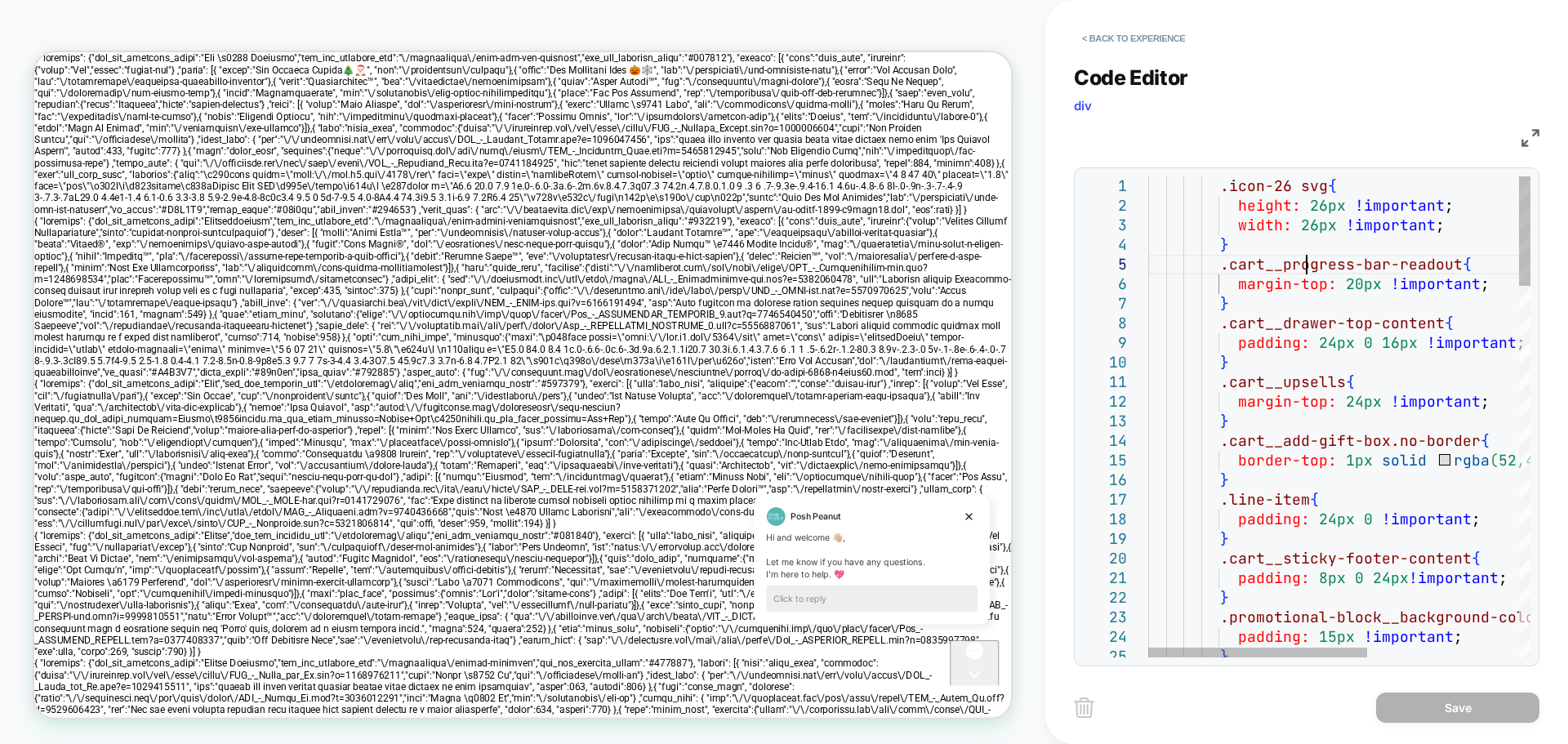
scroll to position [0, 0]
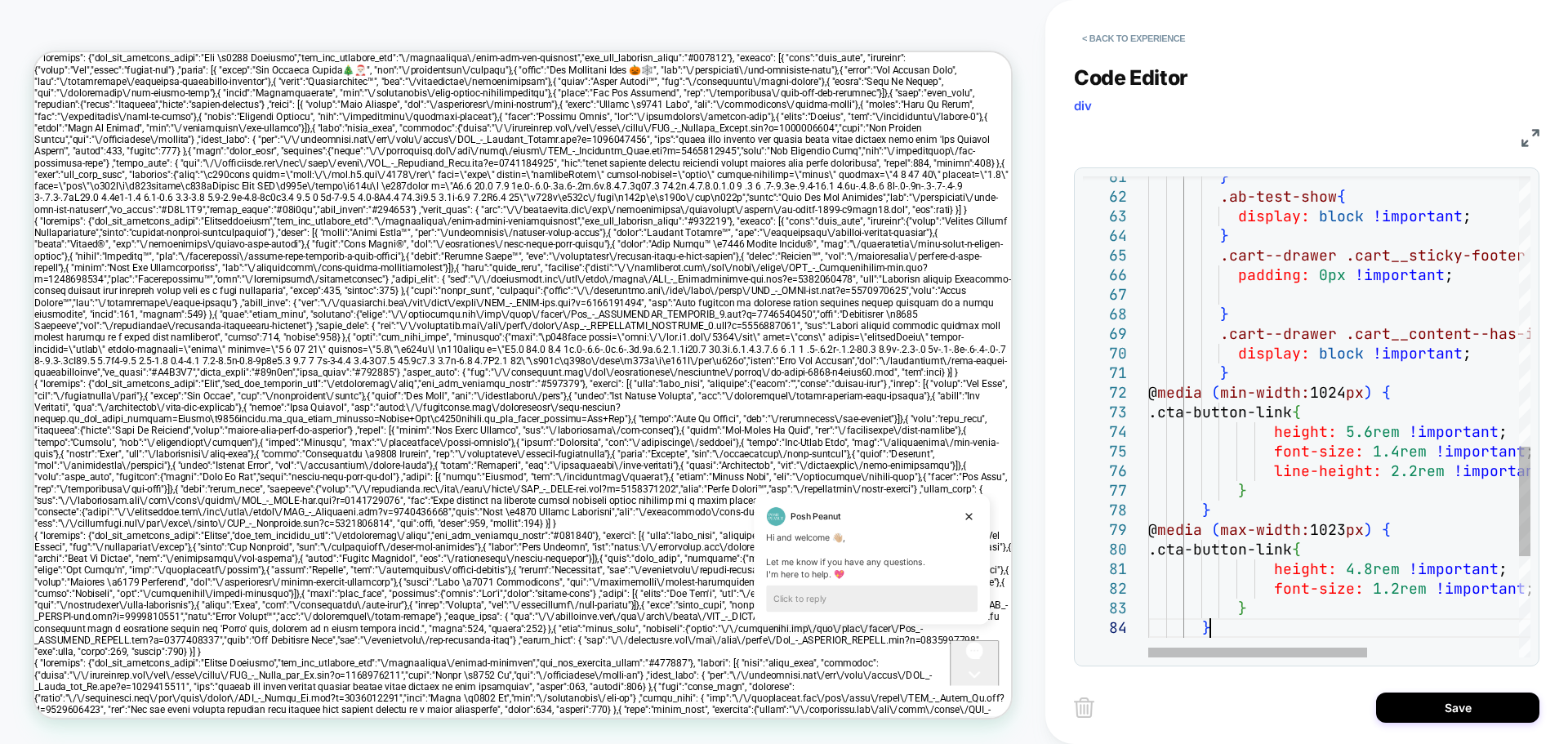
type textarea "**********"
click at [1480, 711] on button "Save" at bounding box center [1458, 707] width 164 height 31
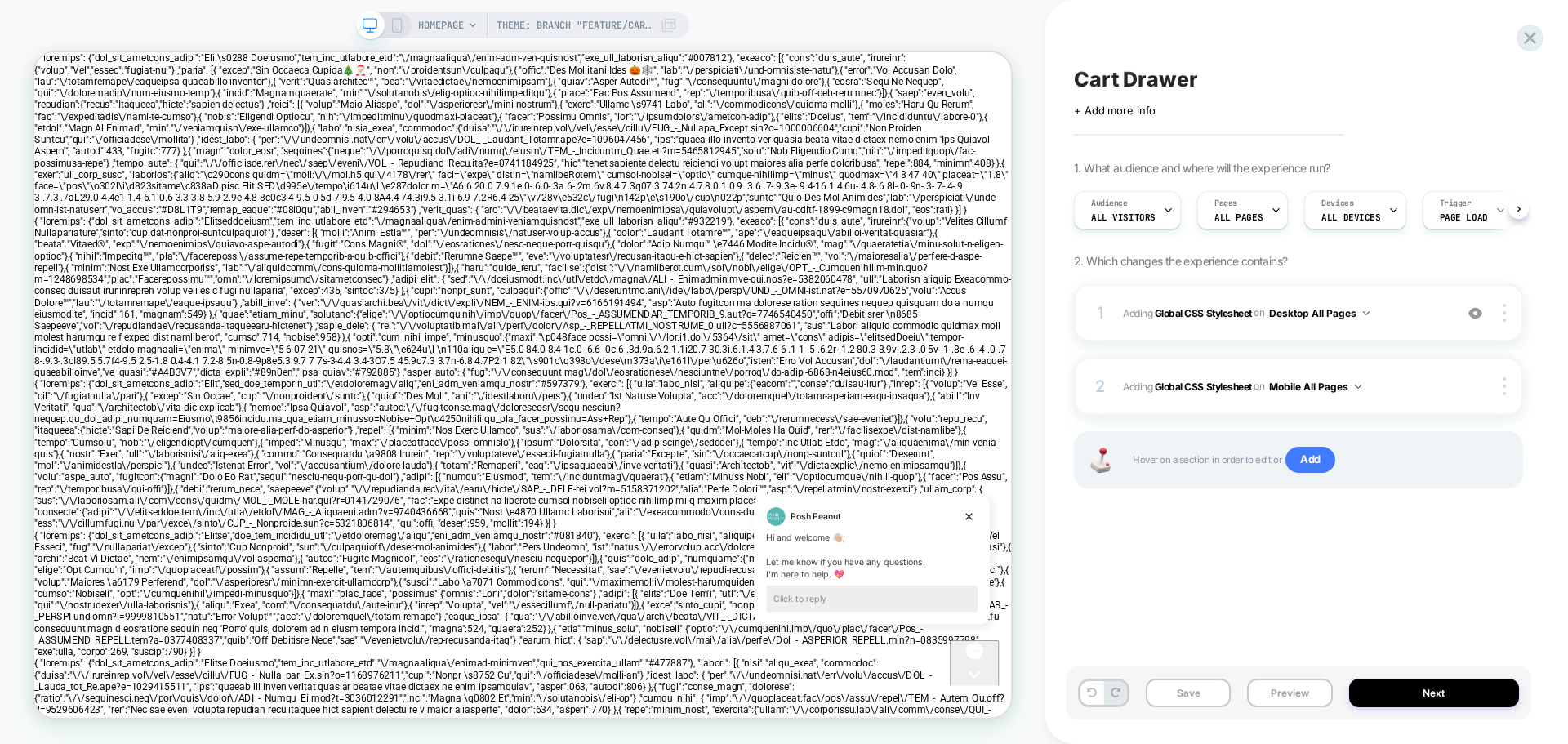
scroll to position [0, 1]
click at [1196, 687] on button "Save" at bounding box center [1188, 692] width 85 height 29
click at [1284, 698] on button "Preview" at bounding box center [1289, 692] width 85 height 29
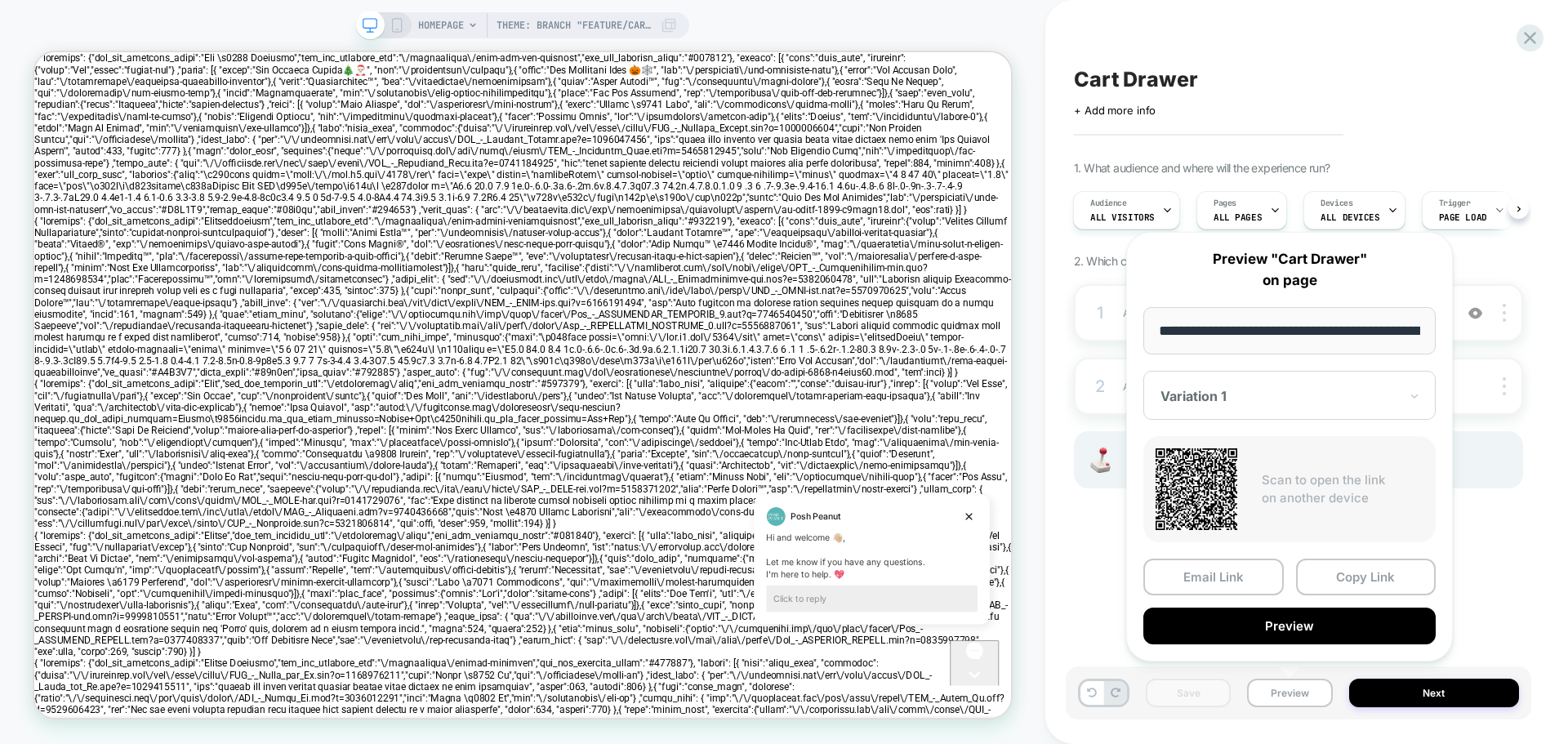
scroll to position [0, 130]
drag, startPoint x: 1357, startPoint y: 580, endPoint x: 1328, endPoint y: 477, distance: 107.0
click at [1357, 581] on button "Copy Link" at bounding box center [1366, 578] width 140 height 37
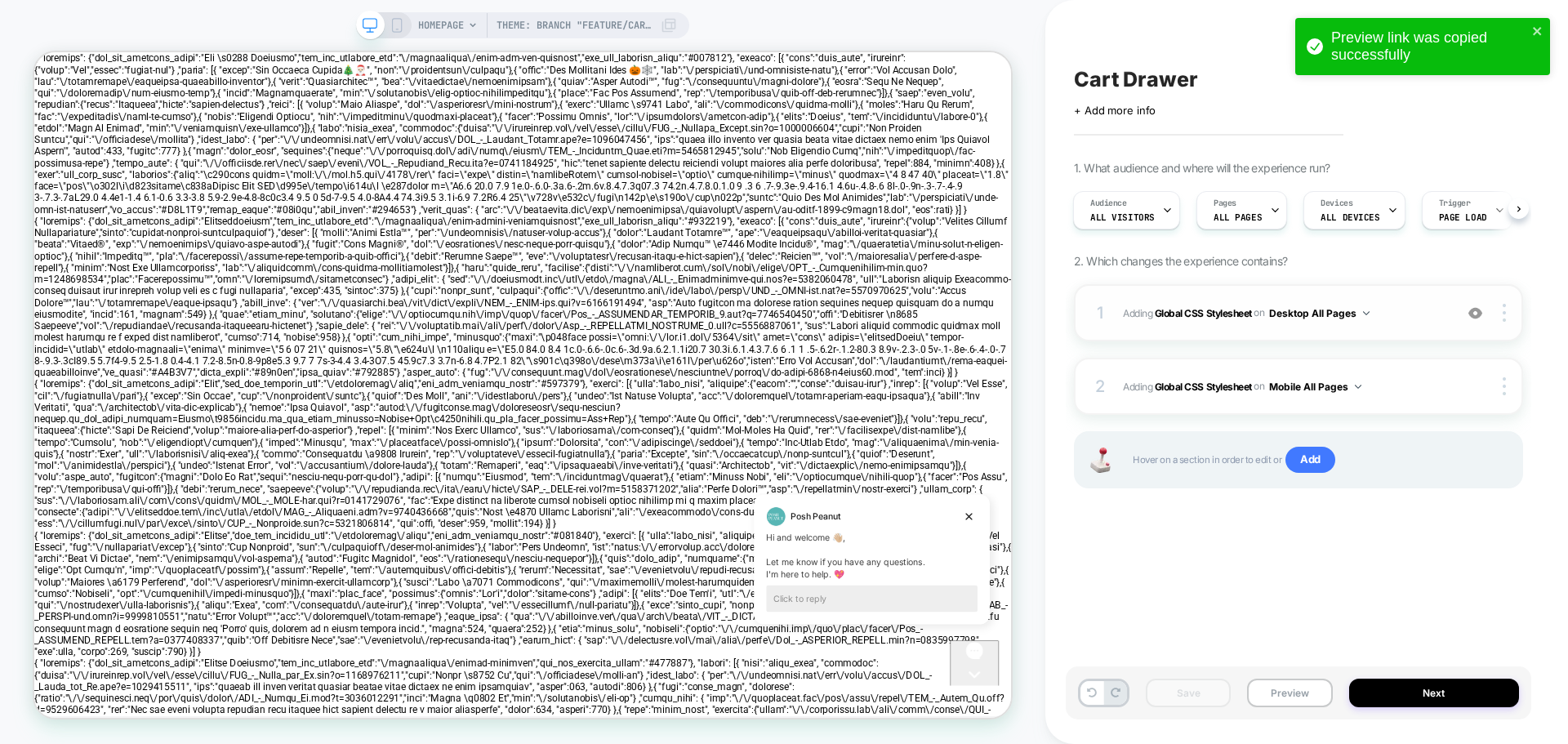
click at [1109, 300] on div "1 Adding Global CSS Stylesheet on Desktop All Pages Add Before Add After Copy t…" at bounding box center [1298, 312] width 449 height 57
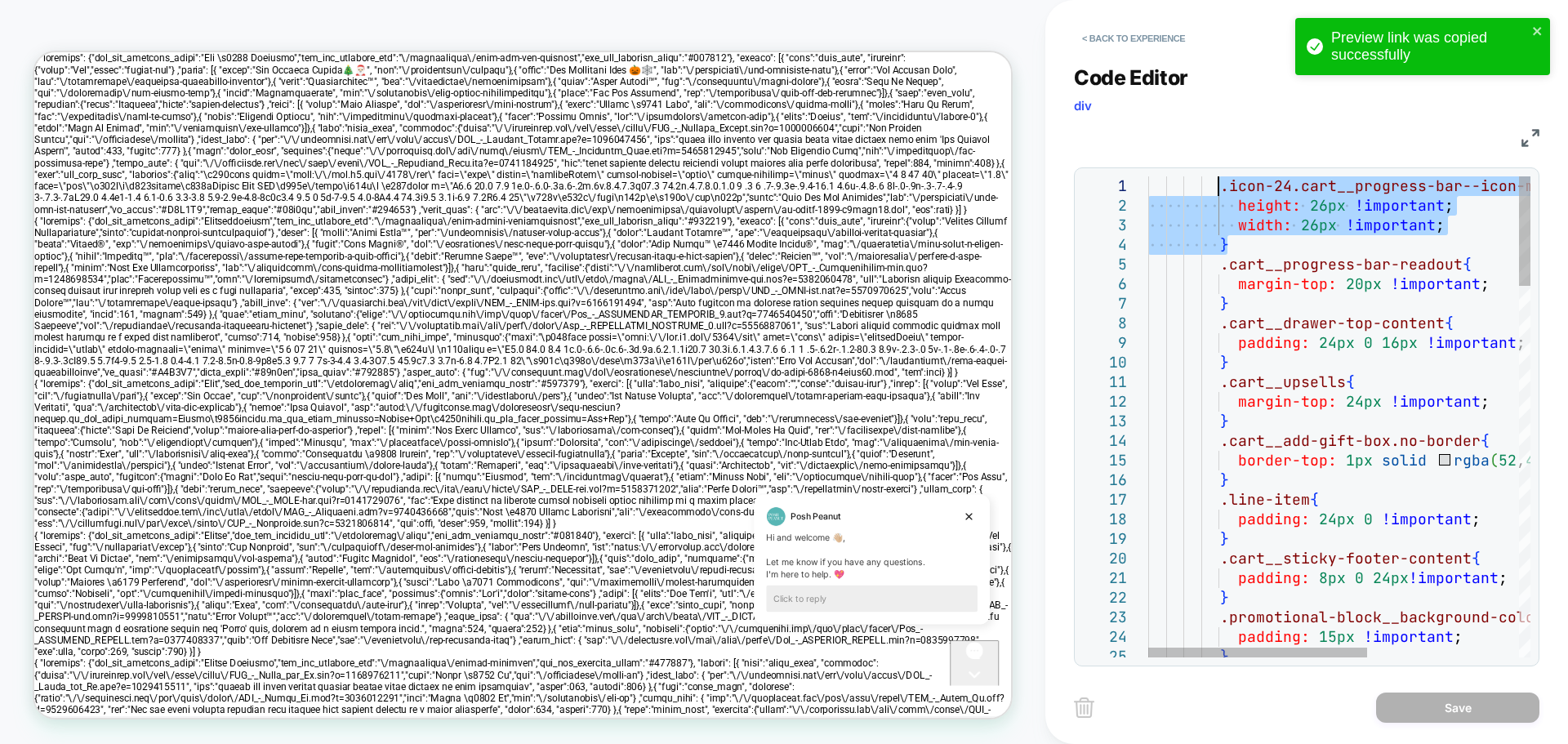
drag, startPoint x: 1255, startPoint y: 248, endPoint x: 1222, endPoint y: 190, distance: 66.7
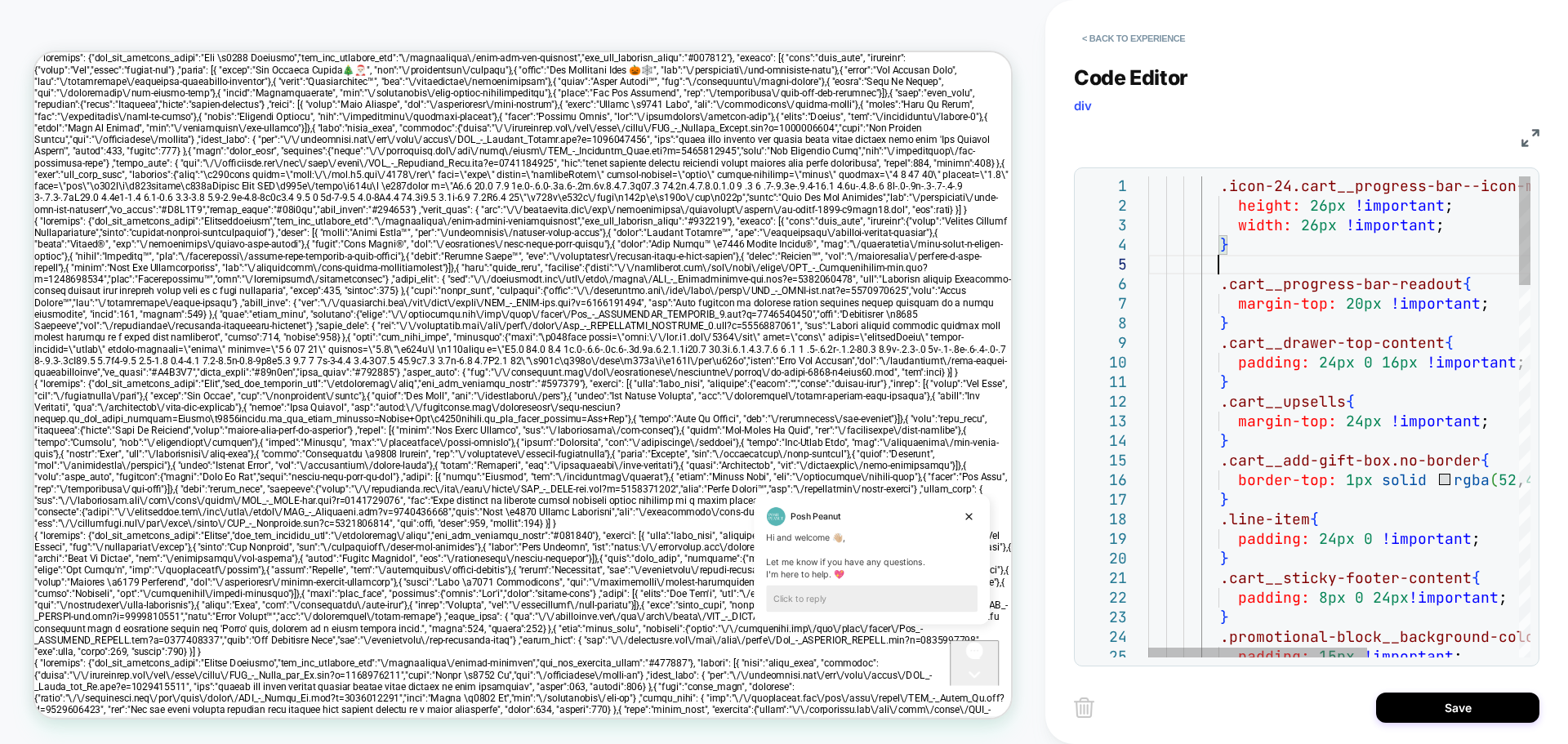
scroll to position [79, 69]
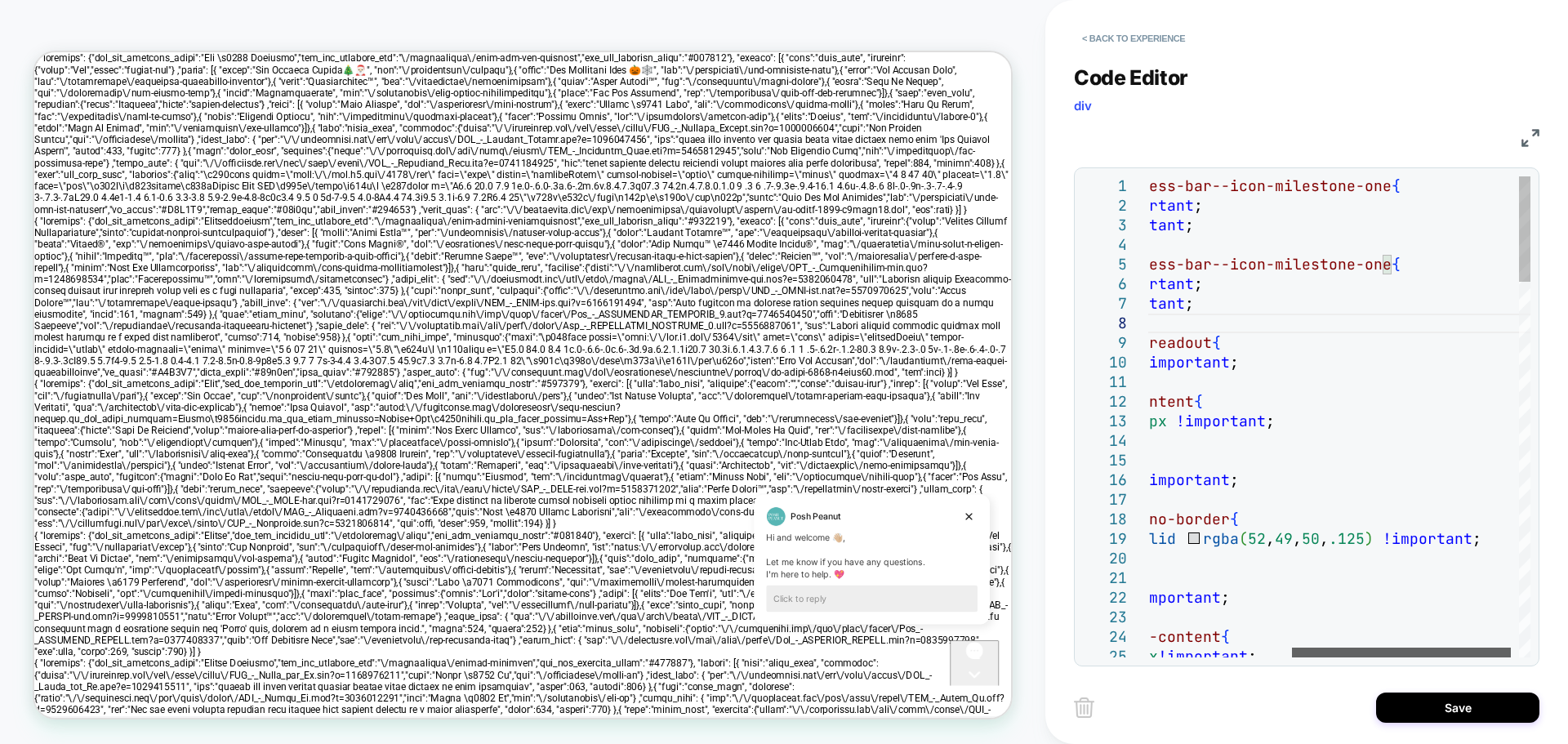
click at [1368, 648] on div at bounding box center [1402, 652] width 219 height 10
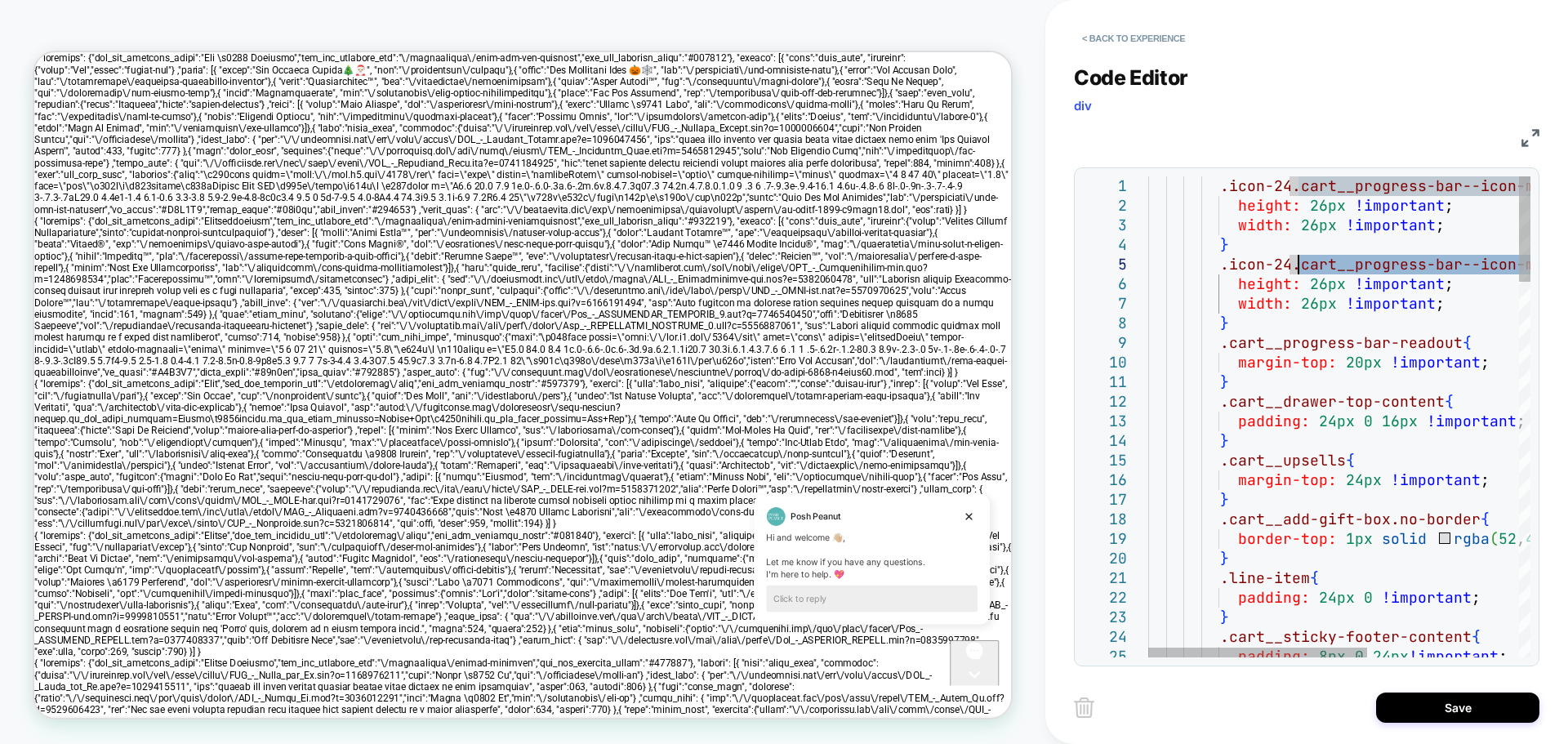
drag, startPoint x: 1371, startPoint y: 264, endPoint x: 1300, endPoint y: 263, distance: 71.0
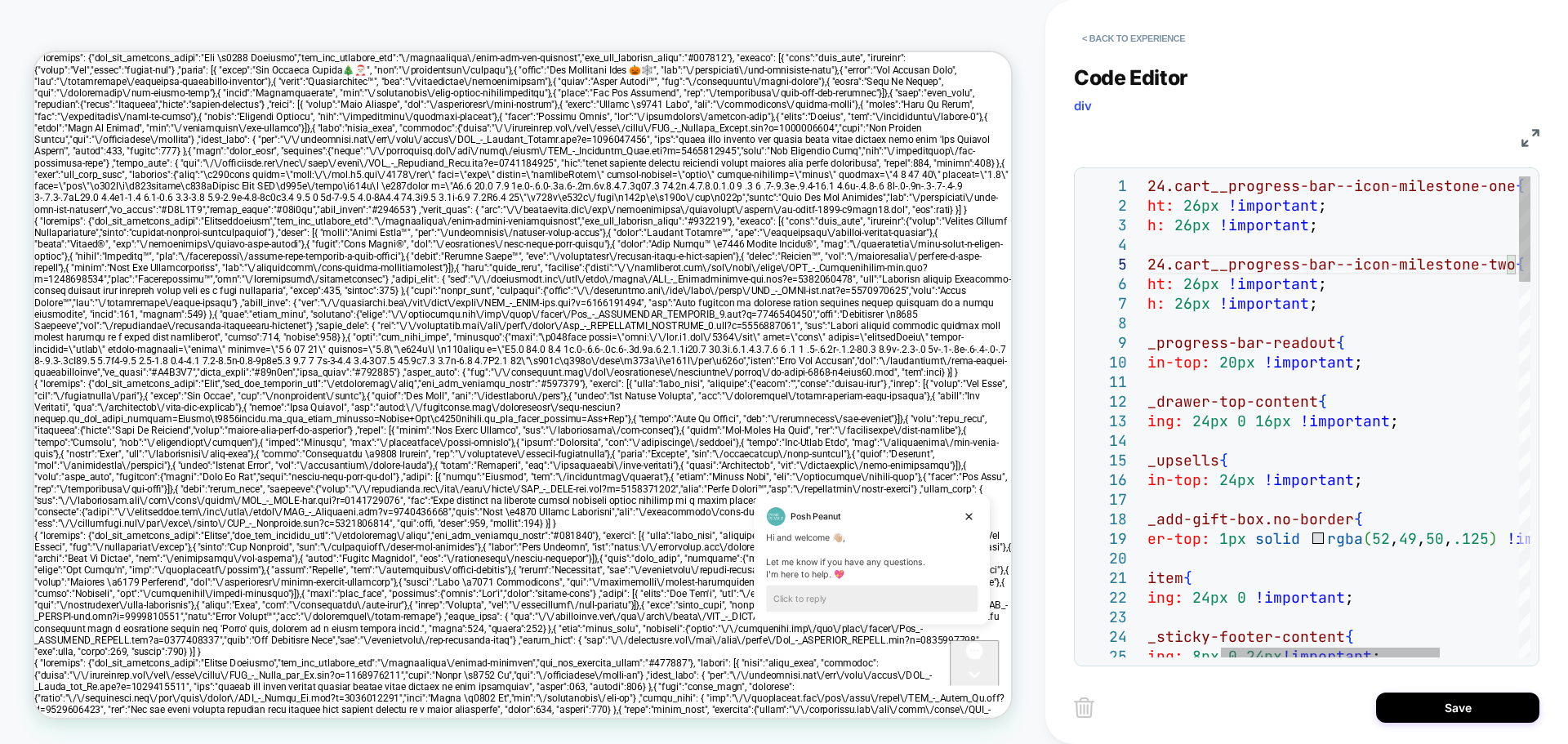
type textarea "**********"
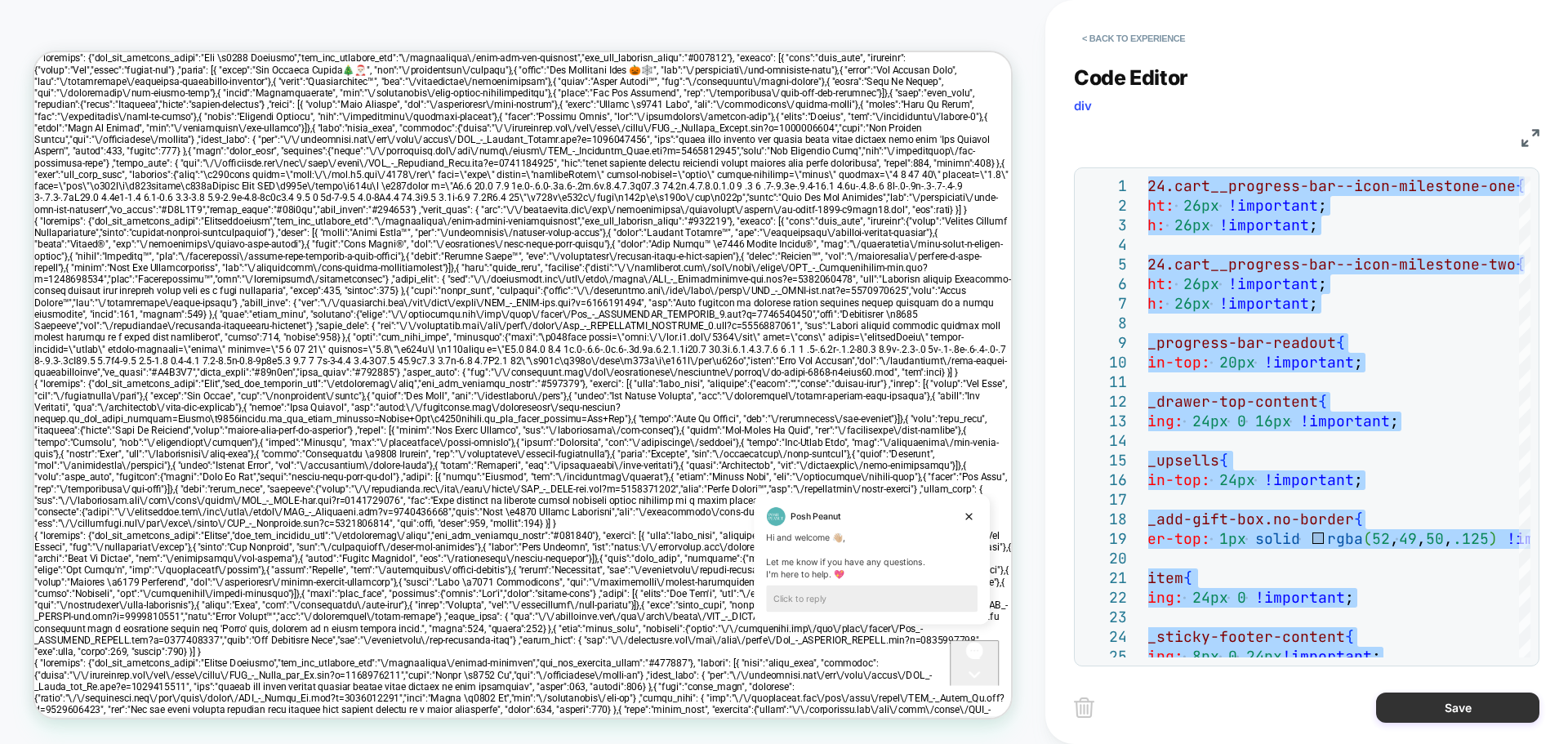
click at [1424, 698] on button "Save" at bounding box center [1458, 707] width 164 height 31
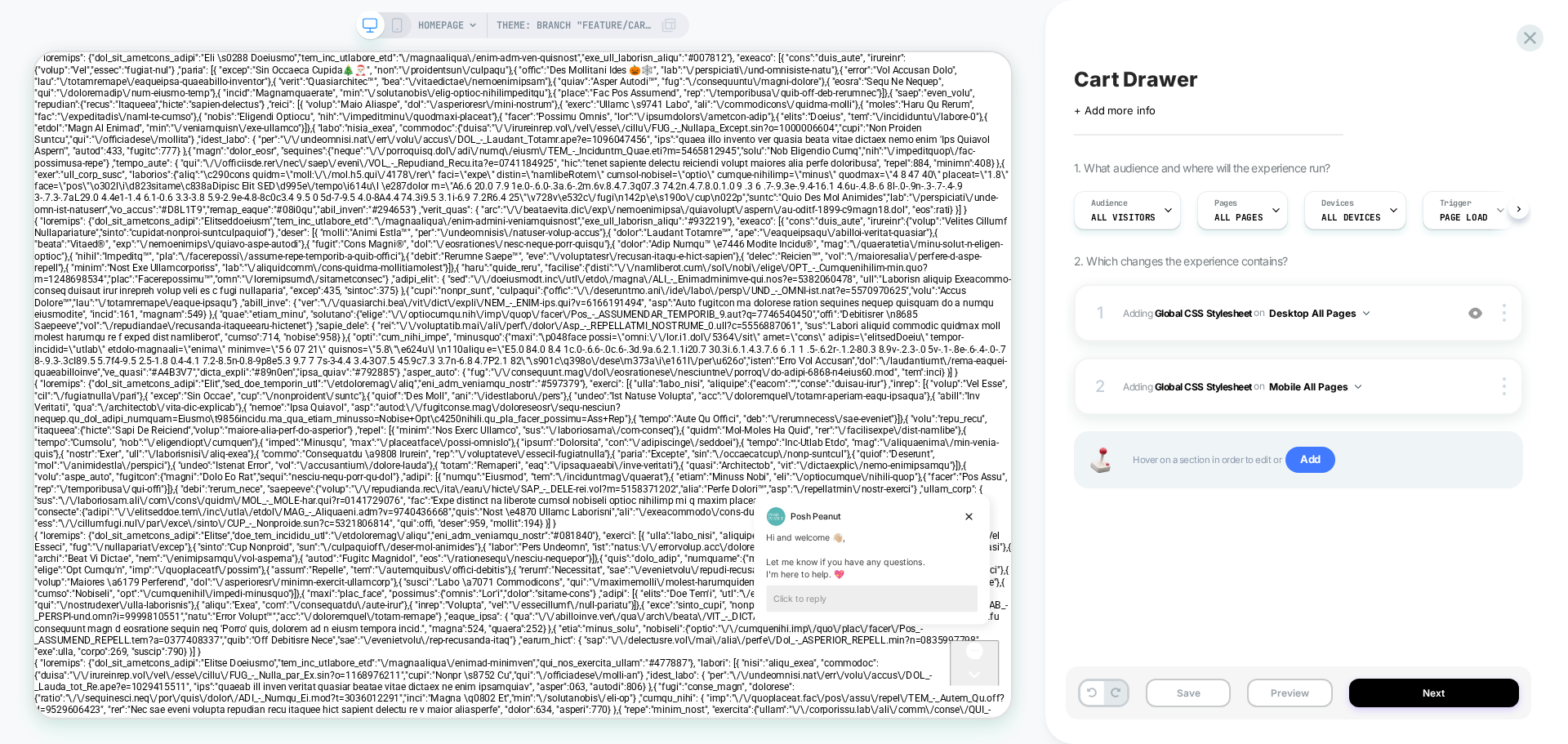
scroll to position [0, 1]
click at [1177, 698] on button "Save" at bounding box center [1188, 692] width 85 height 29
click at [403, 23] on icon at bounding box center [397, 25] width 15 height 15
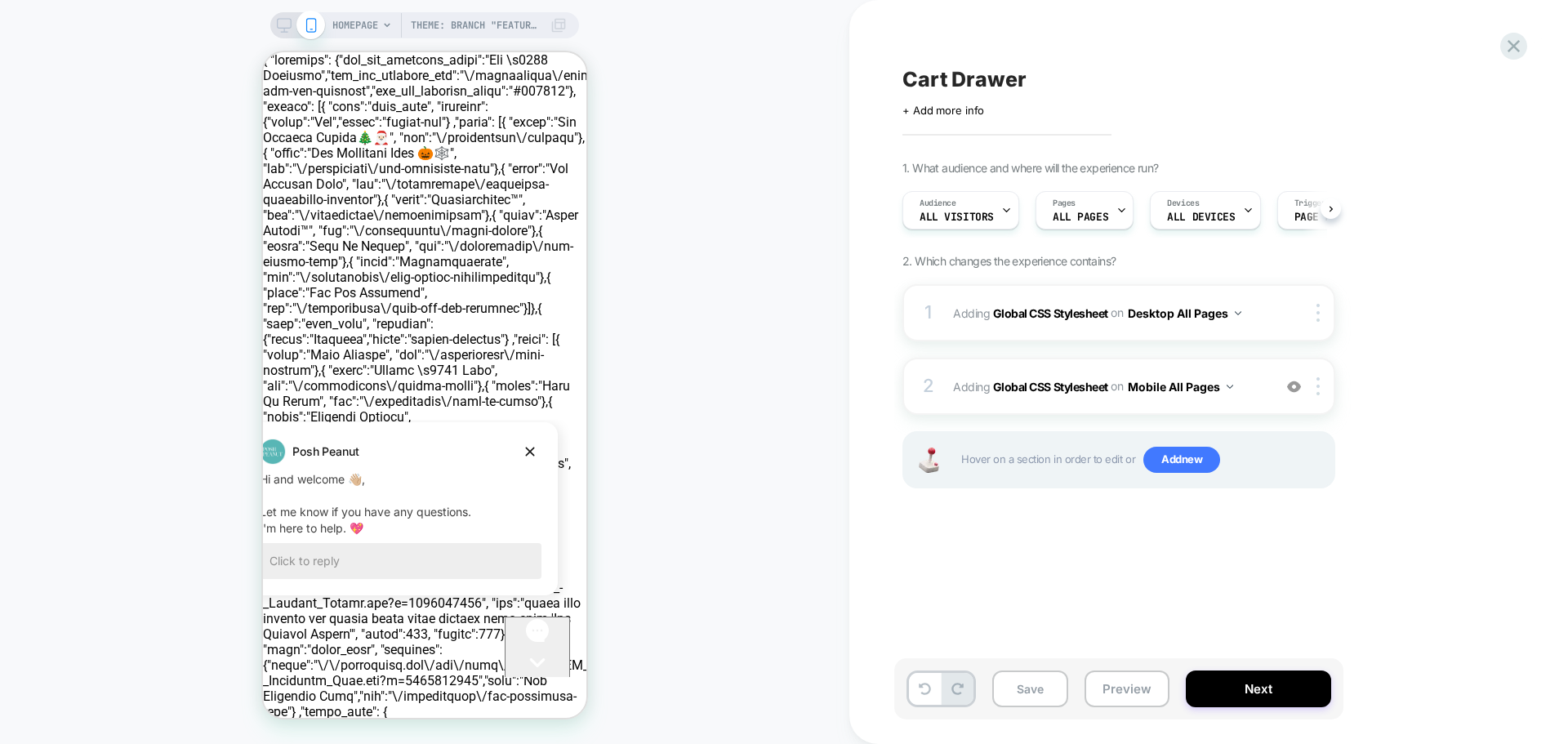
scroll to position [0, 1]
click at [927, 375] on div "2" at bounding box center [928, 386] width 17 height 32
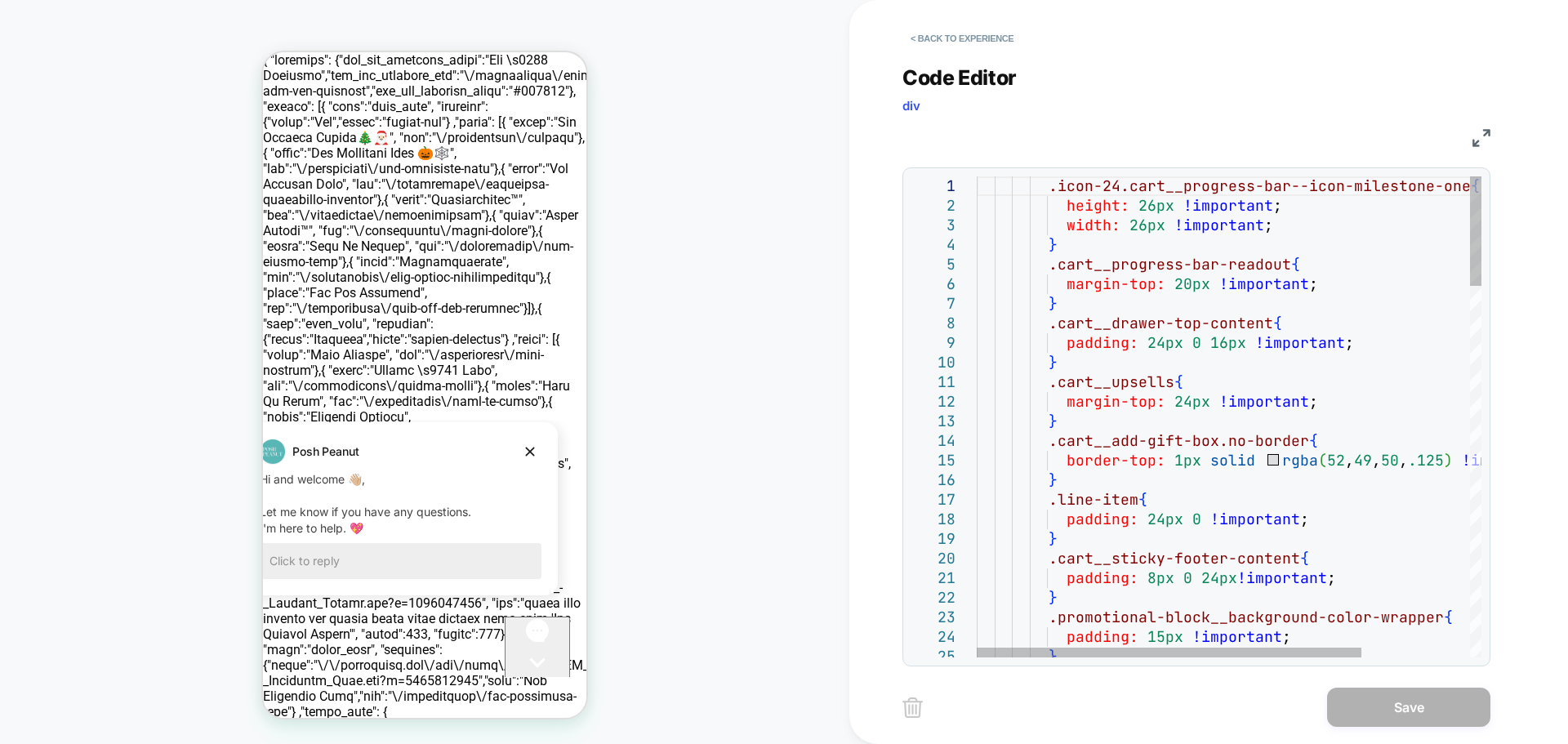
scroll to position [0, 0]
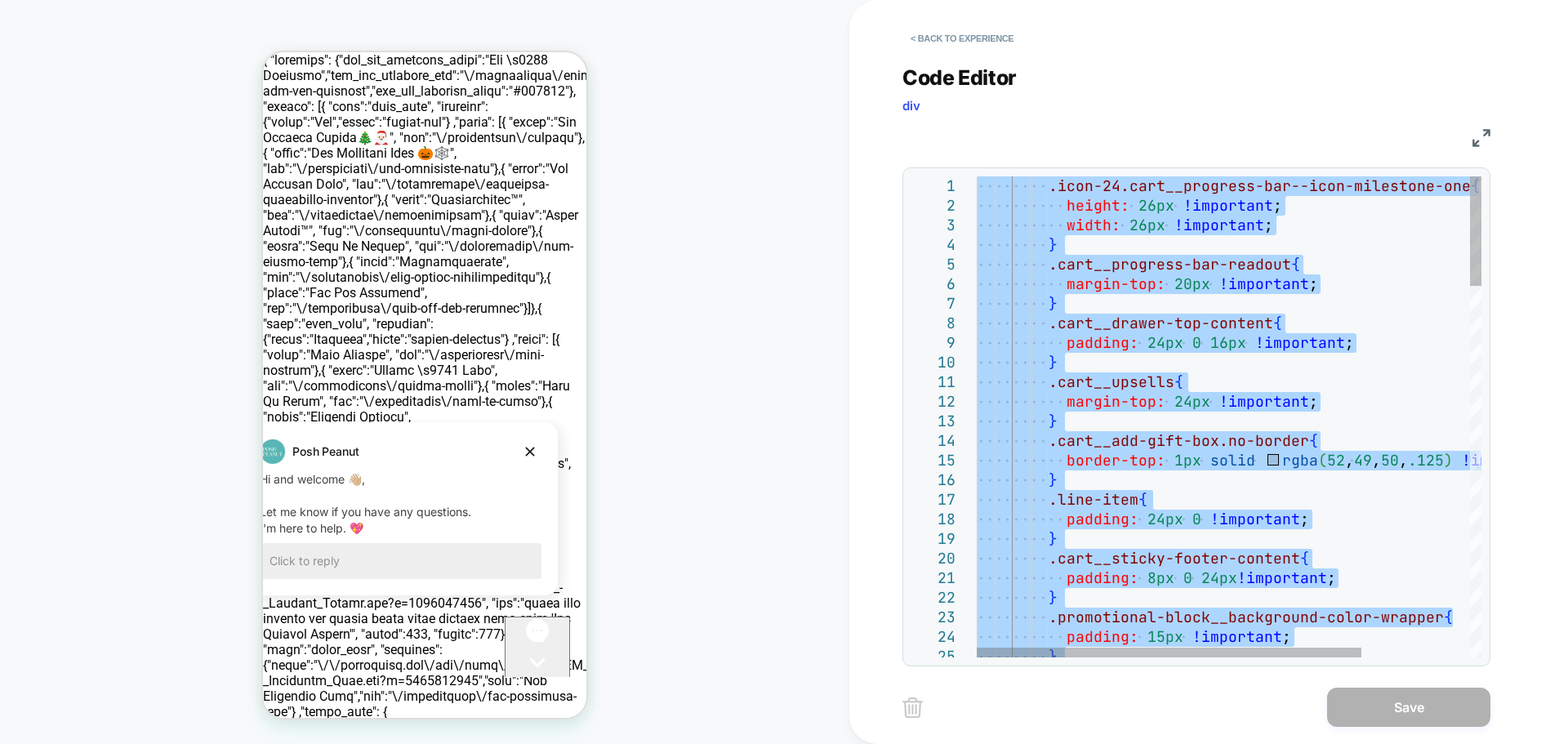
type textarea "**********"
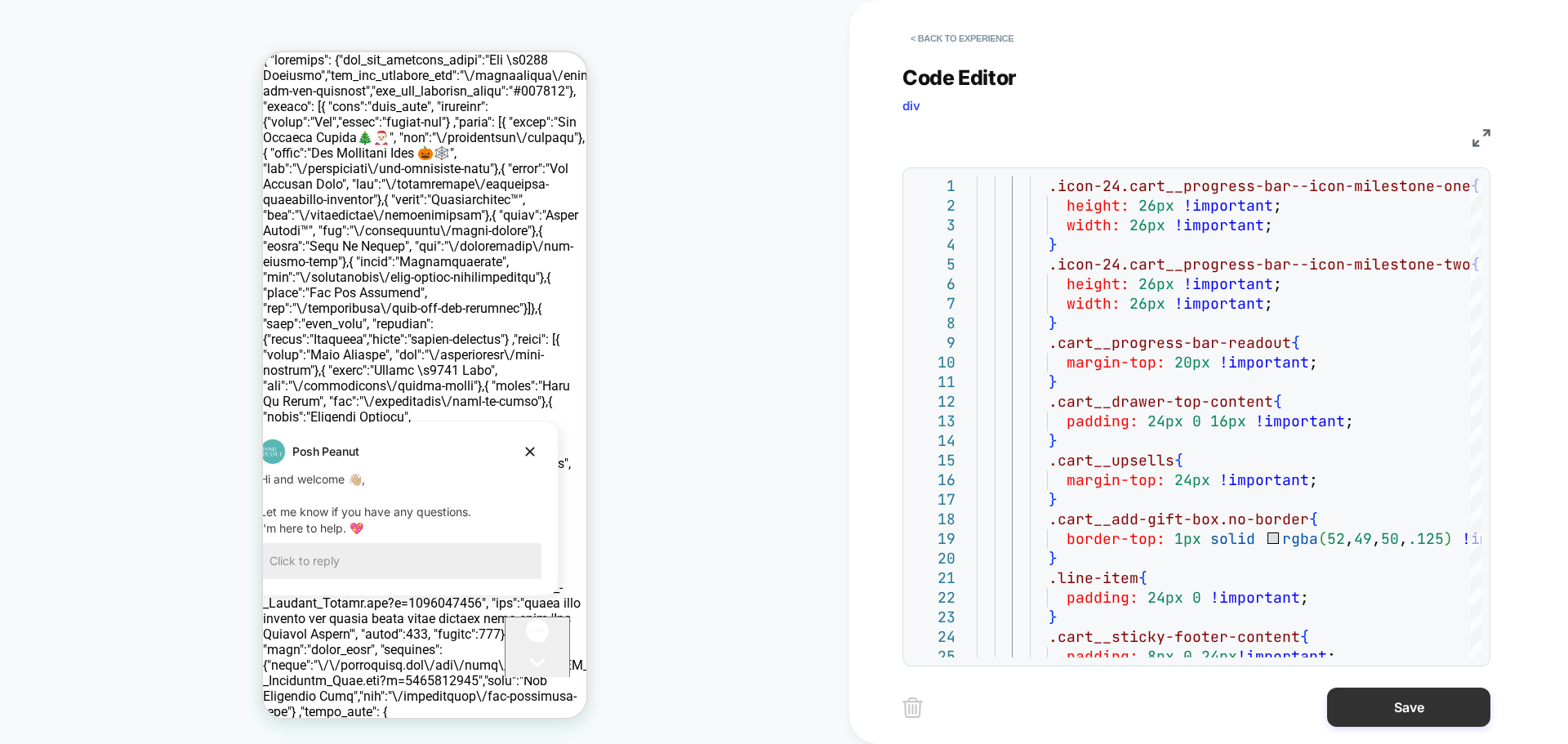
click at [1431, 704] on button "Save" at bounding box center [1409, 706] width 164 height 39
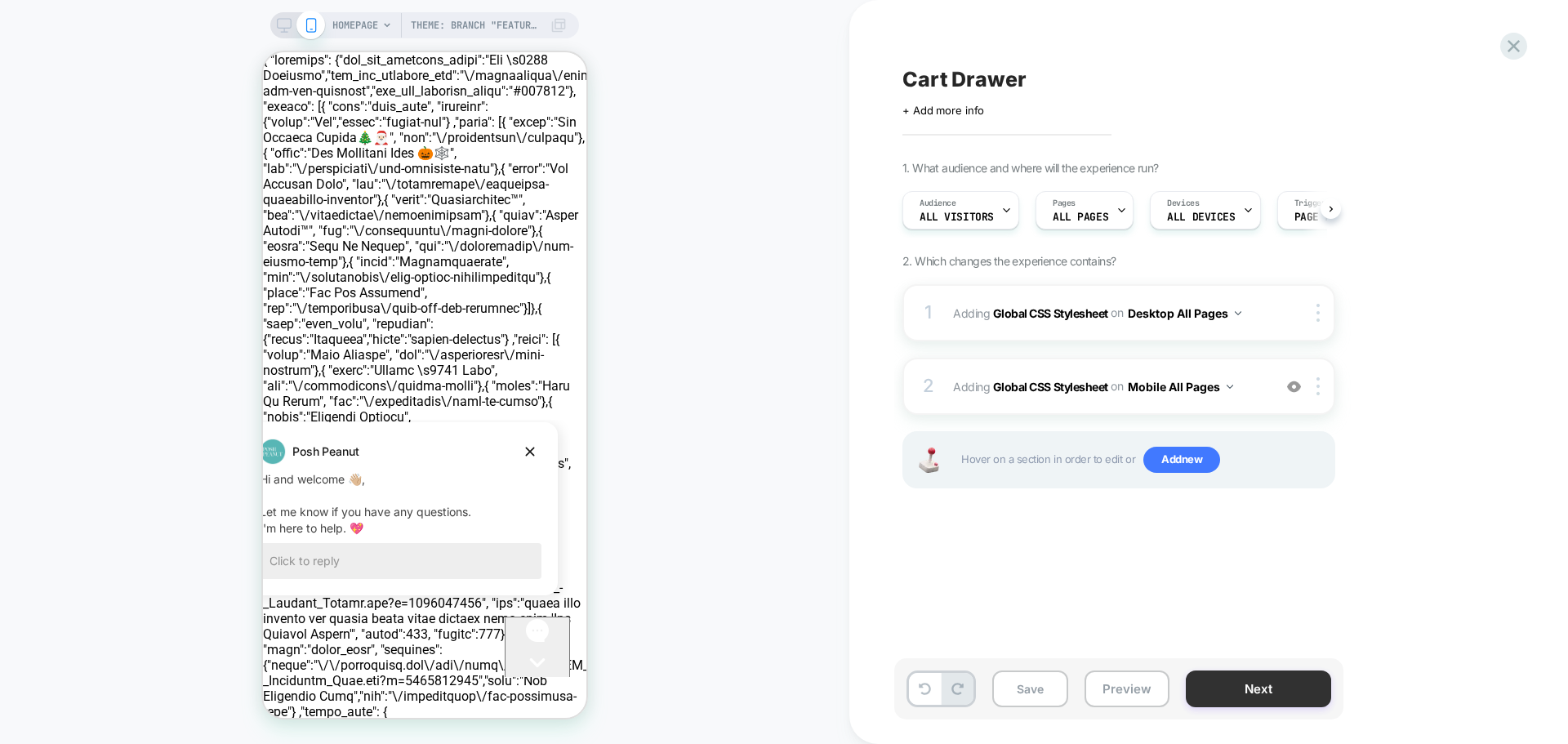
scroll to position [0, 1]
click at [1030, 689] on button "Save" at bounding box center [1030, 689] width 76 height 37
click at [957, 386] on span "Adding Global CSS Stylesheet on Mobile All Pages" at bounding box center [1107, 386] width 311 height 24
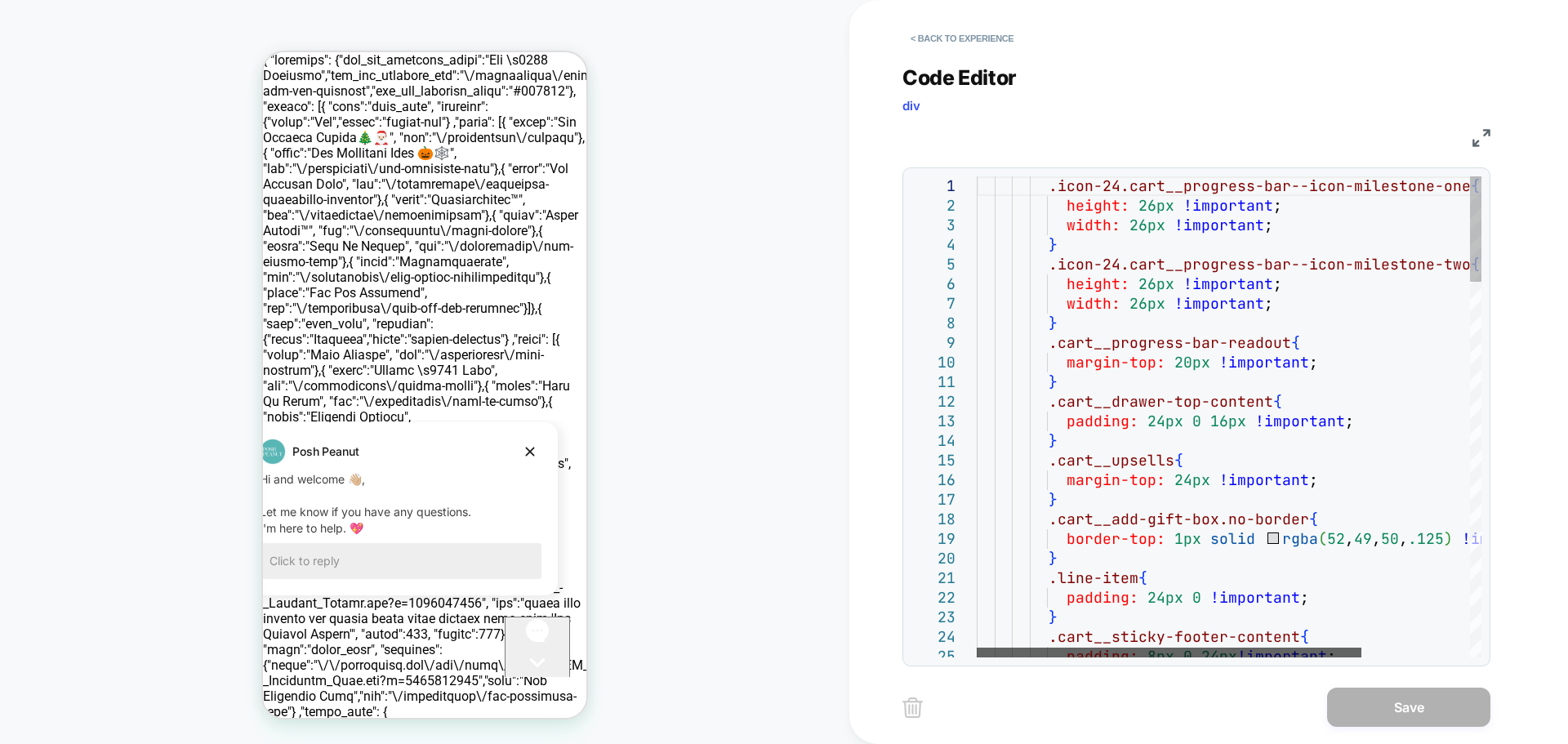
click at [1148, 648] on div at bounding box center [1169, 652] width 384 height 10
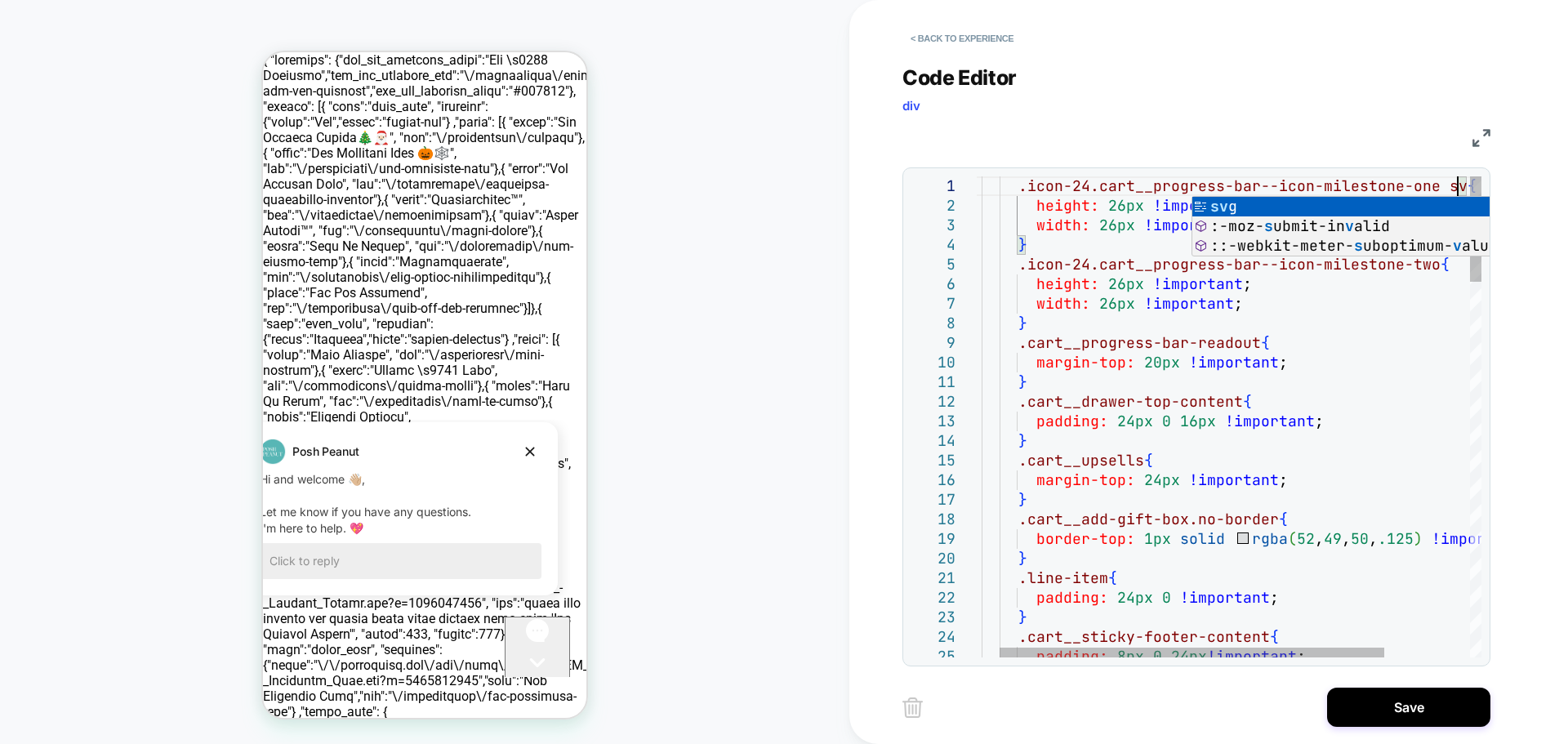
scroll to position [0, 520]
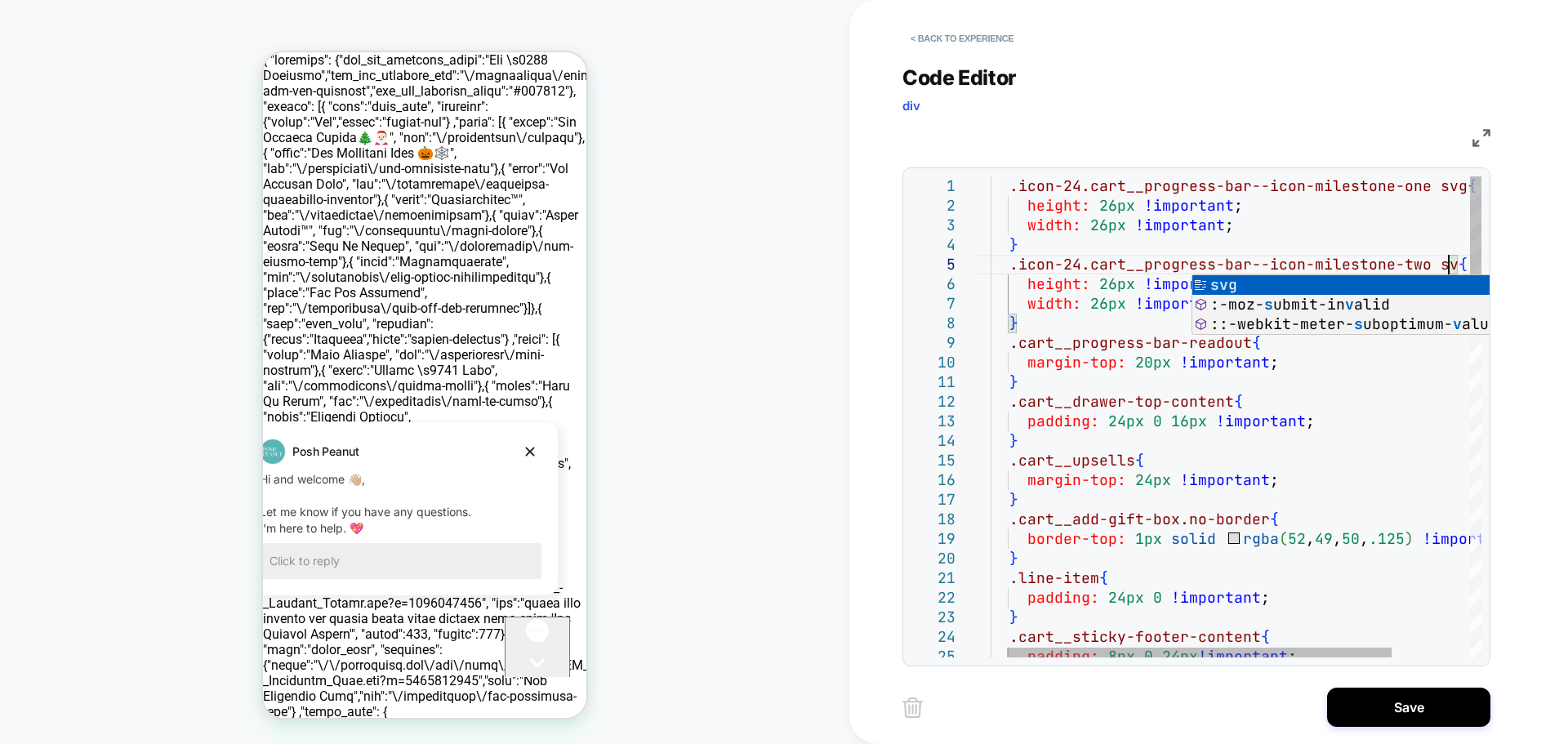
scroll to position [79, 520]
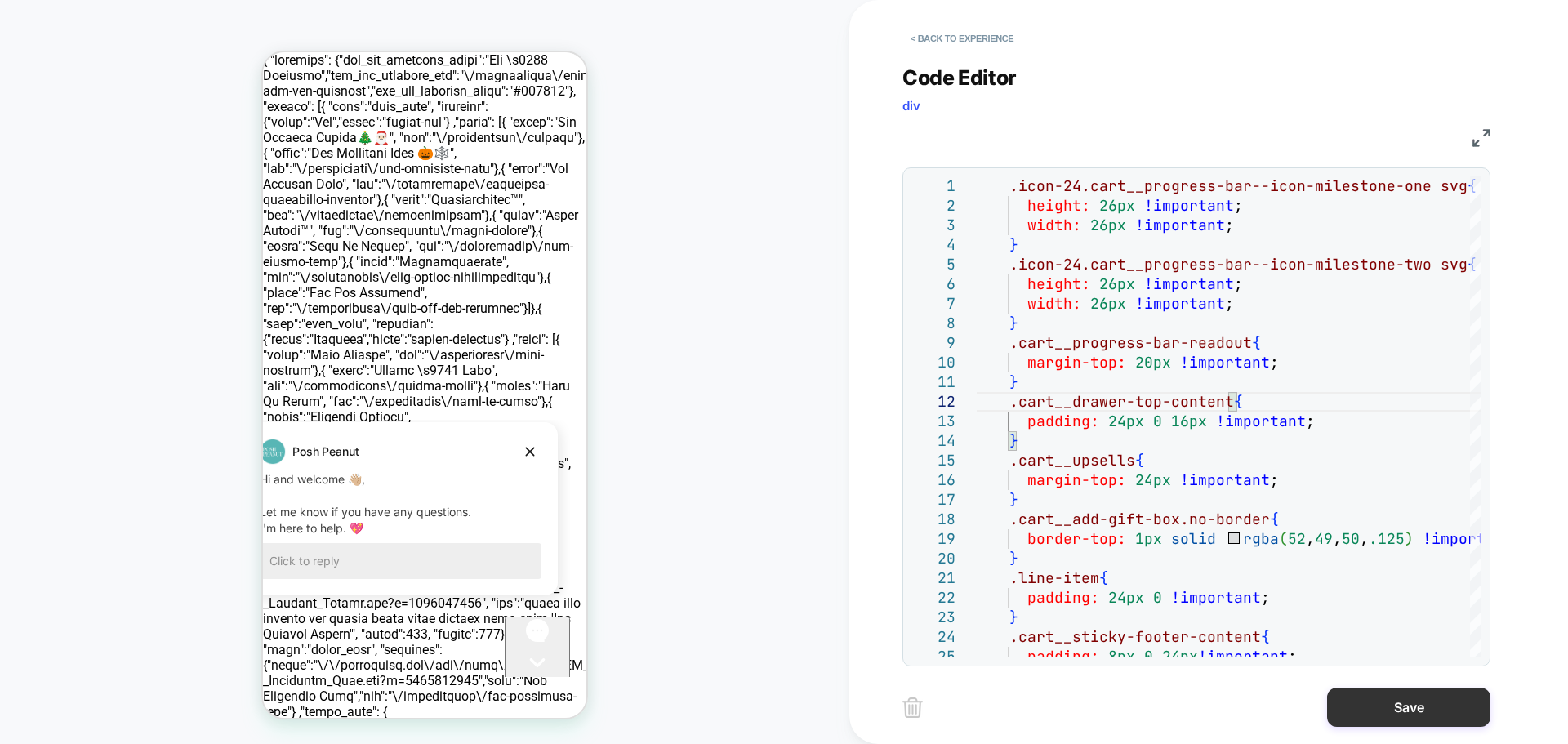
type textarea "**********"
click at [1433, 704] on button "Save" at bounding box center [1409, 706] width 164 height 39
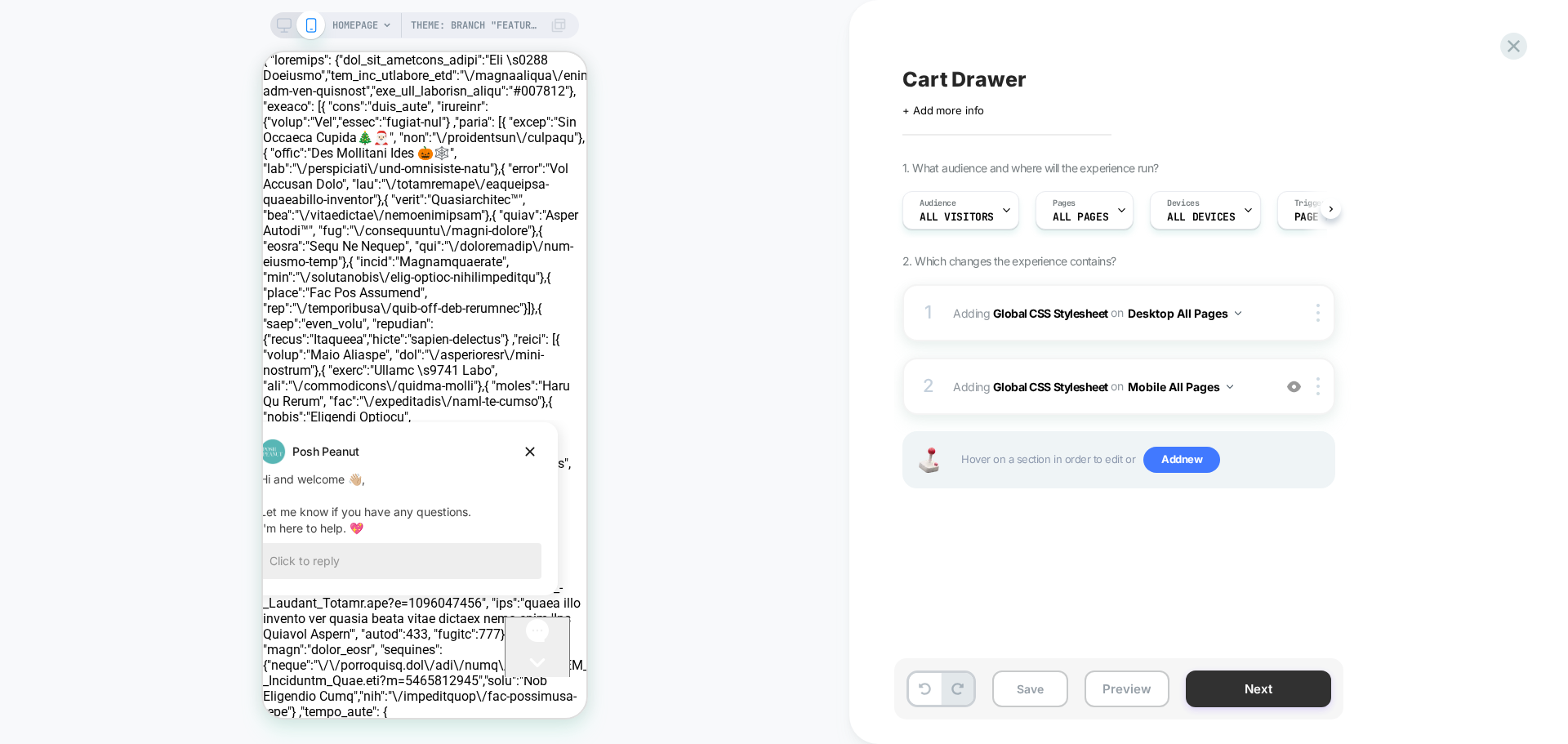
scroll to position [0, 1]
click at [1034, 686] on button "Save" at bounding box center [1030, 689] width 76 height 37
click at [1122, 690] on button "Preview" at bounding box center [1127, 689] width 85 height 37
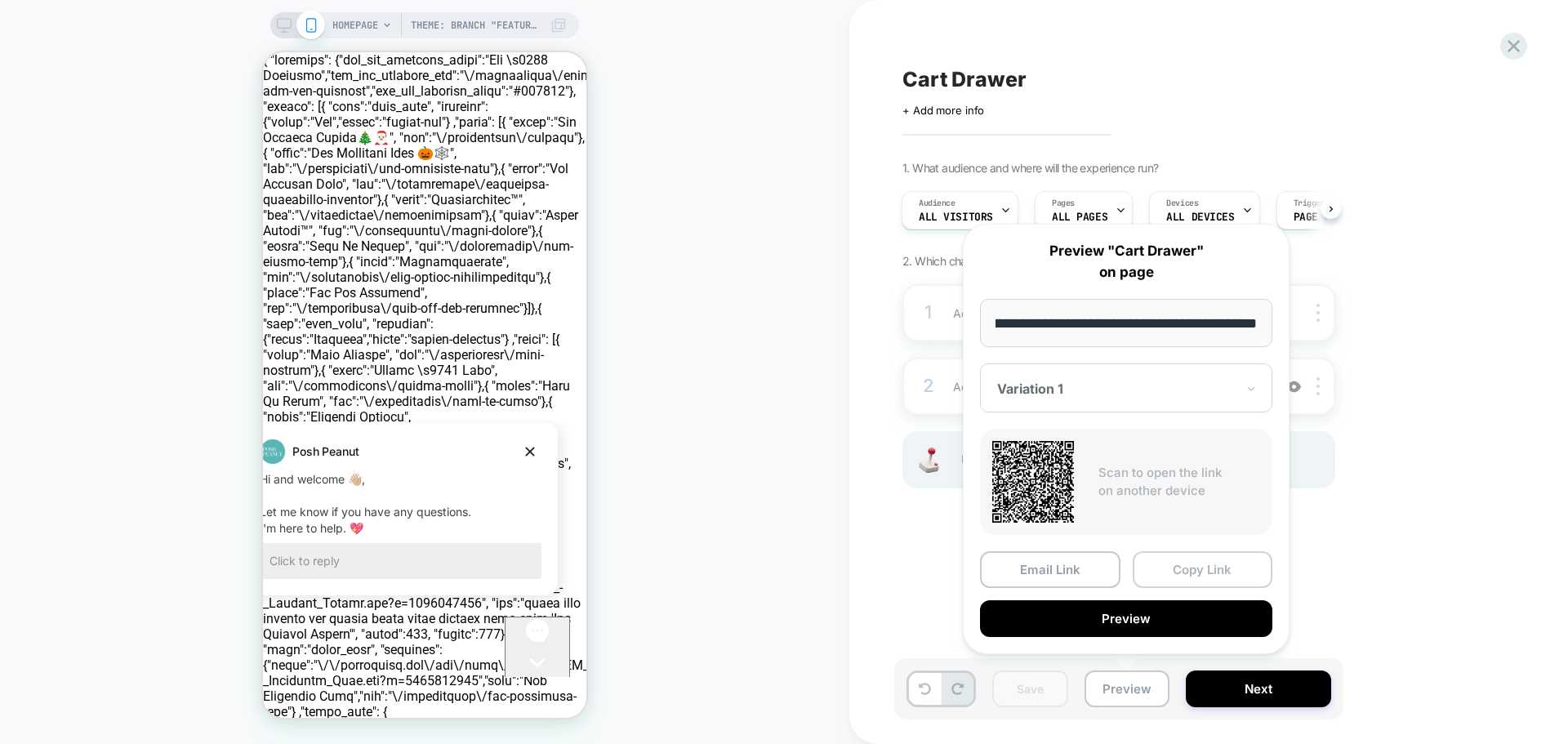
scroll to position [0, 0]
click at [1180, 568] on button "Copy Link" at bounding box center [1203, 570] width 140 height 37
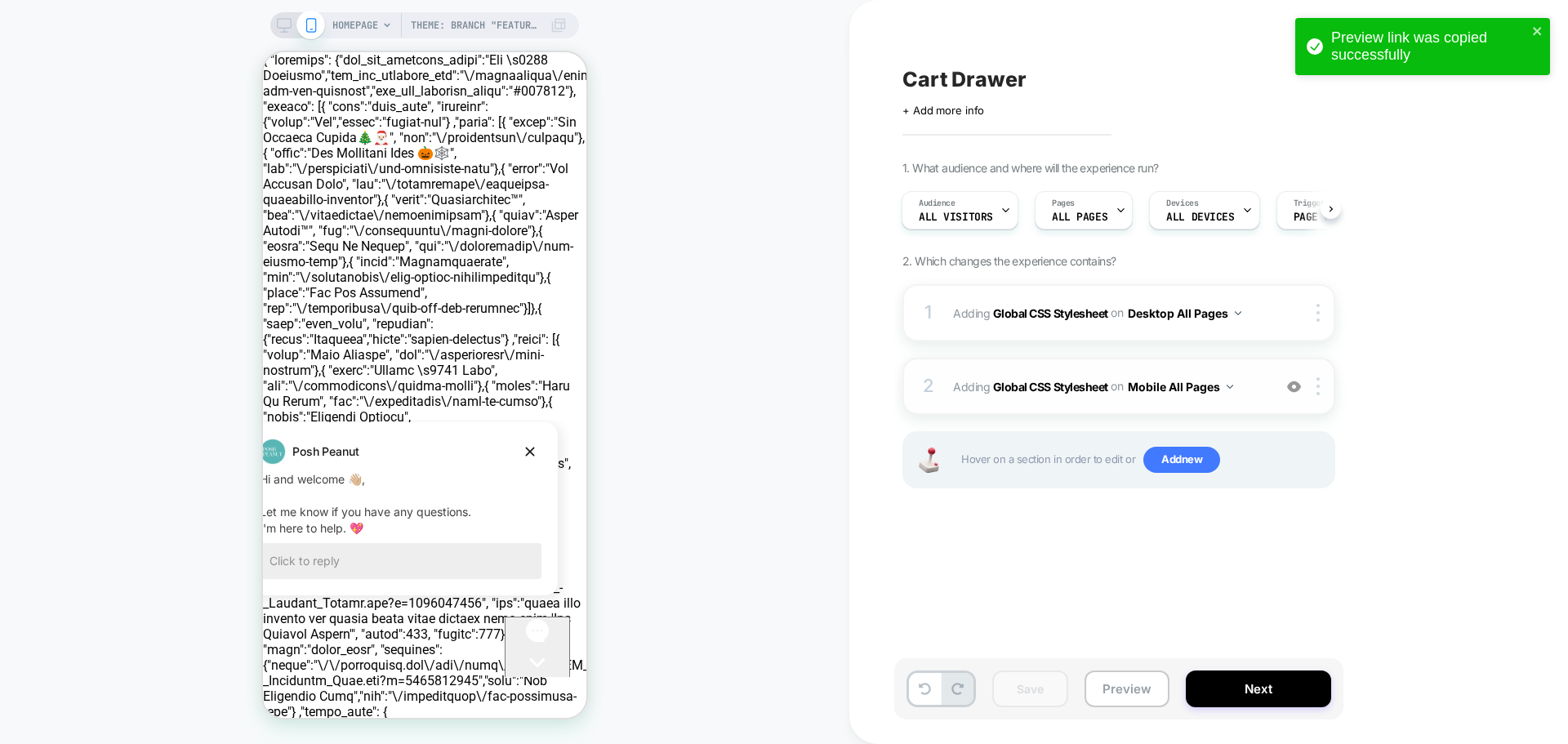
click at [941, 383] on div "2 Adding Global CSS Stylesheet on Mobile All Pages Add Before Add After Copy to…" at bounding box center [1119, 386] width 432 height 57
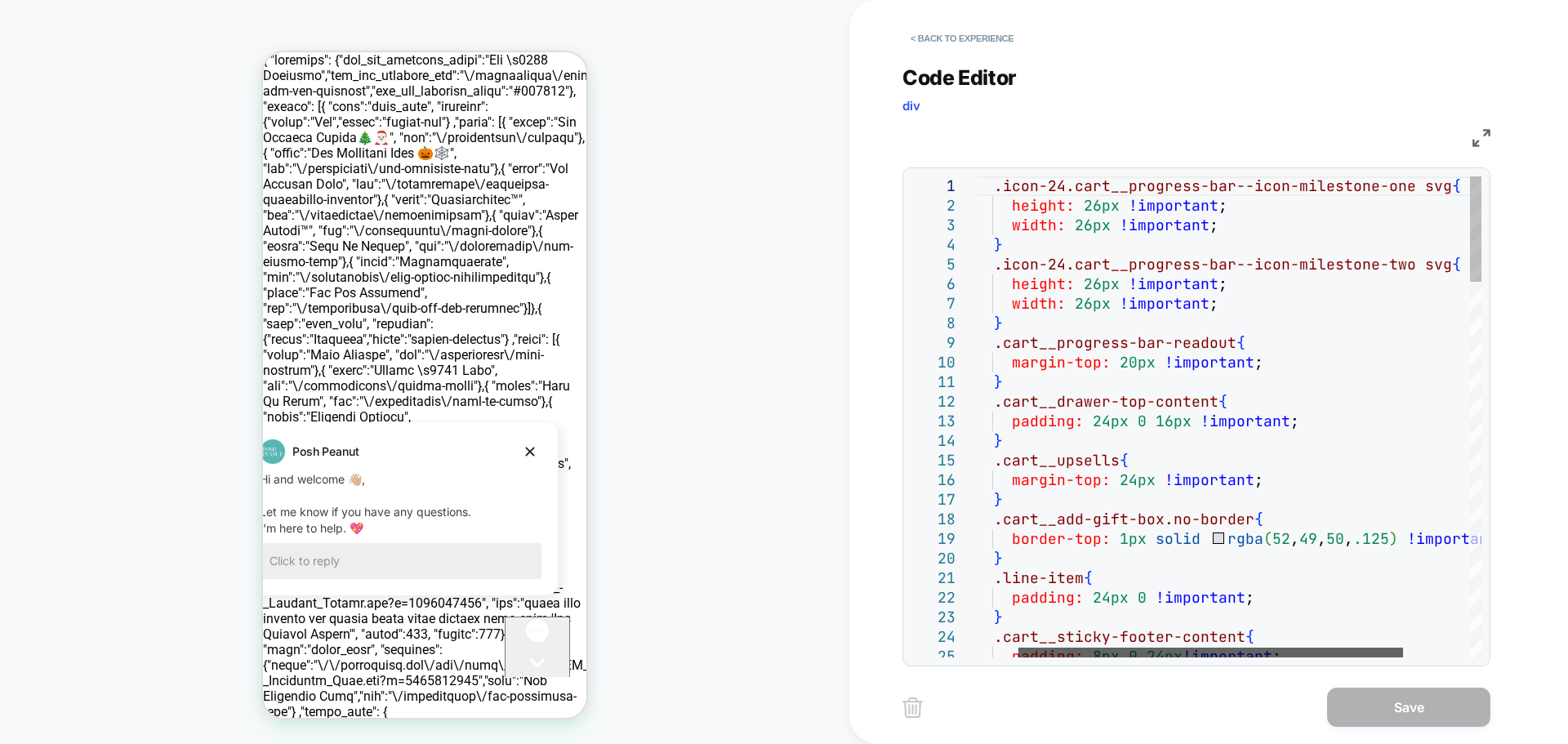
click at [1238, 648] on div at bounding box center [1210, 652] width 384 height 10
click at [940, 38] on button "< Back to experience" at bounding box center [962, 39] width 119 height 26
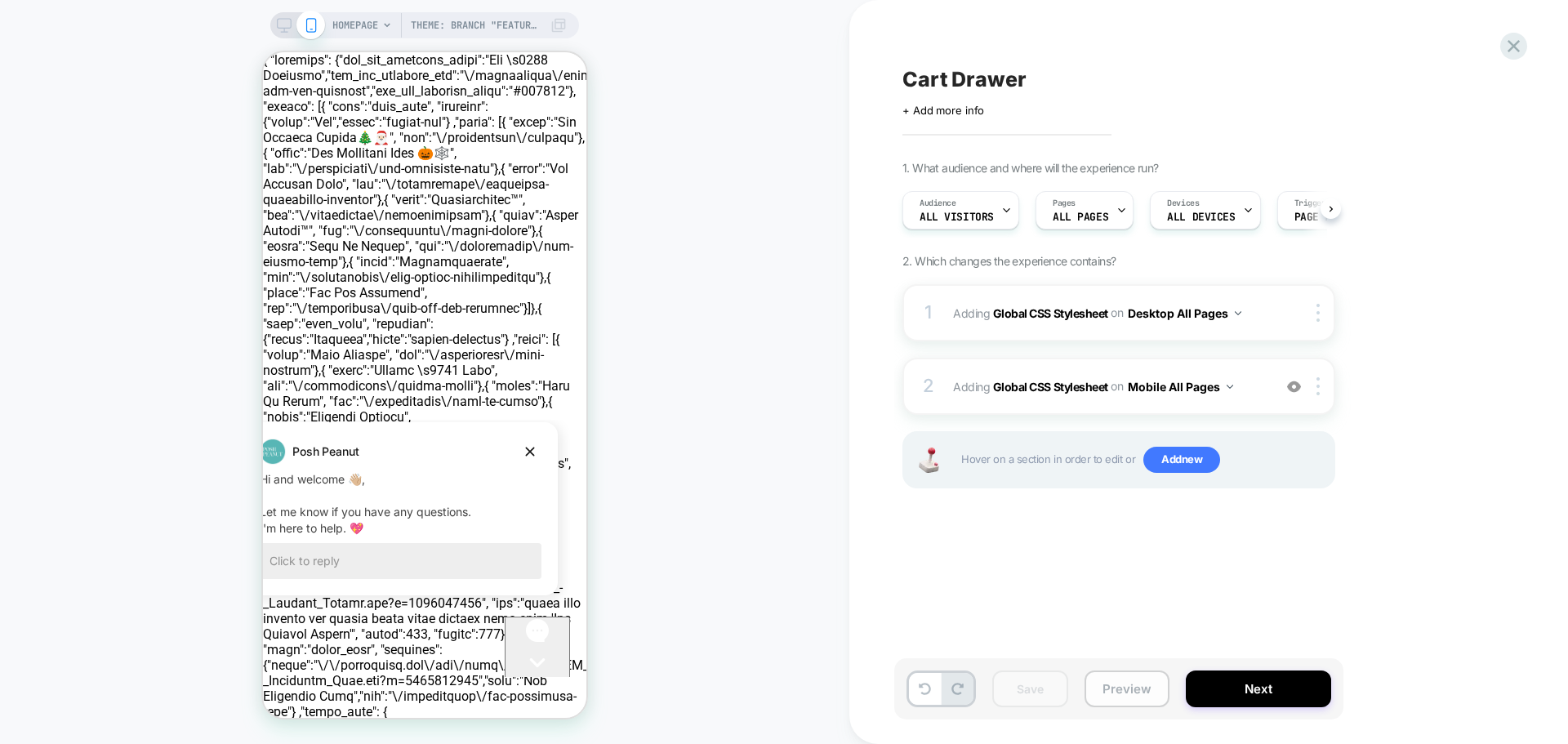
scroll to position [0, 1]
click at [288, 24] on icon at bounding box center [284, 25] width 15 height 15
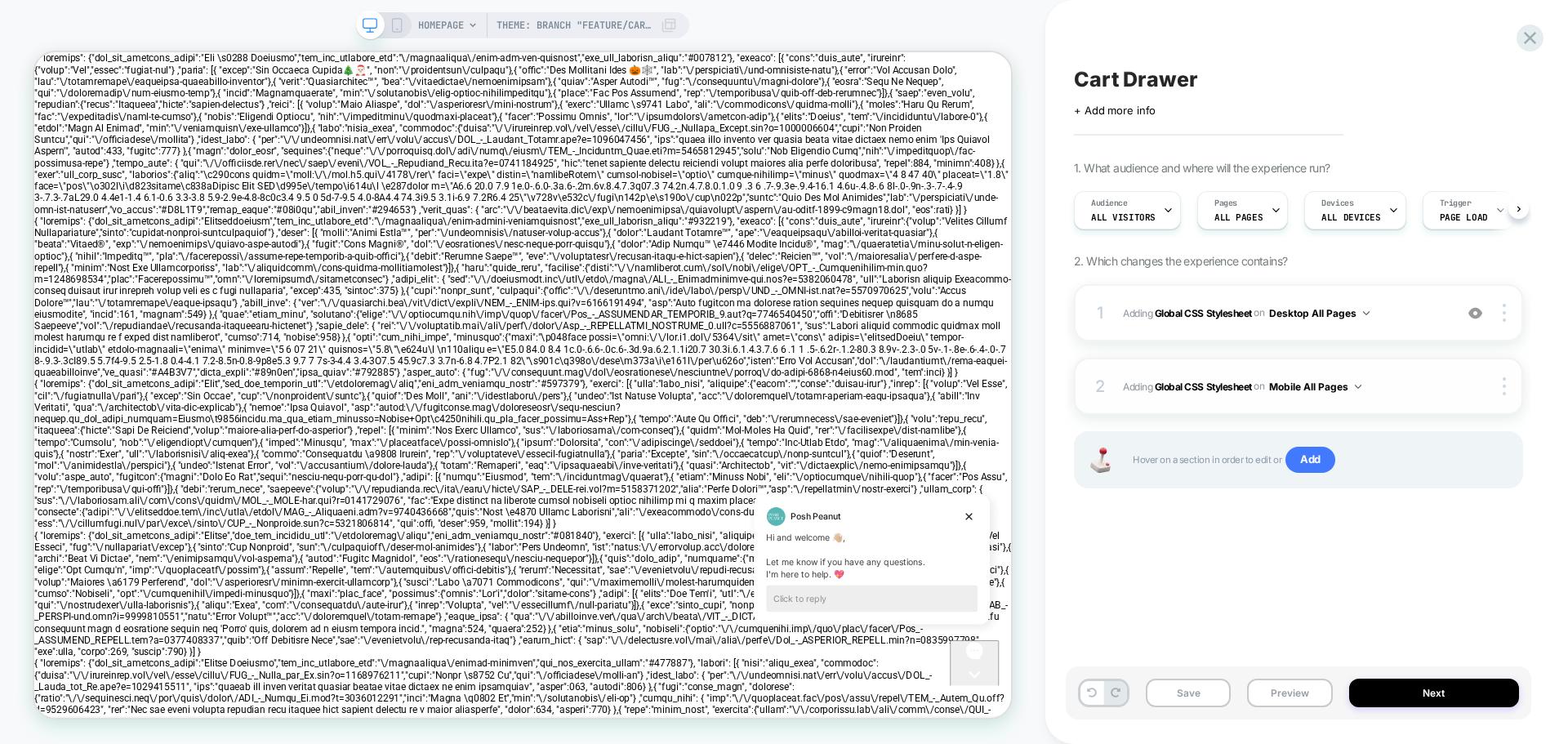
scroll to position [0, 1]
click at [1118, 305] on div "1 Adding Global CSS Stylesheet on Desktop All Pages Add Before Add After Copy t…" at bounding box center [1298, 312] width 449 height 57
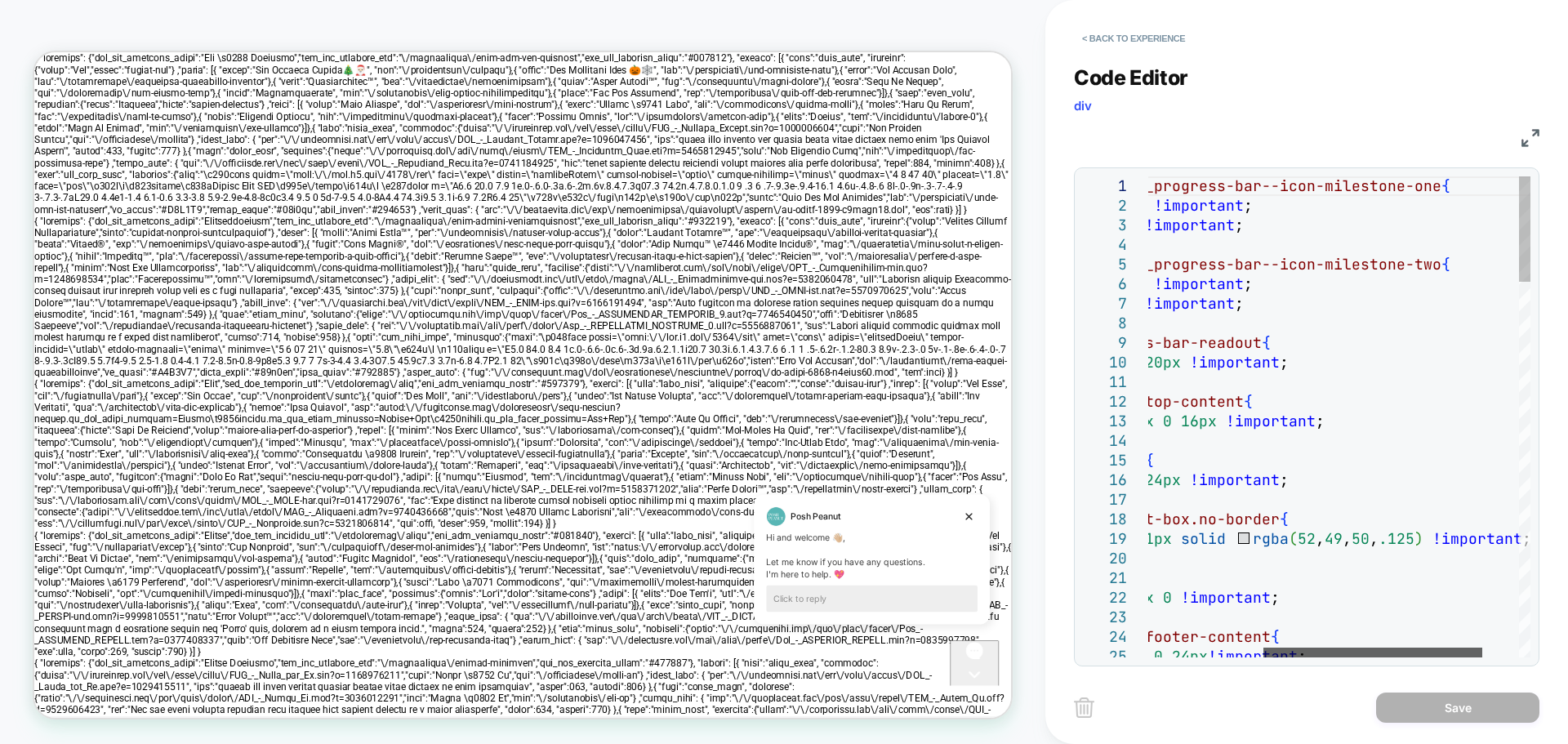
click at [1392, 654] on div at bounding box center [1373, 652] width 219 height 10
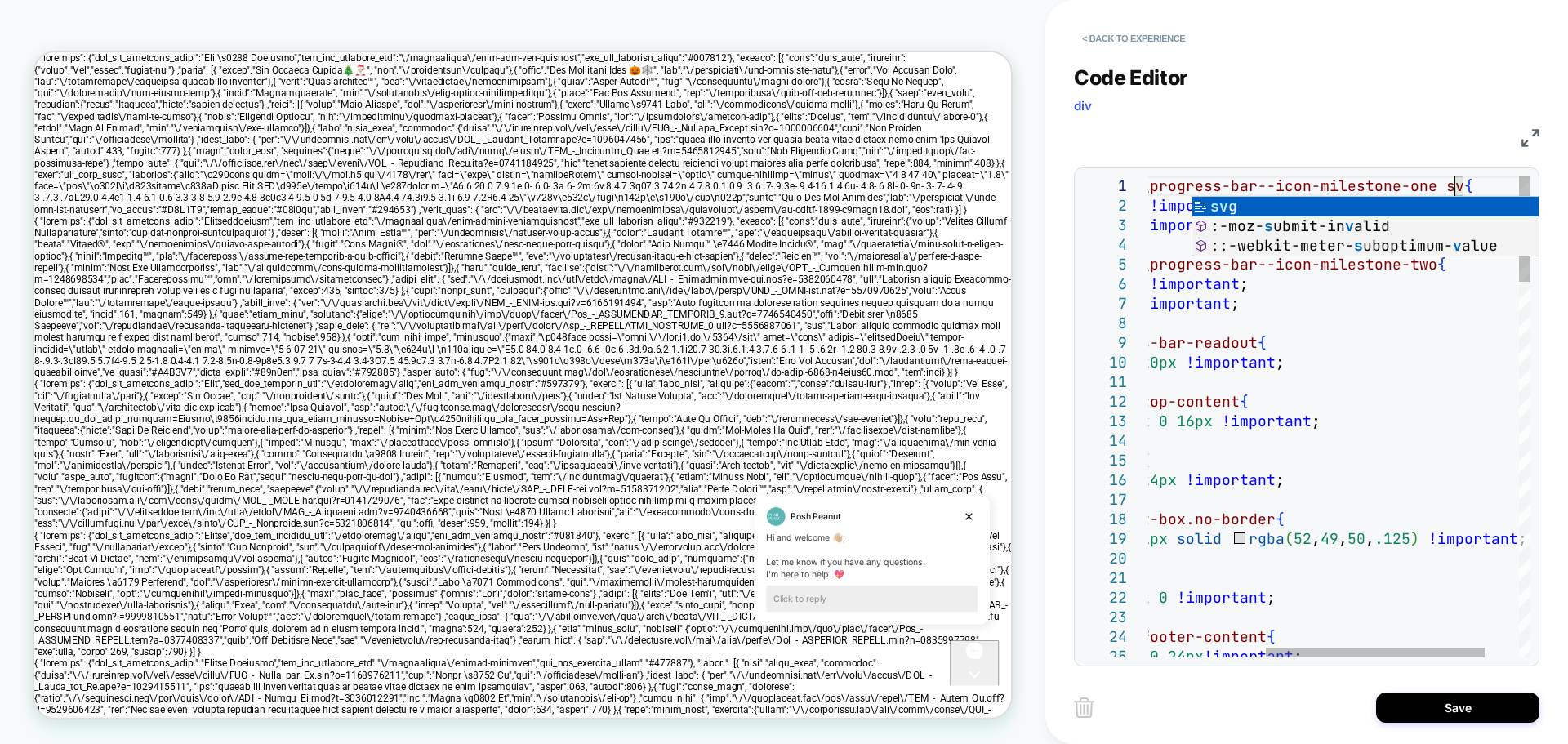
scroll to position [0, 520]
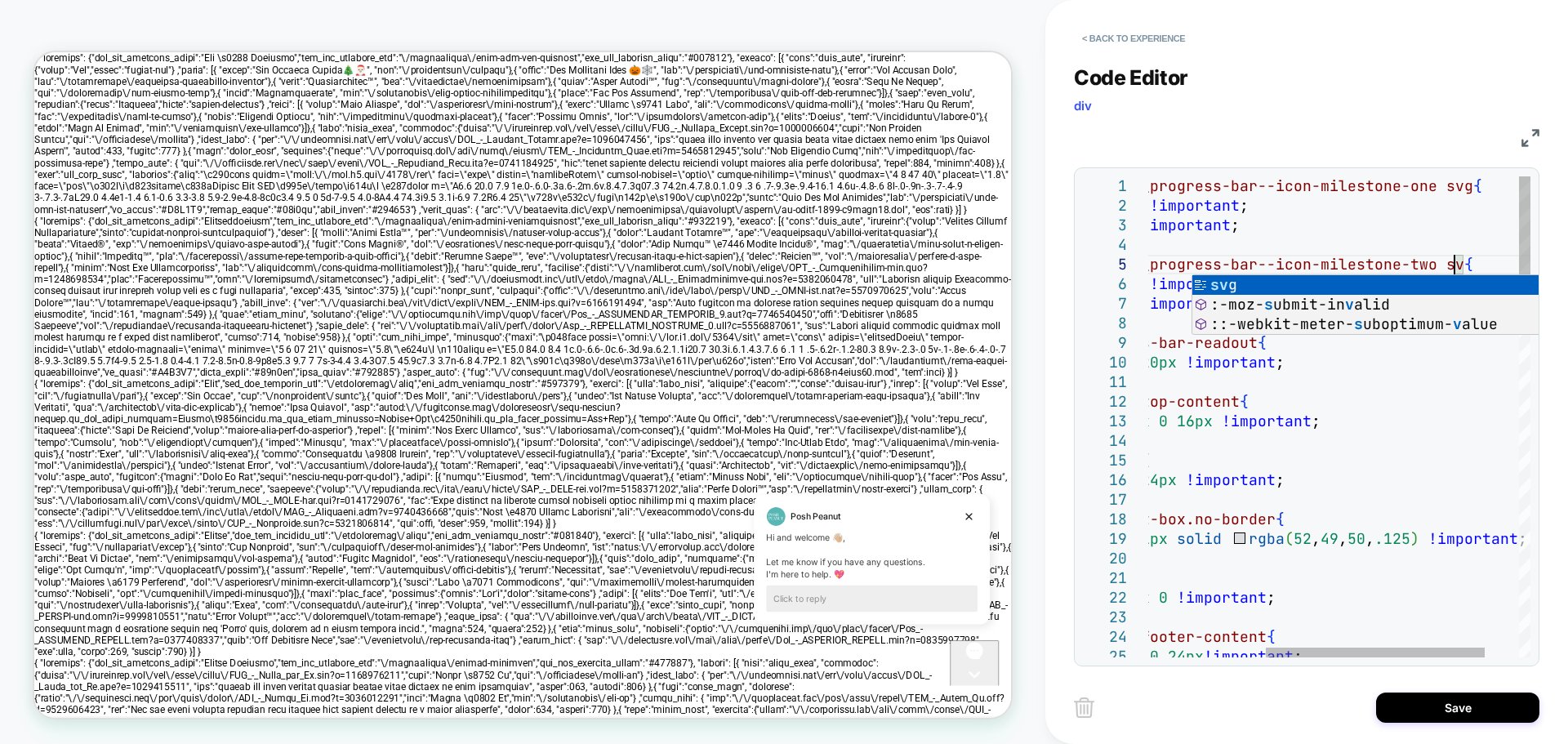
scroll to position [79, 520]
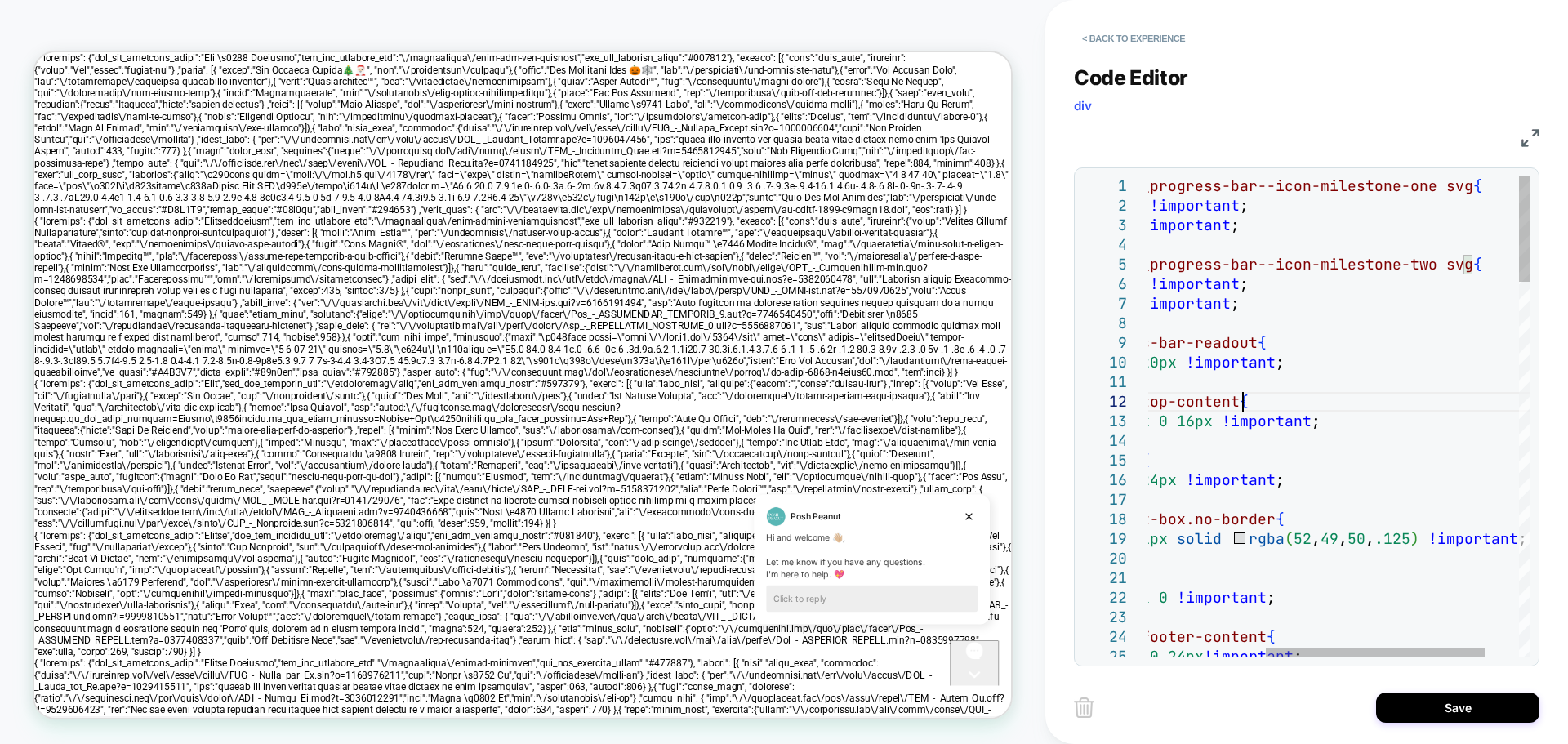
click at [1266, 648] on div at bounding box center [1375, 652] width 219 height 10
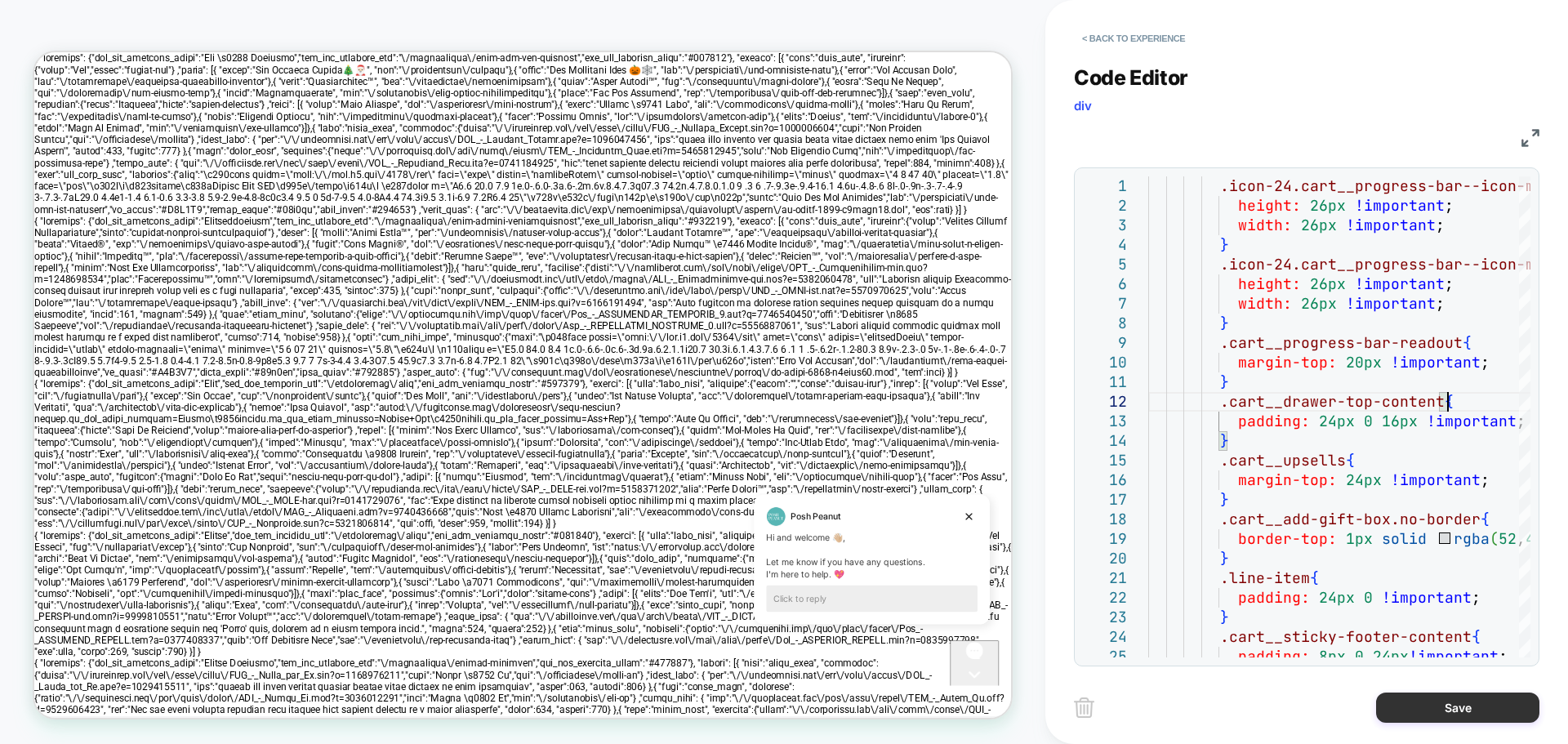
type textarea "**********"
click at [1449, 705] on button "Save" at bounding box center [1458, 707] width 164 height 31
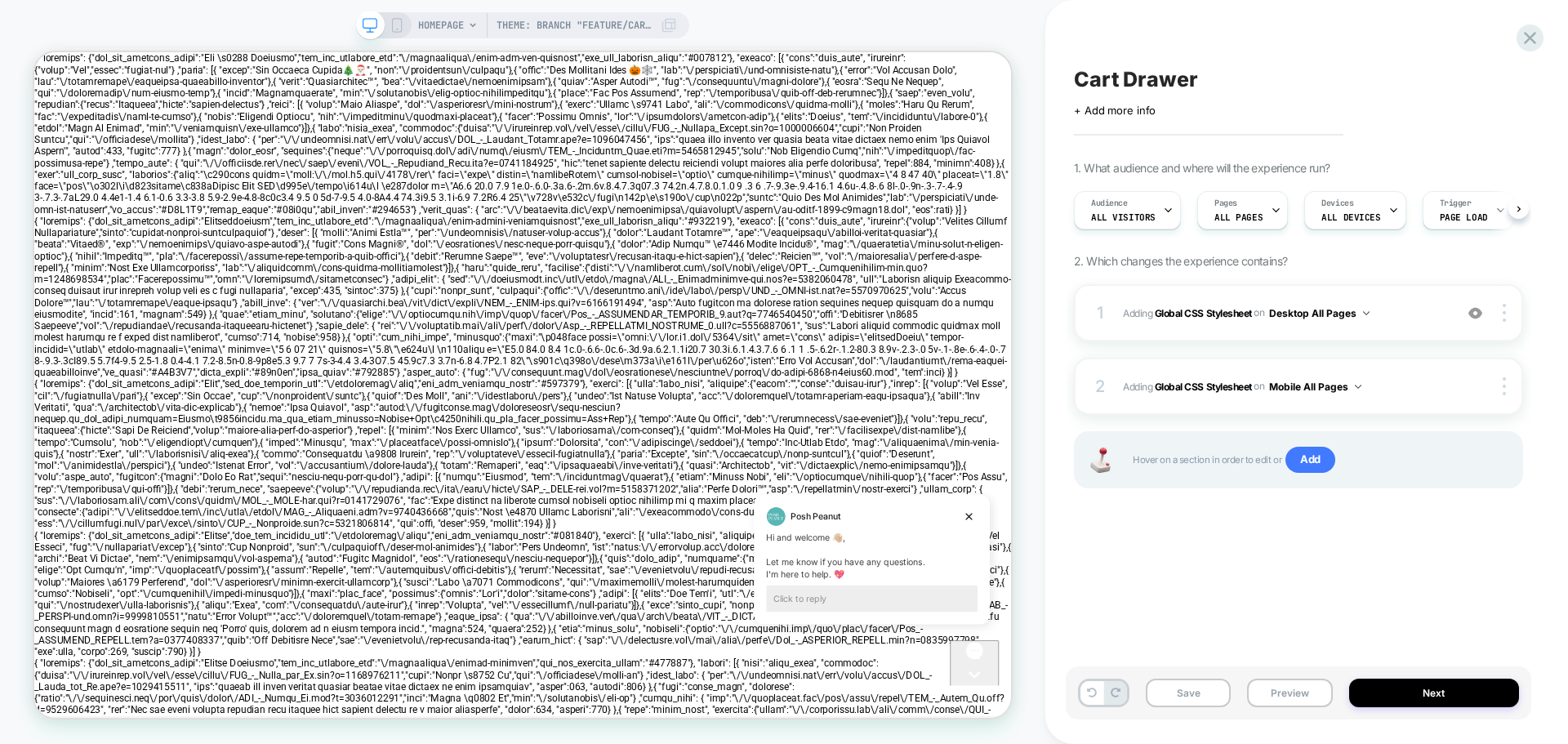
scroll to position [0, 1]
click at [1195, 688] on button "Save" at bounding box center [1188, 692] width 85 height 29
click at [1275, 696] on button "Preview" at bounding box center [1289, 692] width 85 height 29
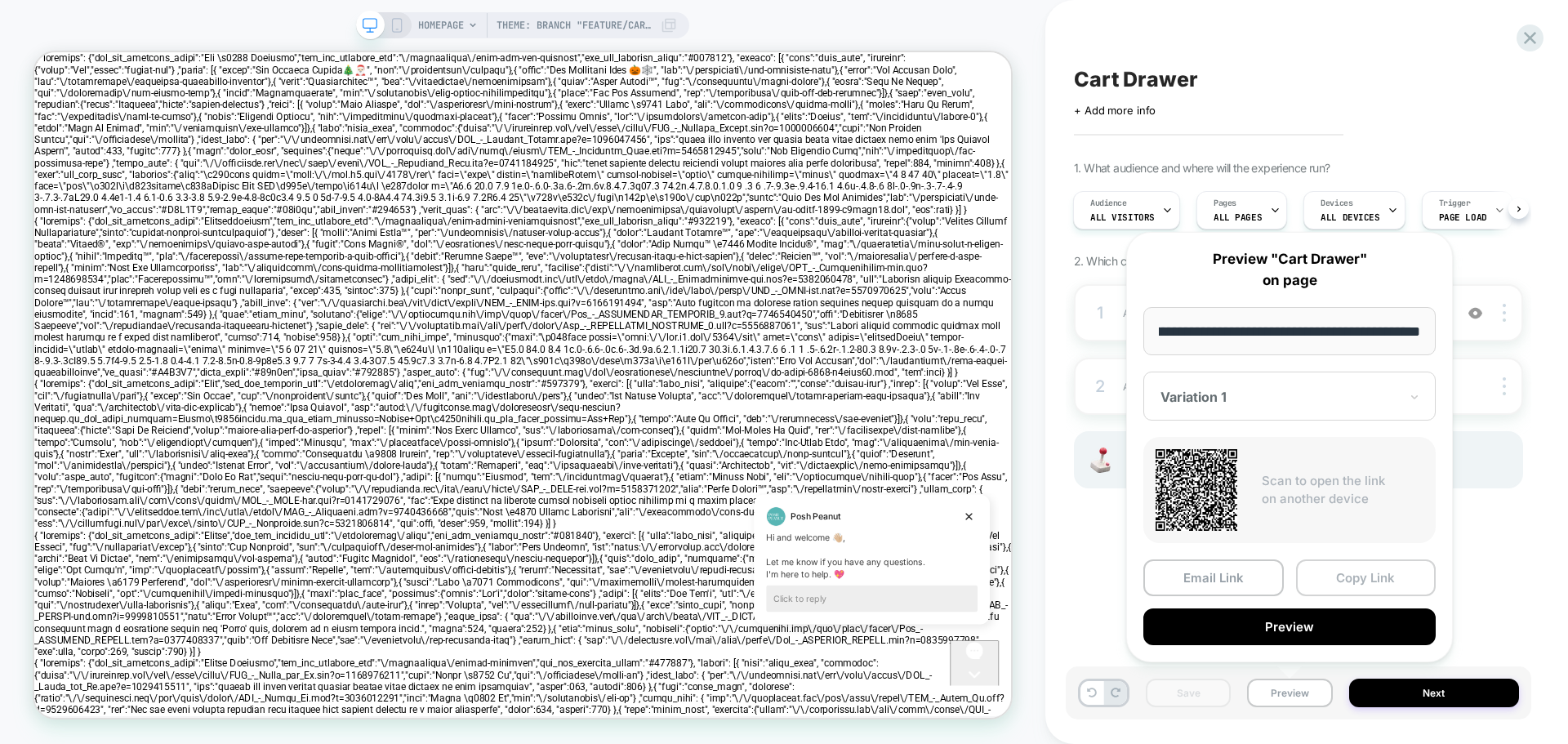
scroll to position [0, 0]
click at [1373, 572] on button "Copy Link" at bounding box center [1366, 578] width 140 height 37
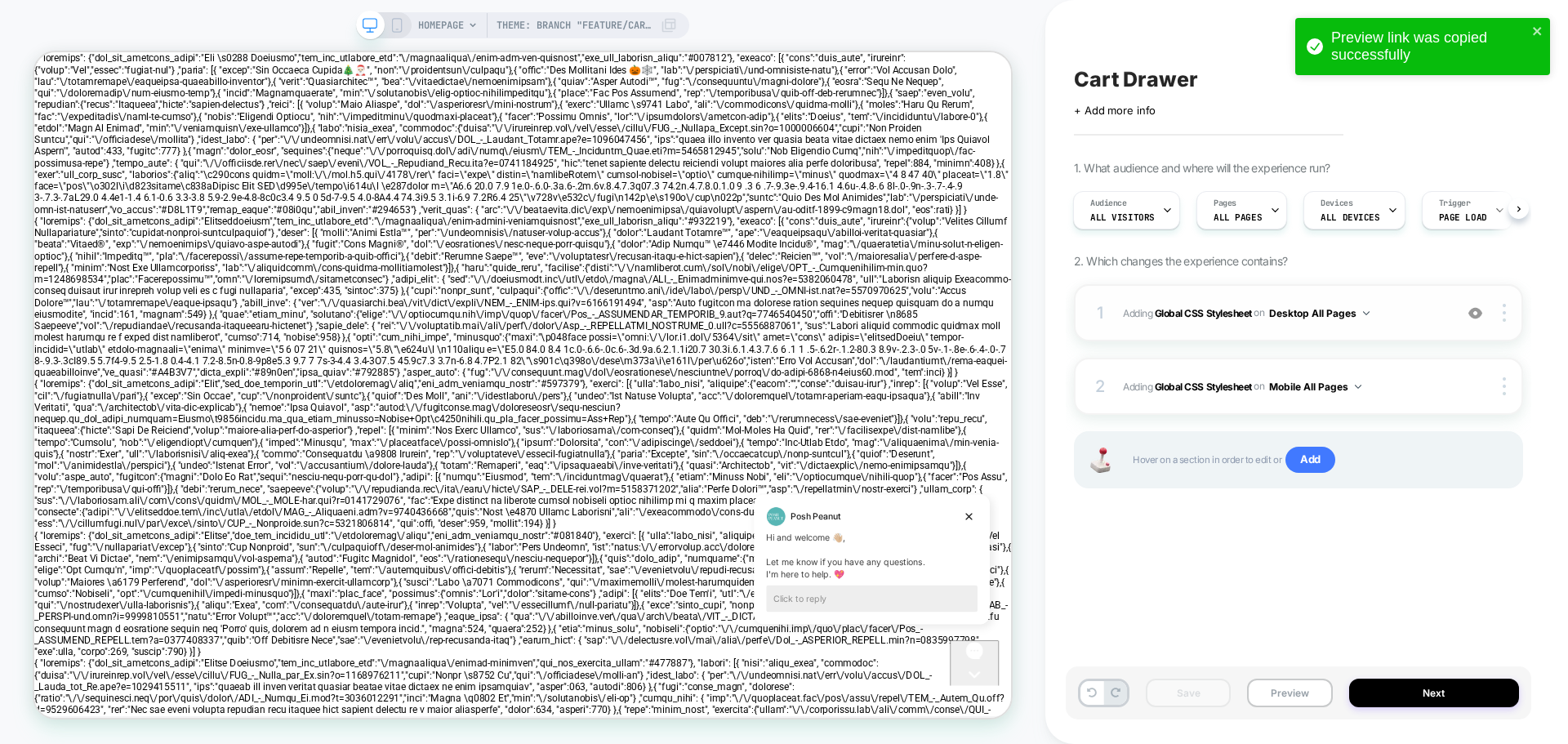
click at [1116, 311] on div "1 Adding Global CSS Stylesheet on Desktop All Pages Add Before Add After Copy t…" at bounding box center [1298, 312] width 449 height 57
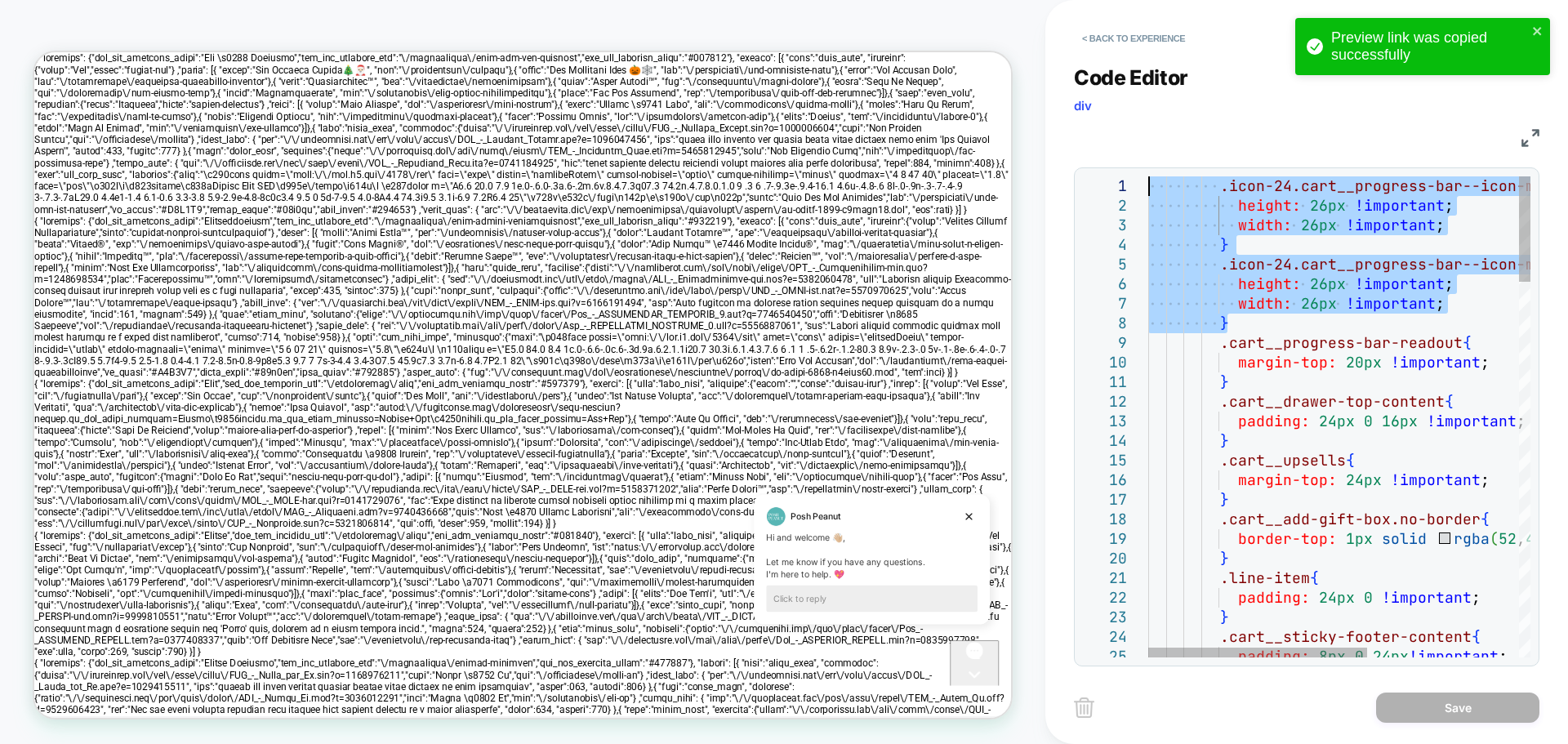
drag, startPoint x: 1256, startPoint y: 320, endPoint x: 1051, endPoint y: 179, distance: 248.8
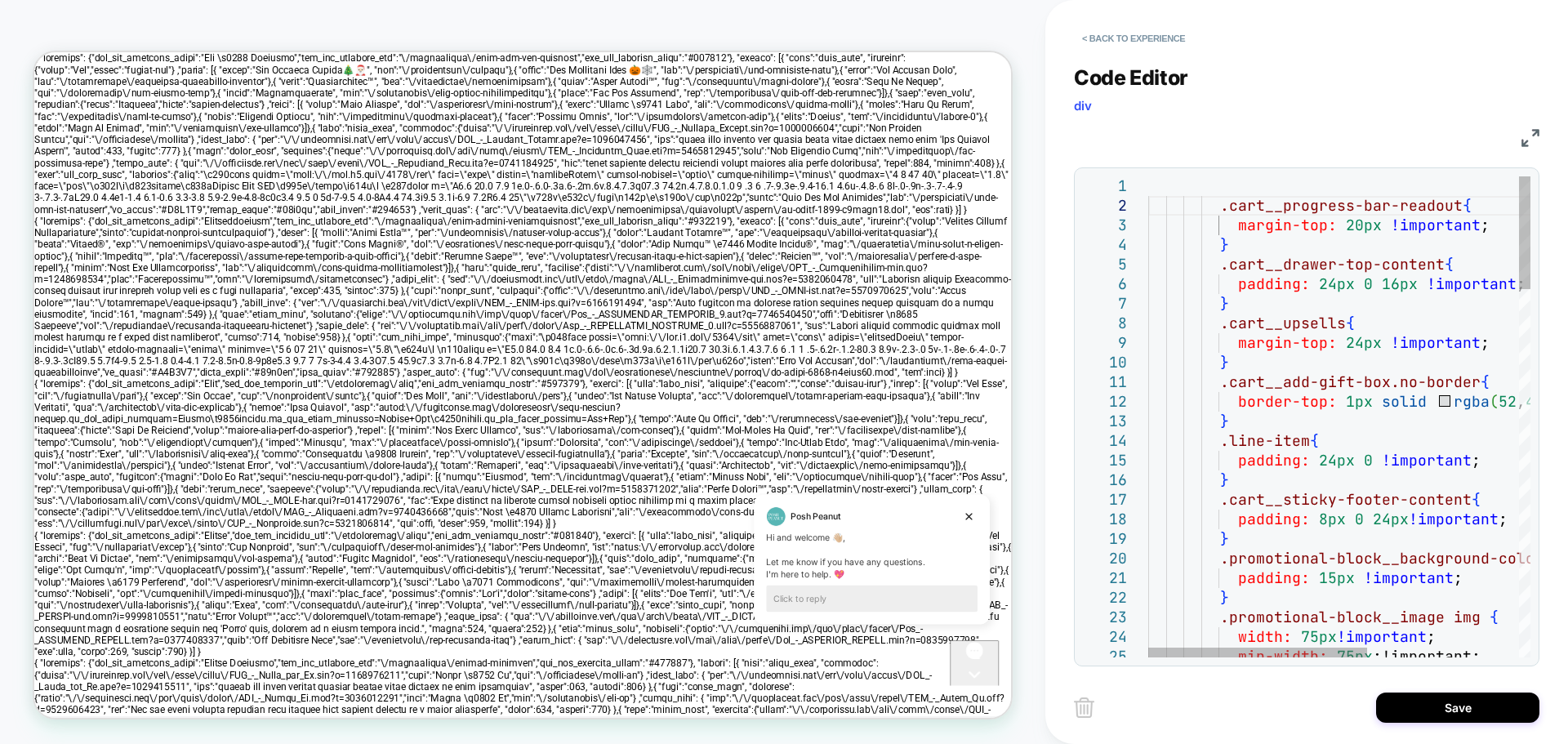
type textarea "**********"
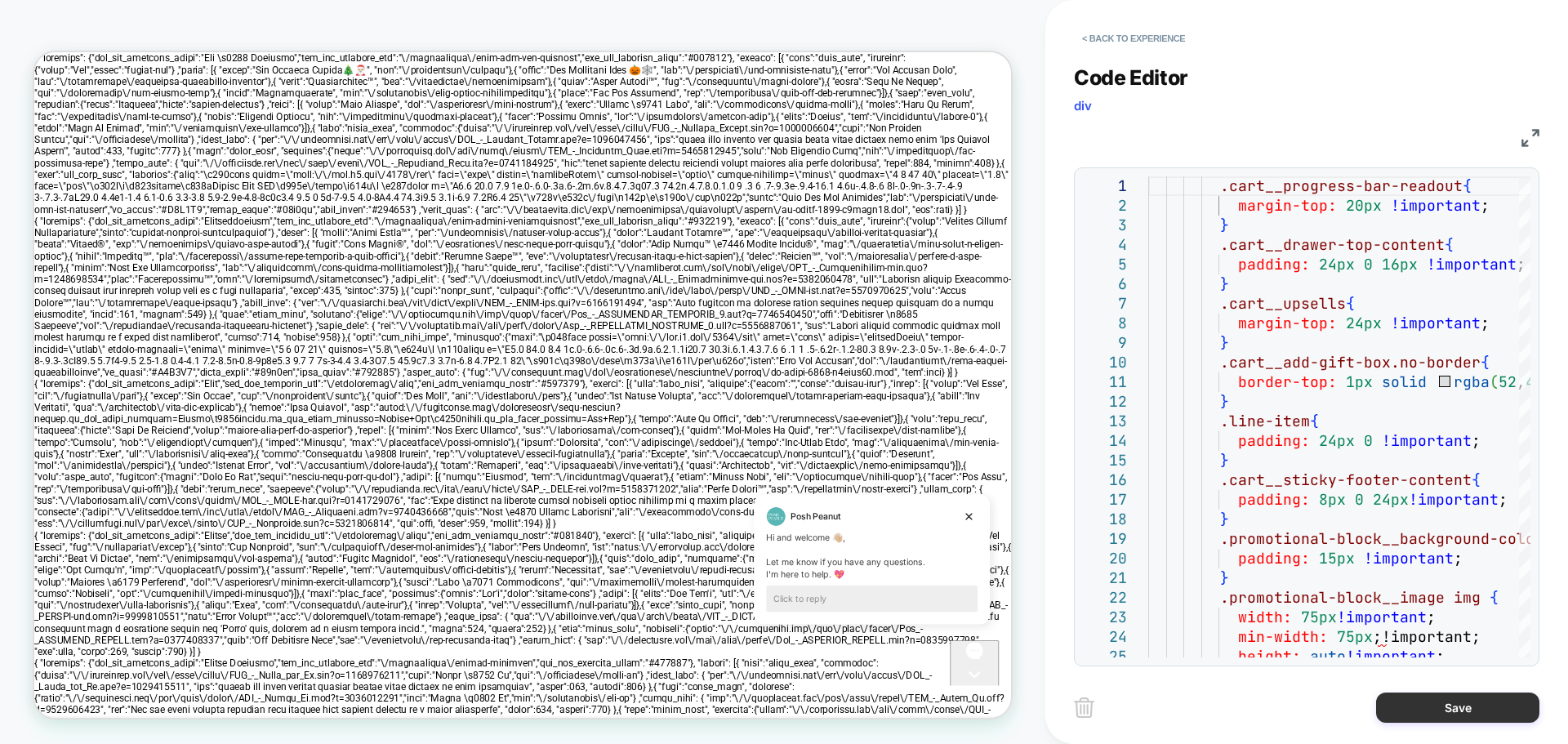
click at [1451, 704] on button "Save" at bounding box center [1458, 707] width 164 height 31
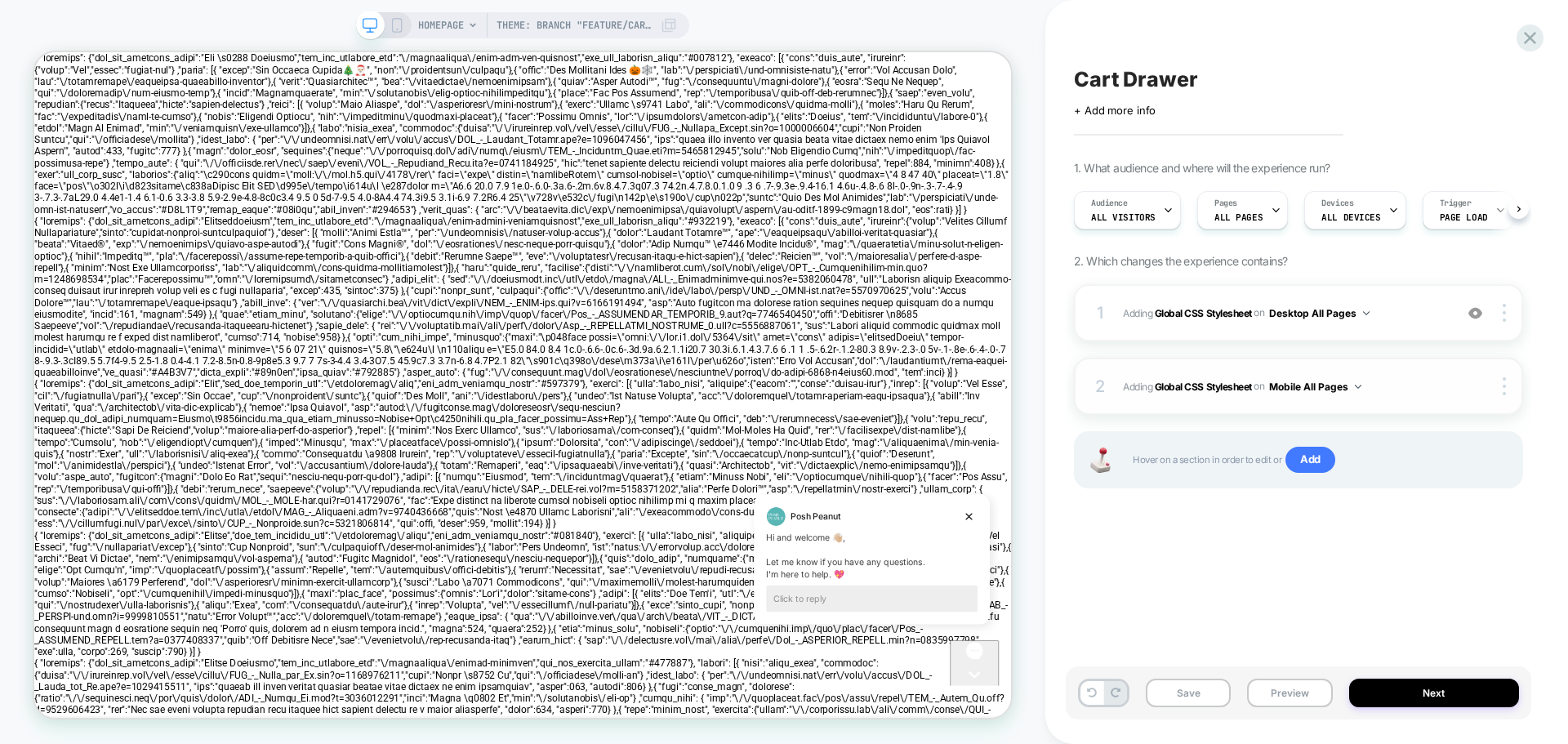
scroll to position [0, 1]
click at [399, 24] on icon at bounding box center [397, 25] width 15 height 15
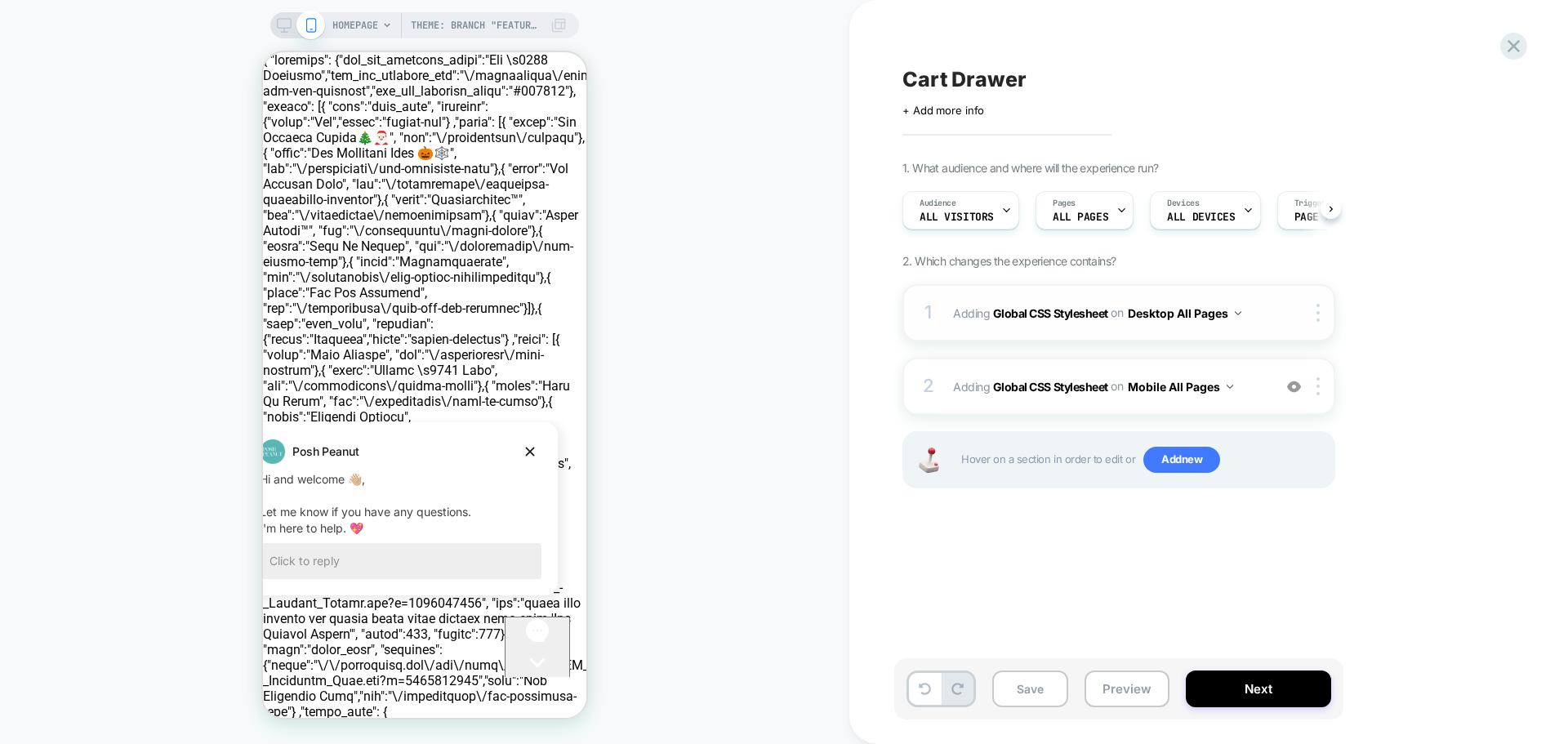
scroll to position [0, 1]
click at [953, 372] on div "2 Adding Global CSS Stylesheet on Mobile All Pages Add Before Add After Copy to…" at bounding box center [1119, 386] width 432 height 57
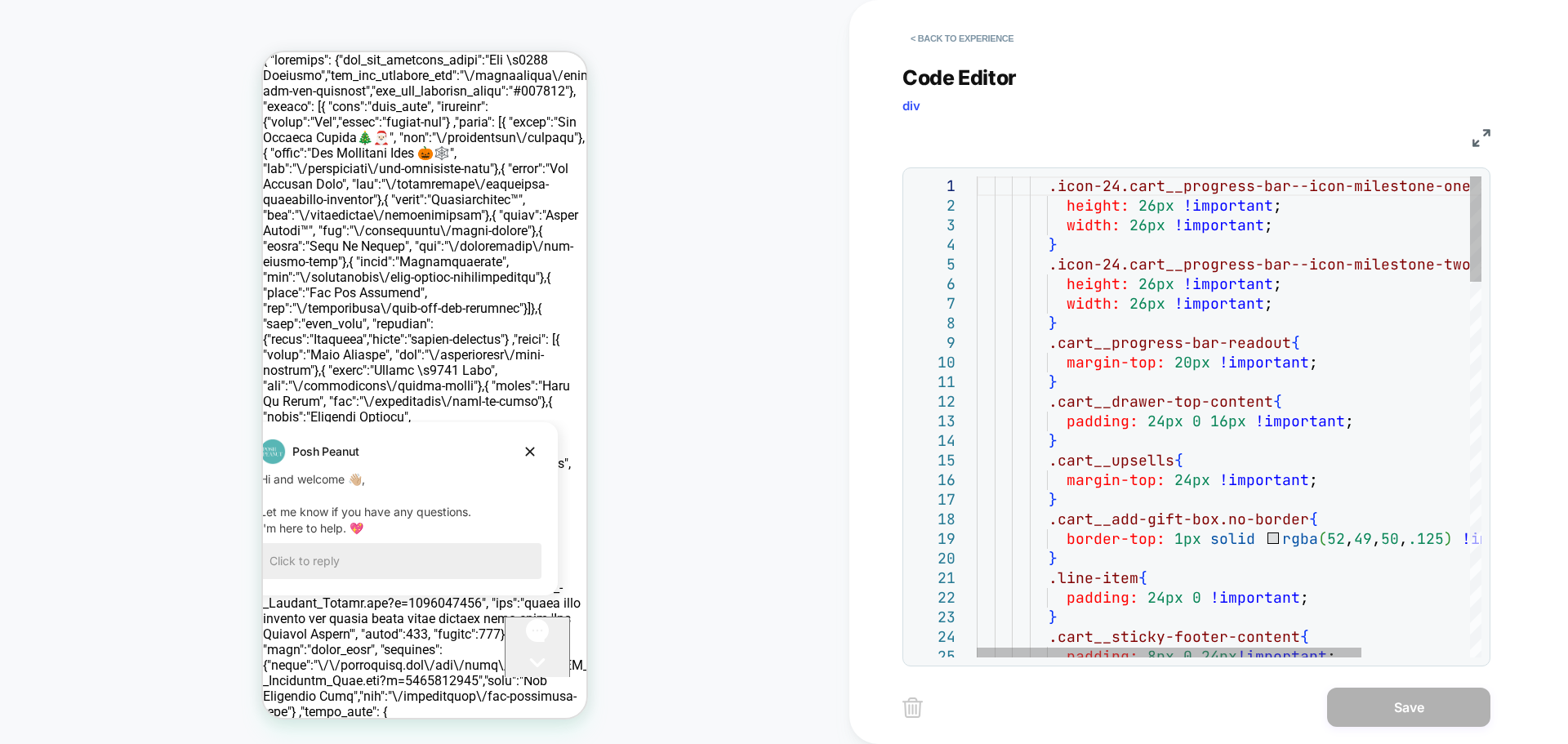
scroll to position [0, 0]
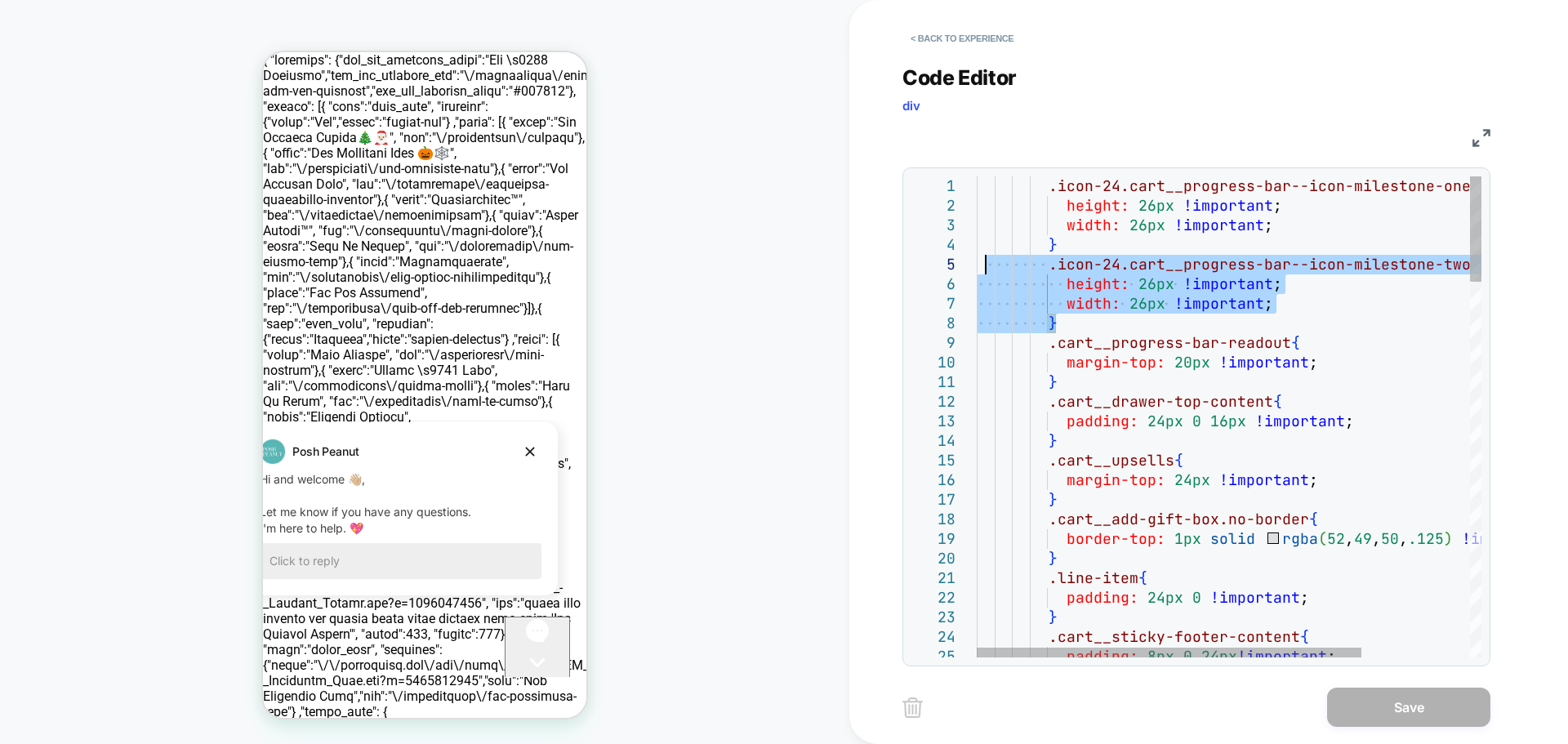
drag, startPoint x: 1076, startPoint y: 326, endPoint x: 873, endPoint y: 182, distance: 248.9
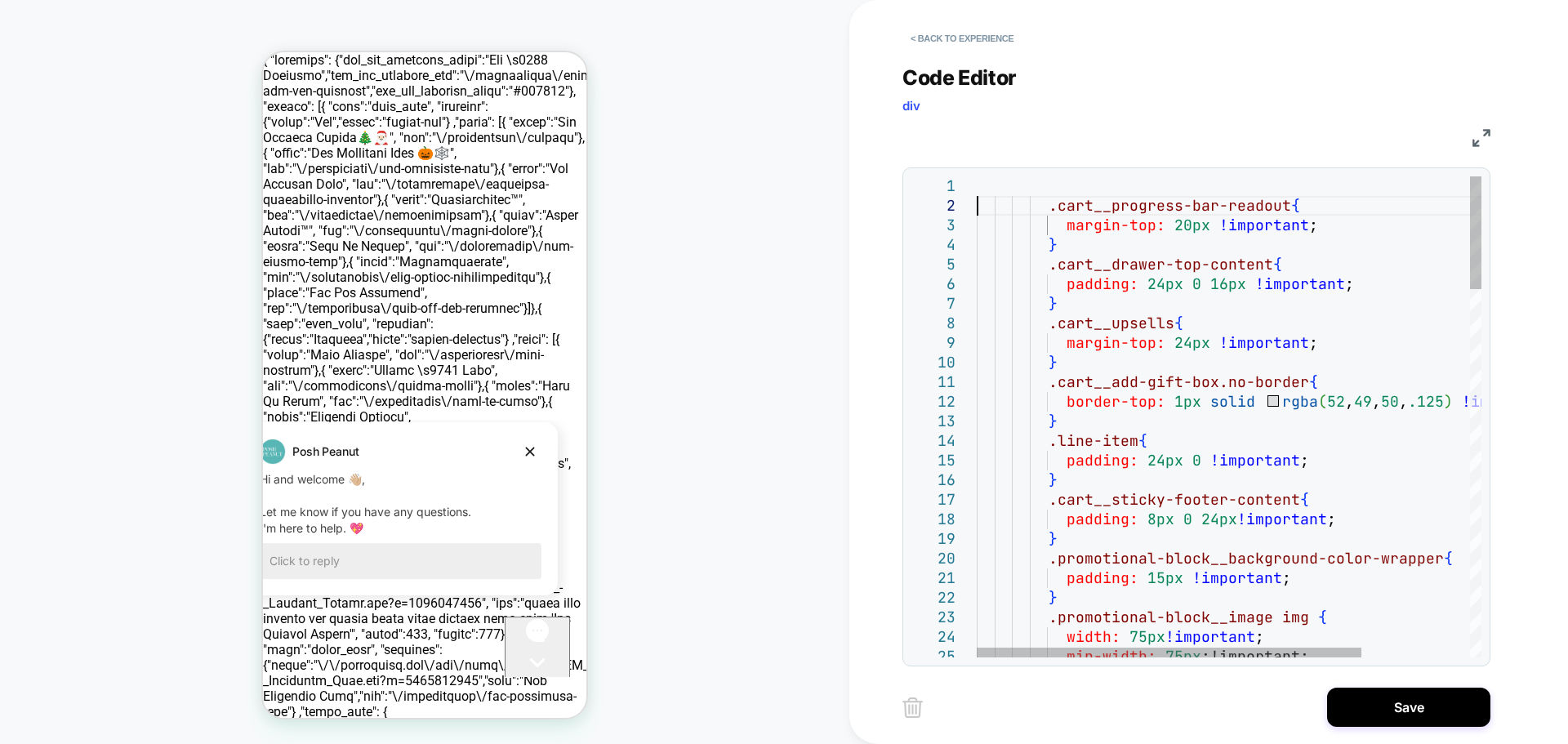
type textarea "**********"
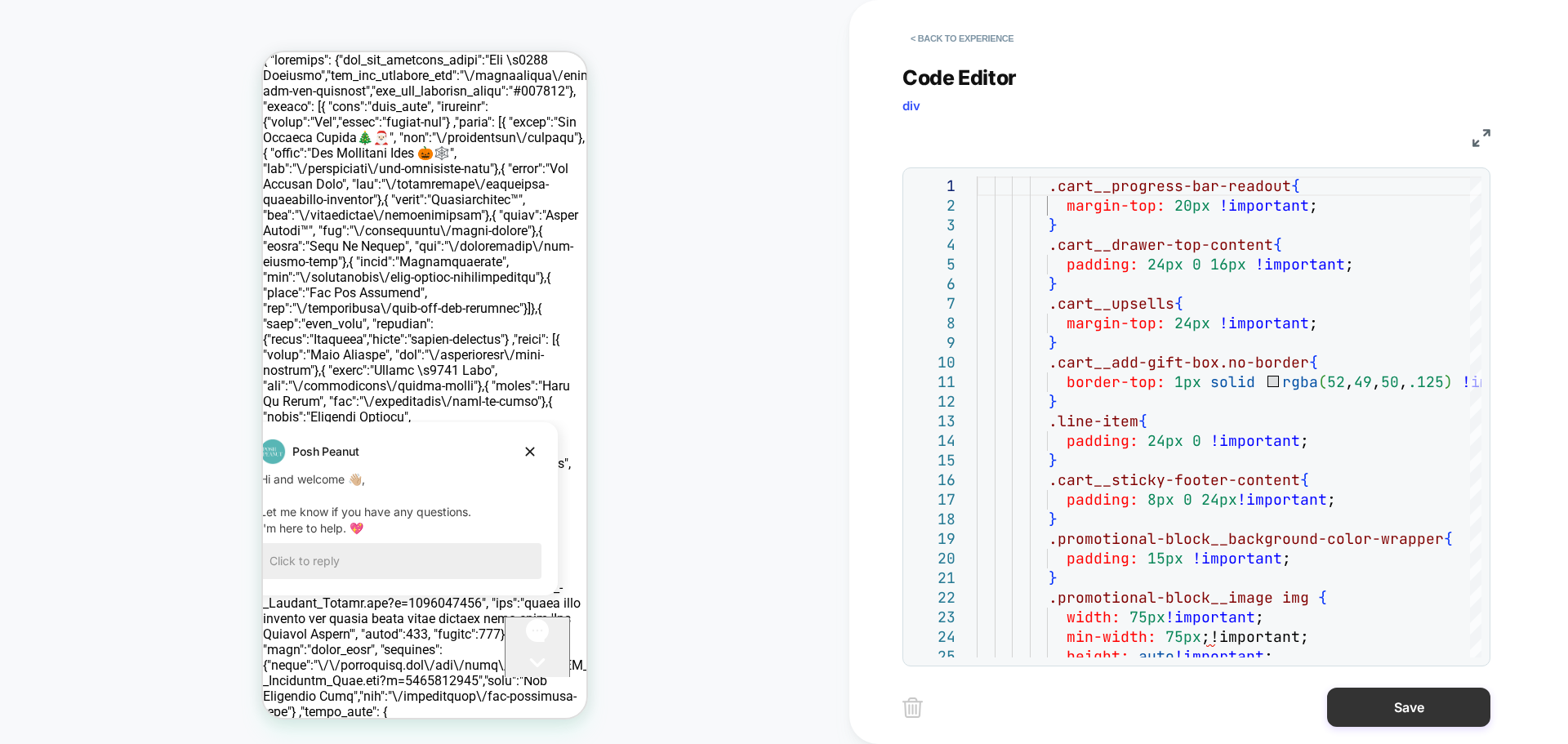
click at [1423, 706] on button "Save" at bounding box center [1409, 706] width 164 height 39
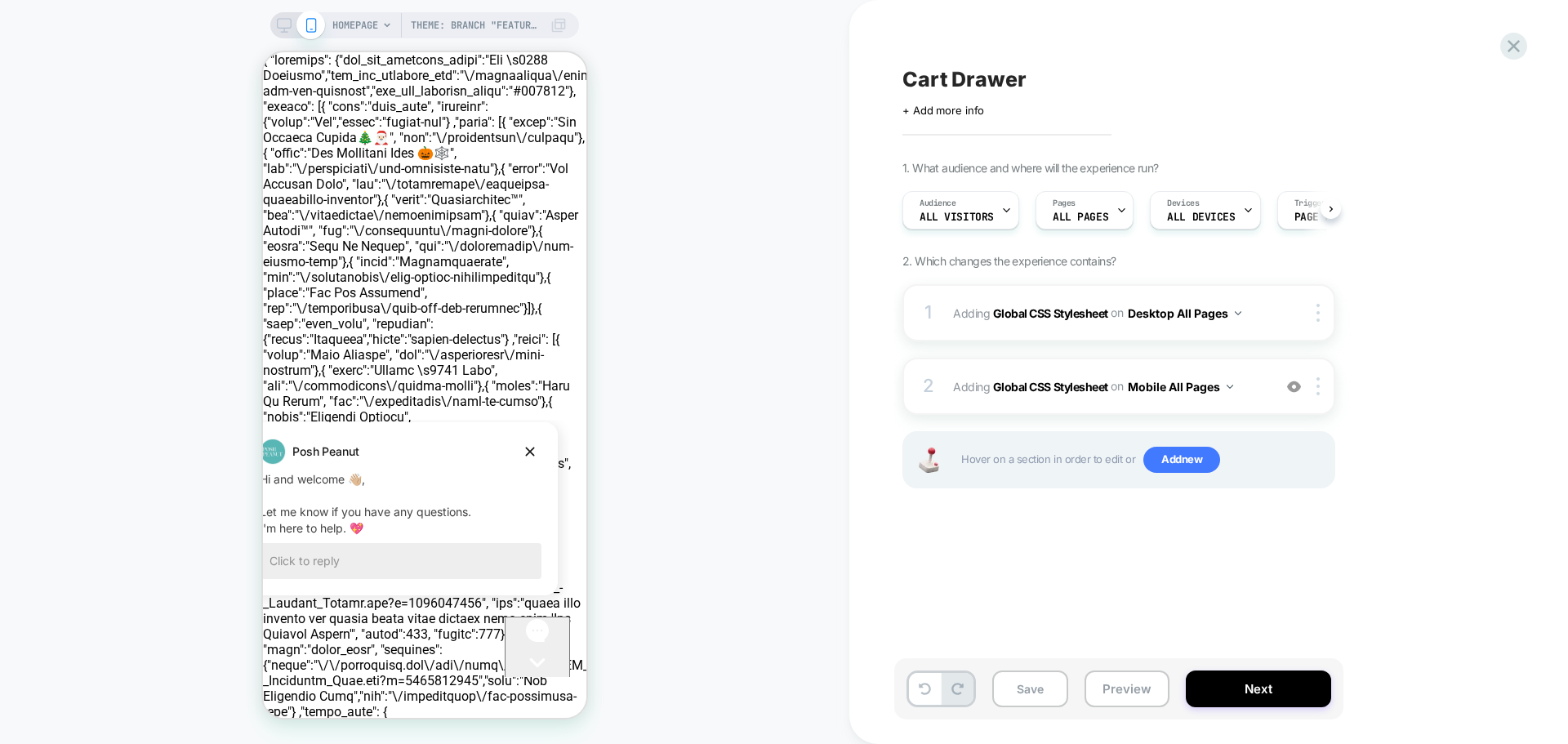
scroll to position [0, 1]
click at [1043, 687] on button "Save" at bounding box center [1030, 689] width 76 height 37
click at [1126, 695] on button "Preview" at bounding box center [1127, 689] width 85 height 37
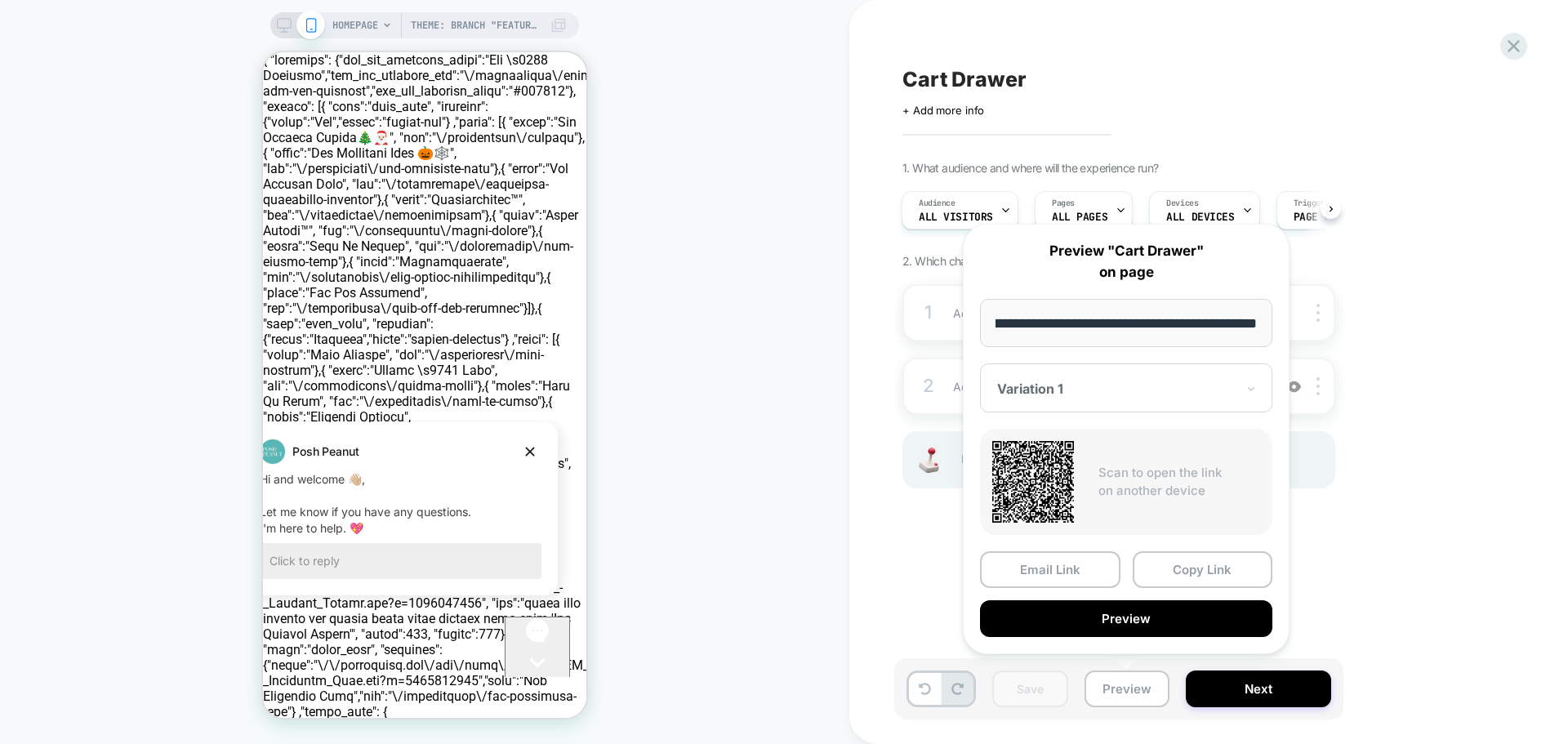
scroll to position [0, 0]
click at [1132, 358] on div "**********" at bounding box center [1126, 439] width 327 height 431
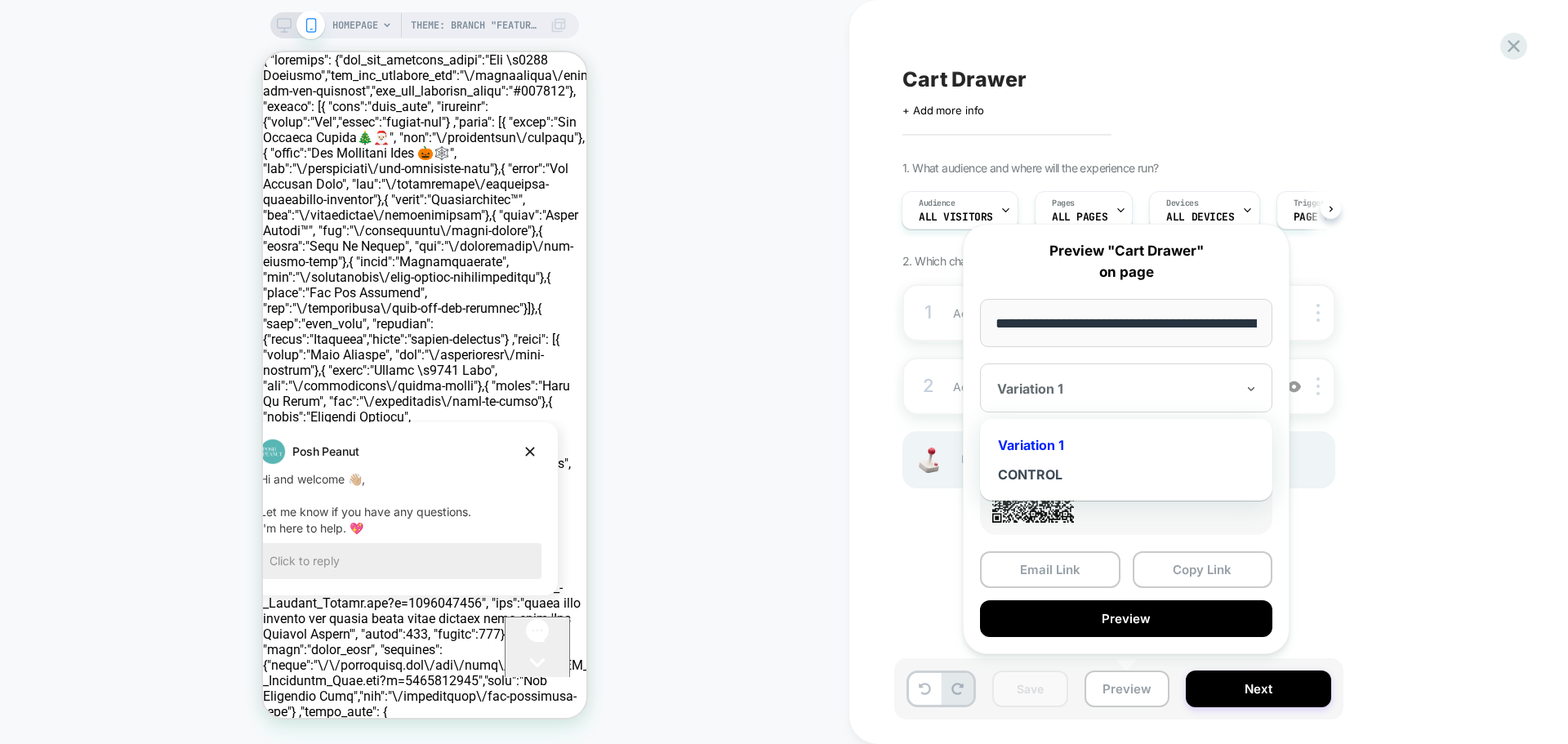
click at [1135, 379] on div "Variation 1" at bounding box center [1116, 389] width 242 height 19
click at [1077, 436] on div "Variation 1" at bounding box center [1126, 446] width 276 height 30
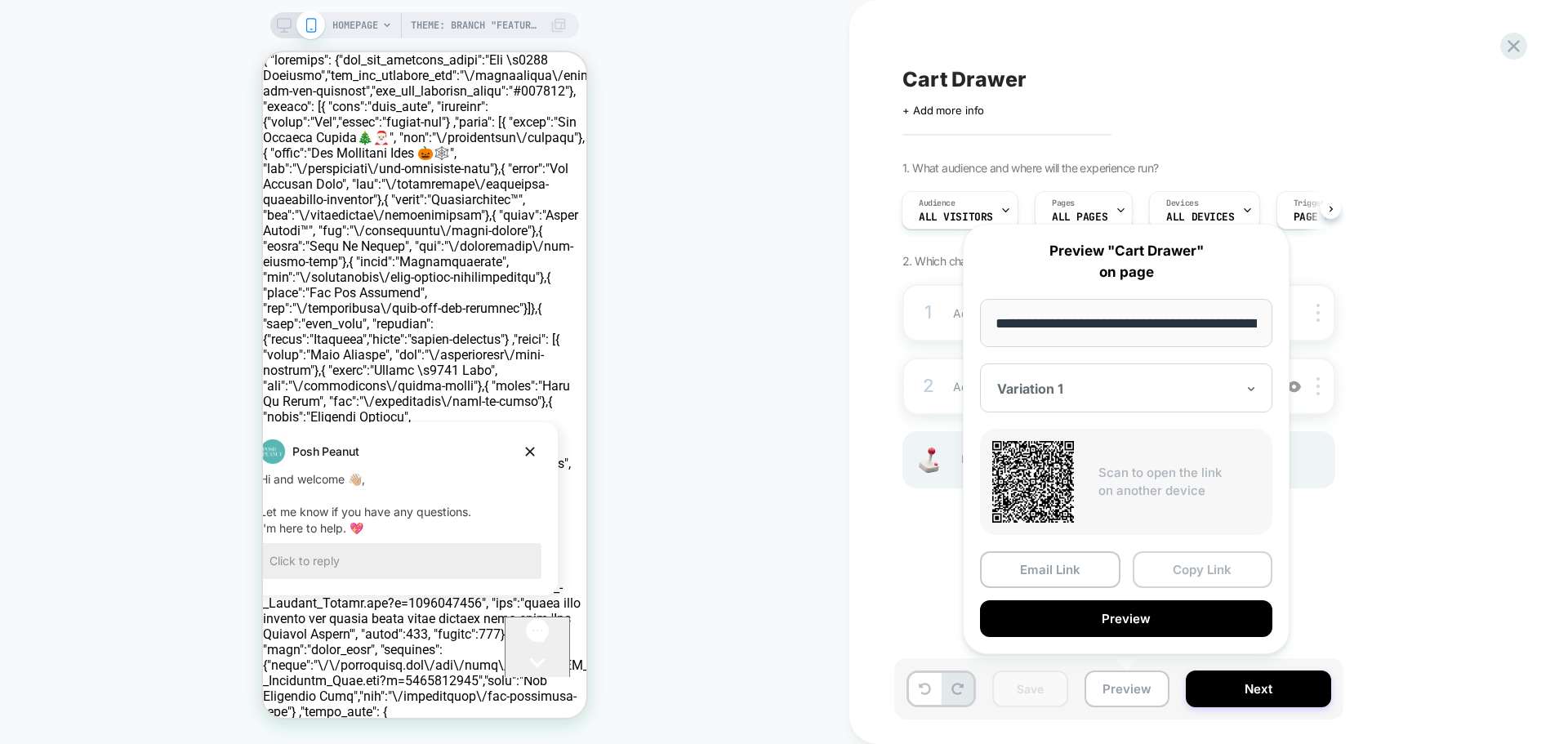
click at [1186, 559] on button "Copy Link" at bounding box center [1203, 570] width 140 height 37
